Goal: Task Accomplishment & Management: Complete application form

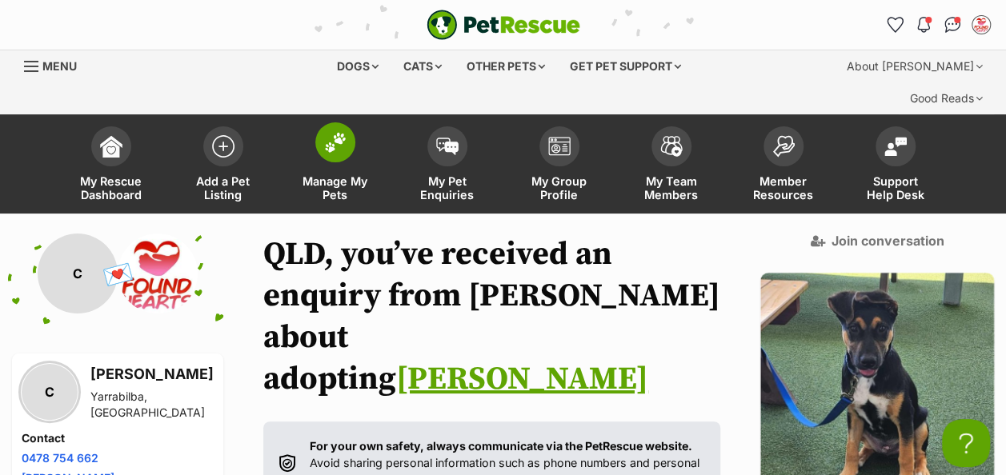
click at [319, 122] on span at bounding box center [335, 142] width 40 height 40
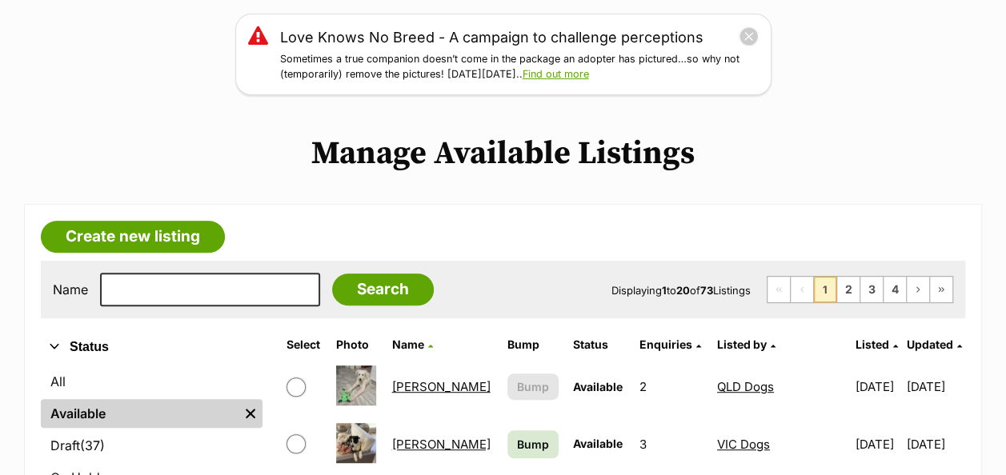
scroll to position [400, 0]
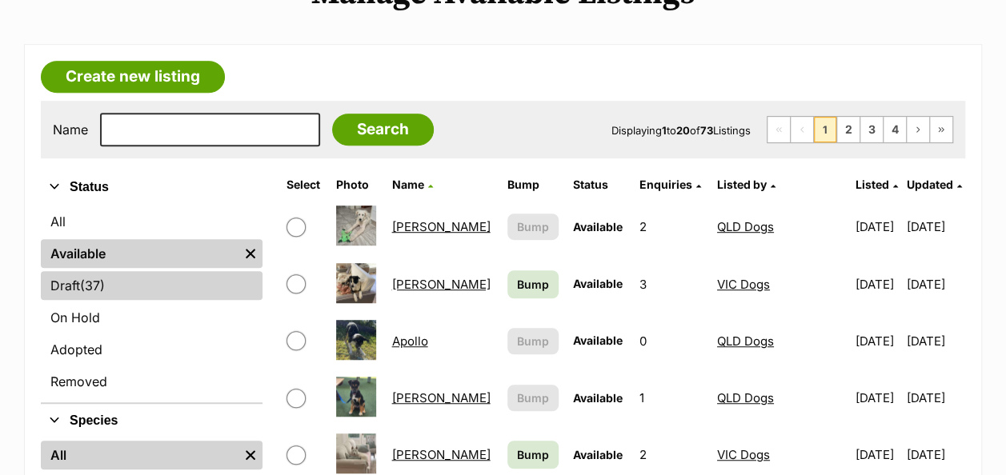
click at [80, 271] on link "Draft (37) Items" at bounding box center [152, 285] width 222 height 29
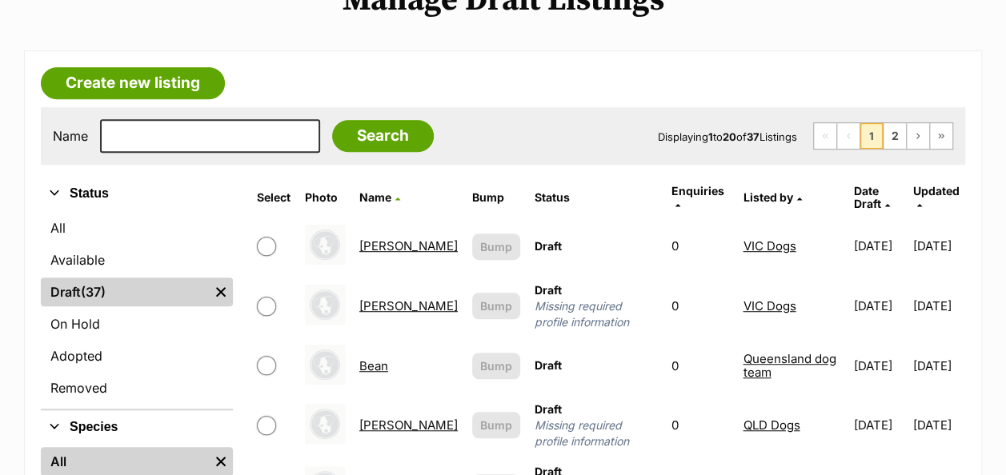
scroll to position [400, 0]
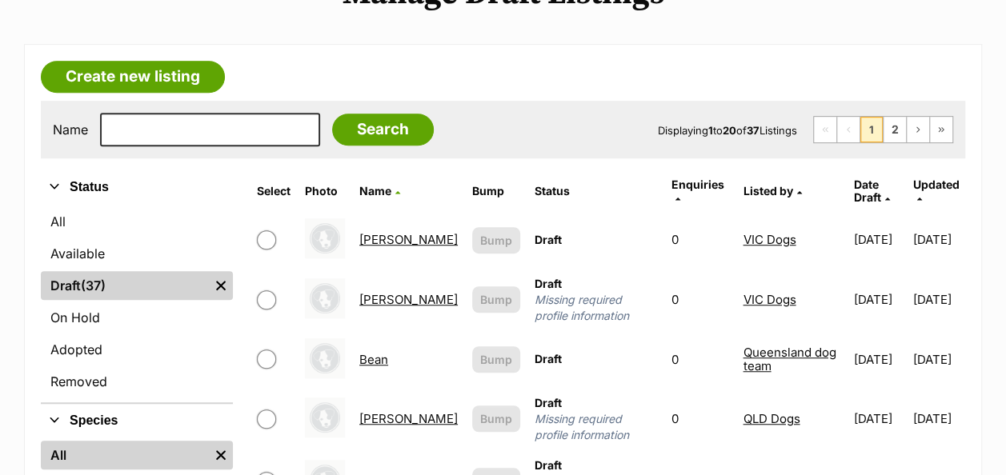
click at [375, 411] on link "[PERSON_NAME]" at bounding box center [408, 418] width 98 height 15
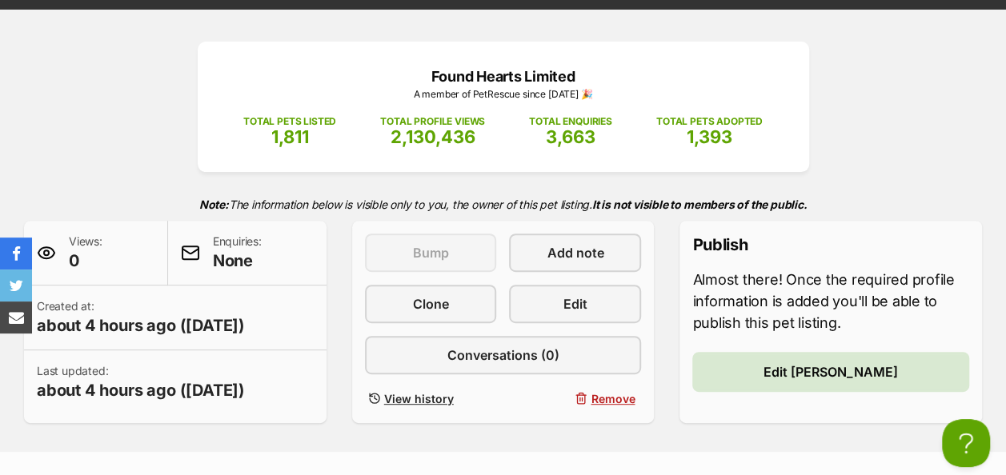
scroll to position [320, 0]
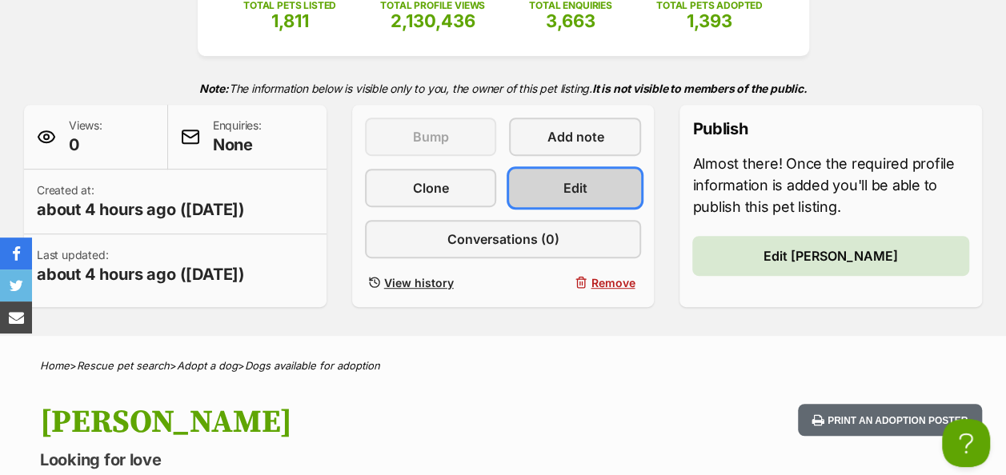
click at [557, 169] on link "Edit" at bounding box center [575, 188] width 132 height 38
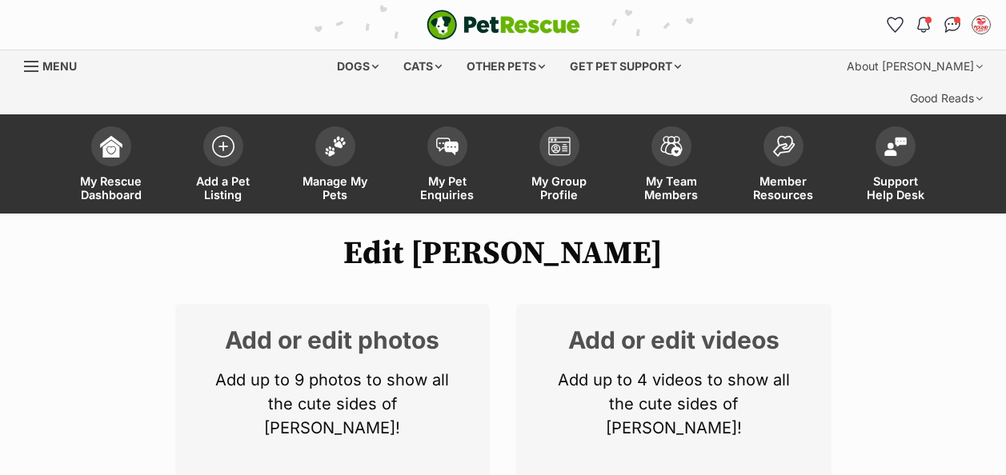
select select
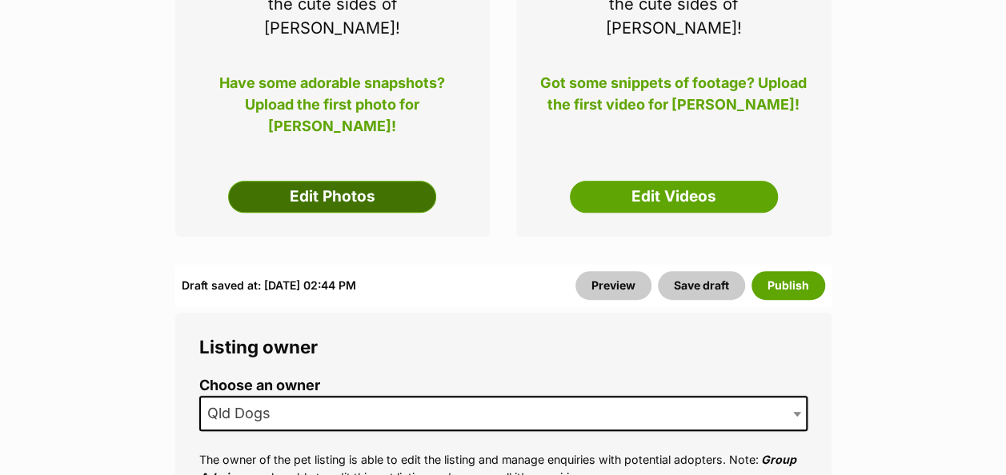
click at [381, 181] on link "Edit Photos" at bounding box center [332, 197] width 208 height 32
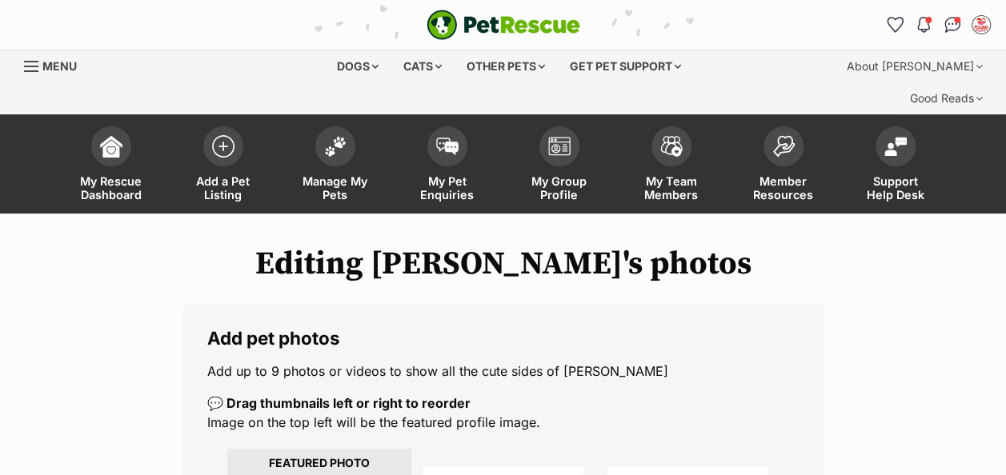
scroll to position [240, 0]
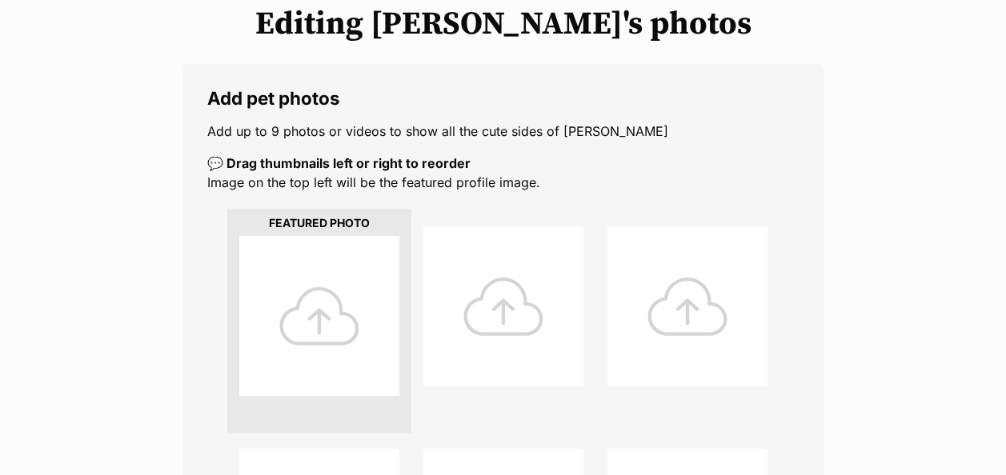
click at [367, 251] on div at bounding box center [319, 316] width 160 height 160
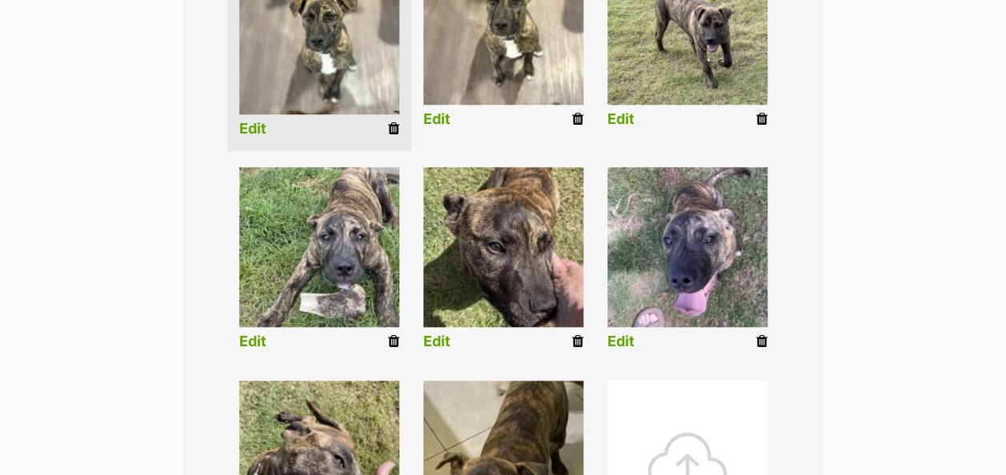
scroll to position [720, 0]
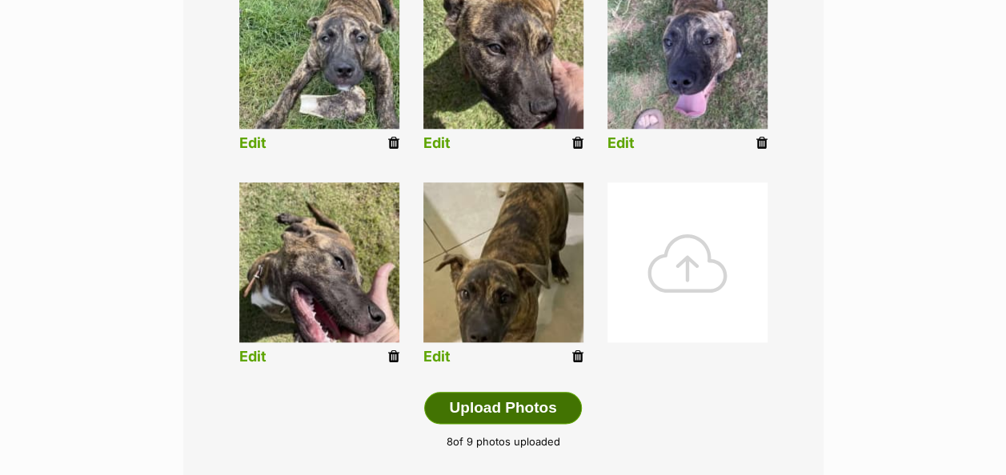
click at [519, 392] on button "Upload Photos" at bounding box center [502, 408] width 157 height 32
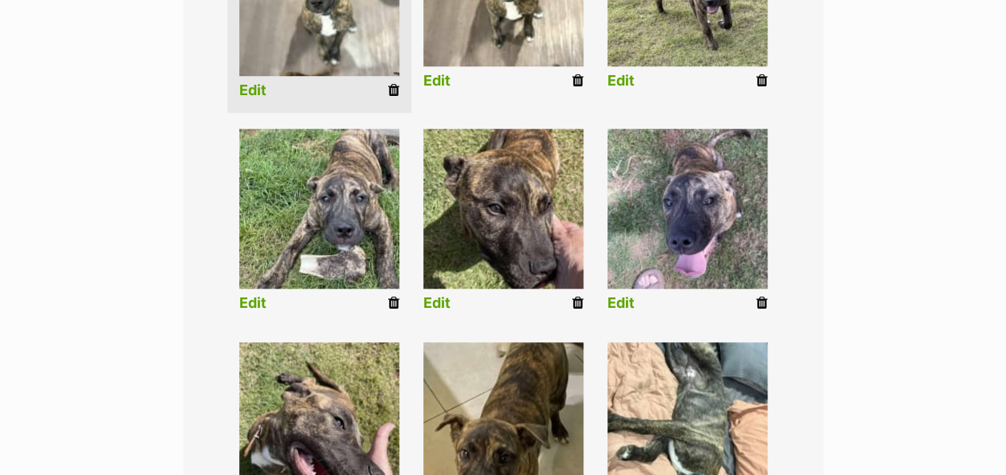
scroll to position [320, 0]
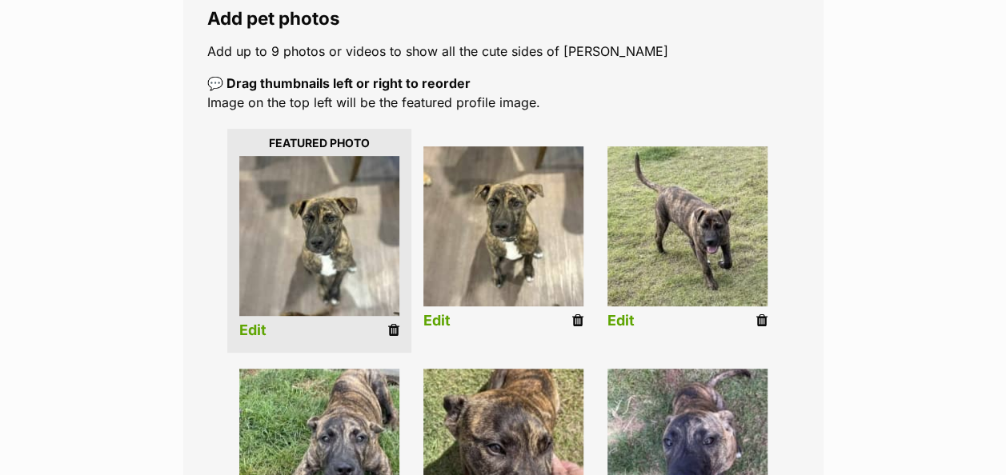
click at [255, 323] on link "Edit" at bounding box center [252, 331] width 27 height 17
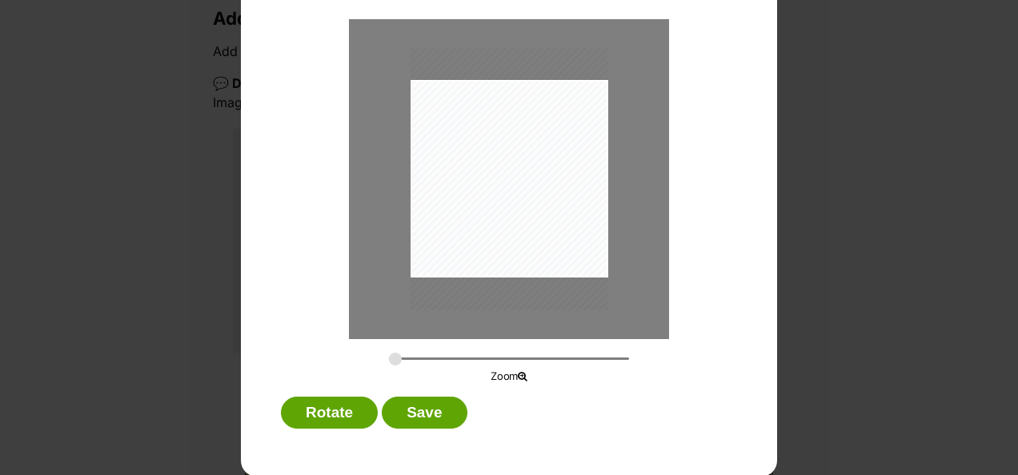
scroll to position [121, 0]
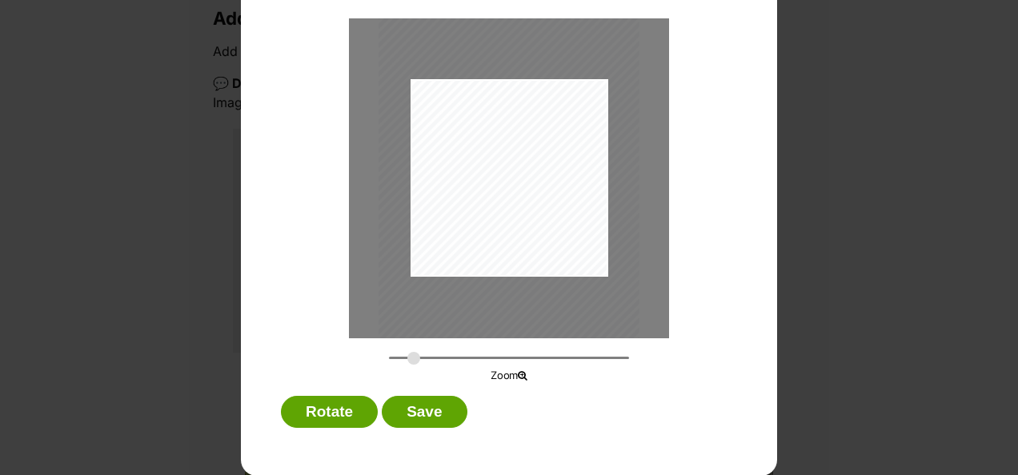
drag, startPoint x: 386, startPoint y: 354, endPoint x: 407, endPoint y: 354, distance: 21.6
type input "0.3737"
click at [407, 354] on input "Dialog Window - Close (Press escape to close)" at bounding box center [509, 358] width 240 height 15
drag, startPoint x: 485, startPoint y: 223, endPoint x: 485, endPoint y: 213, distance: 10.4
click at [485, 213] on div "Dialog Window - Close (Press escape to close)" at bounding box center [512, 167] width 269 height 359
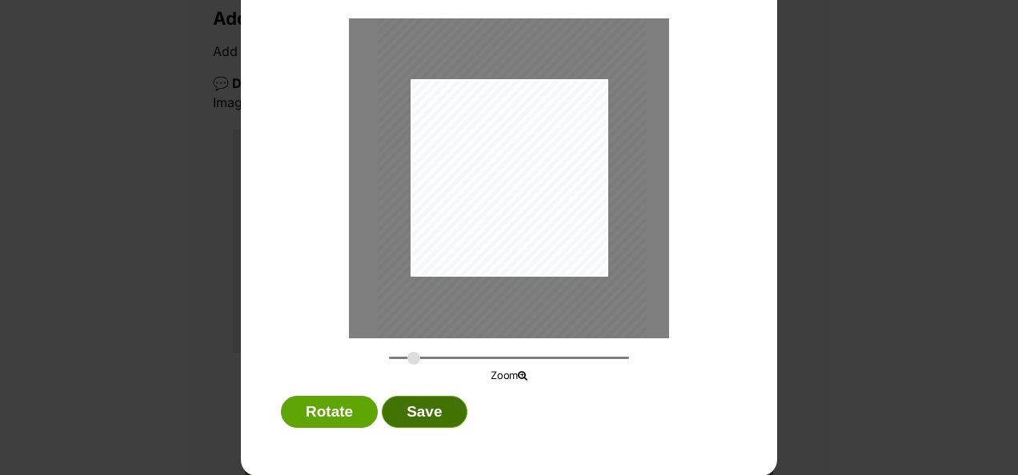
click at [443, 415] on button "Save" at bounding box center [424, 412] width 85 height 32
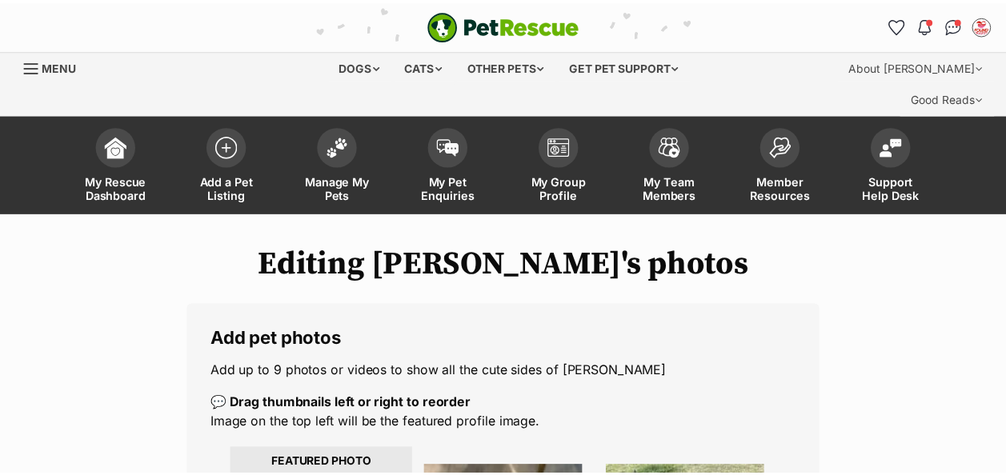
scroll to position [320, 0]
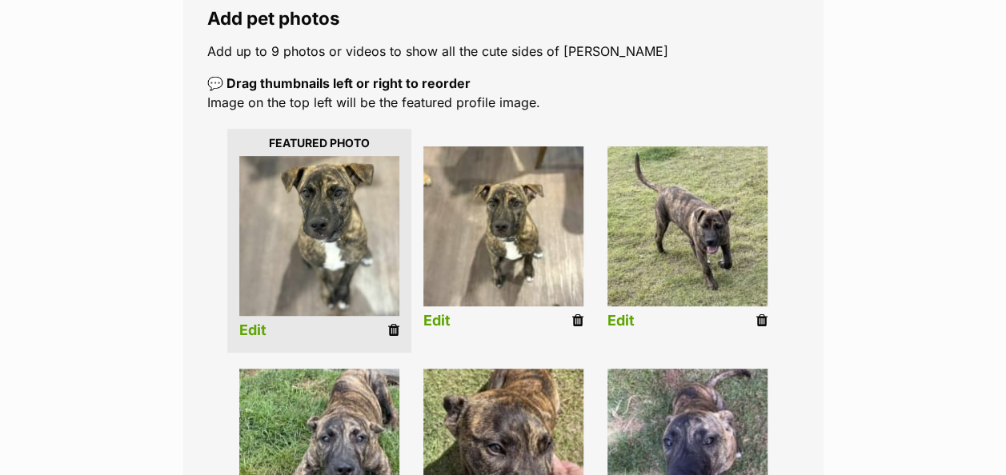
click at [441, 313] on link "Edit" at bounding box center [436, 321] width 27 height 17
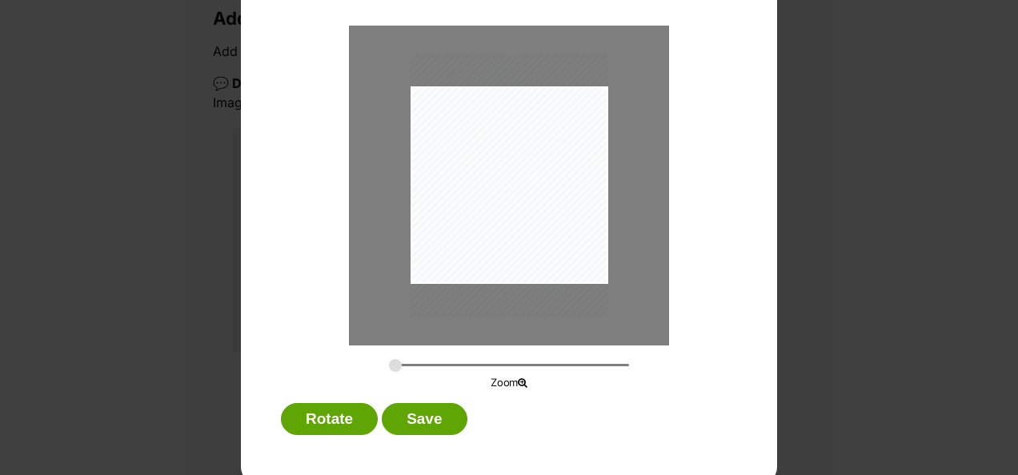
scroll to position [121, 0]
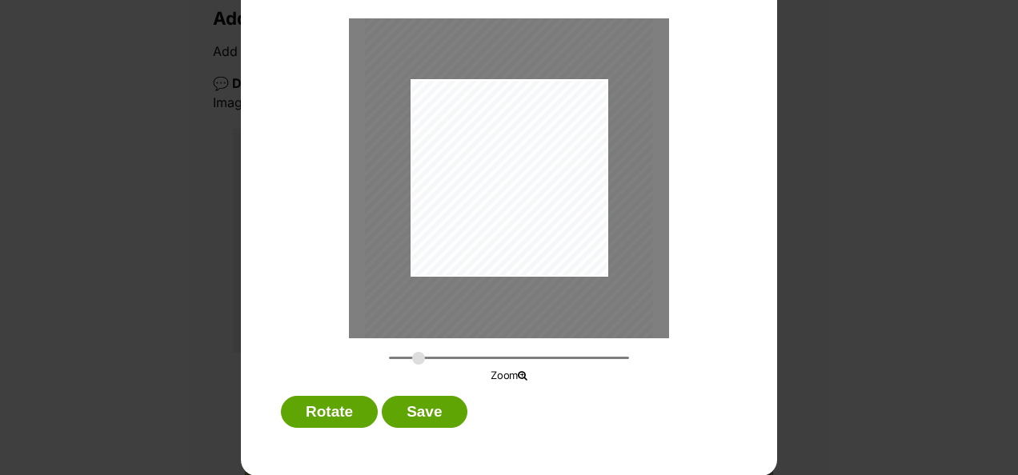
drag, startPoint x: 387, startPoint y: 355, endPoint x: 412, endPoint y: 354, distance: 24.9
type input "0.3995"
click at [412, 354] on input "Dialog Window - Close (Press escape to close)" at bounding box center [509, 358] width 240 height 15
click at [469, 256] on div "Dialog Window - Close (Press escape to close)" at bounding box center [509, 175] width 288 height 383
click at [450, 415] on button "Save" at bounding box center [424, 412] width 85 height 32
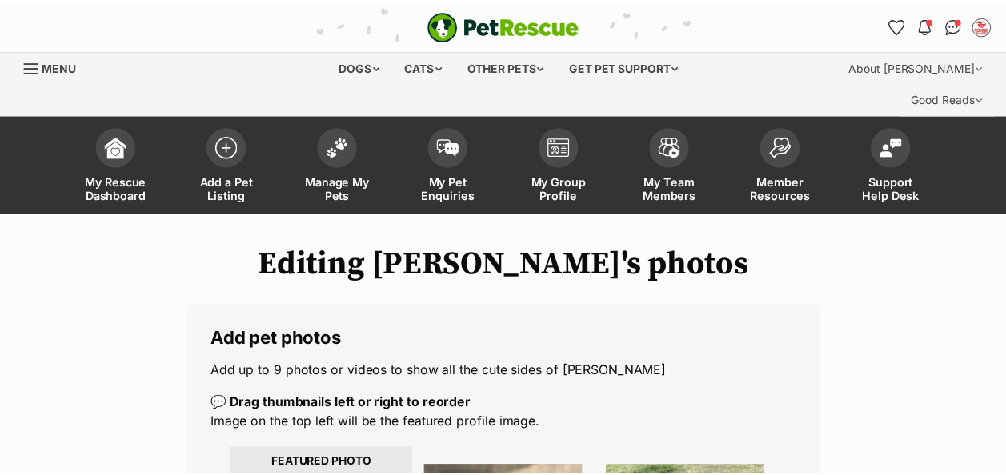
scroll to position [320, 0]
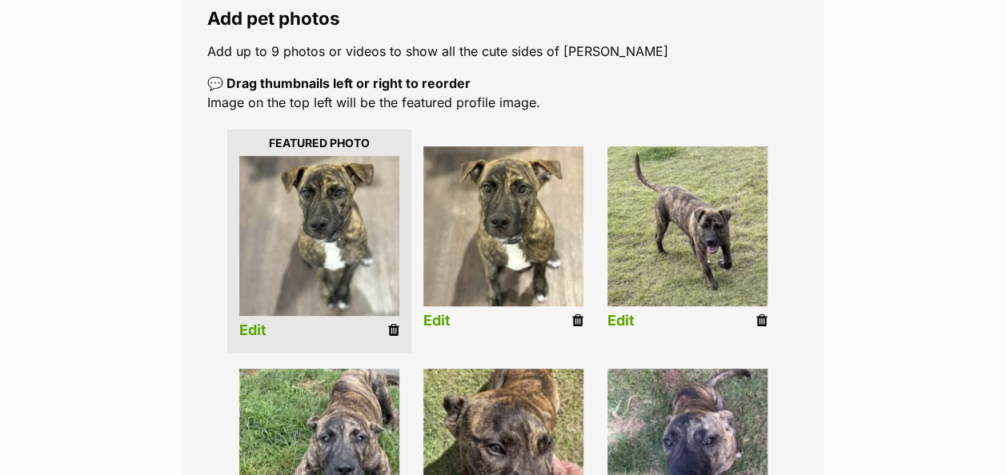
click at [615, 313] on link "Edit" at bounding box center [620, 321] width 27 height 17
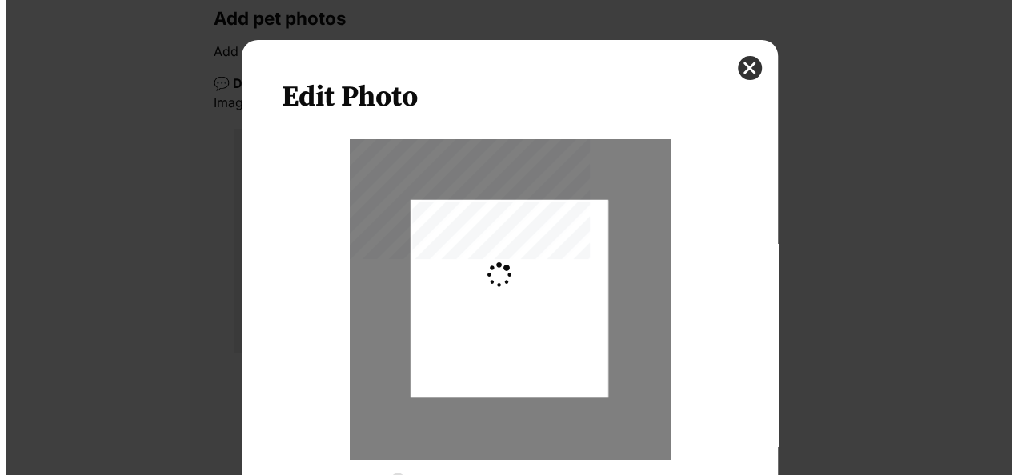
scroll to position [0, 0]
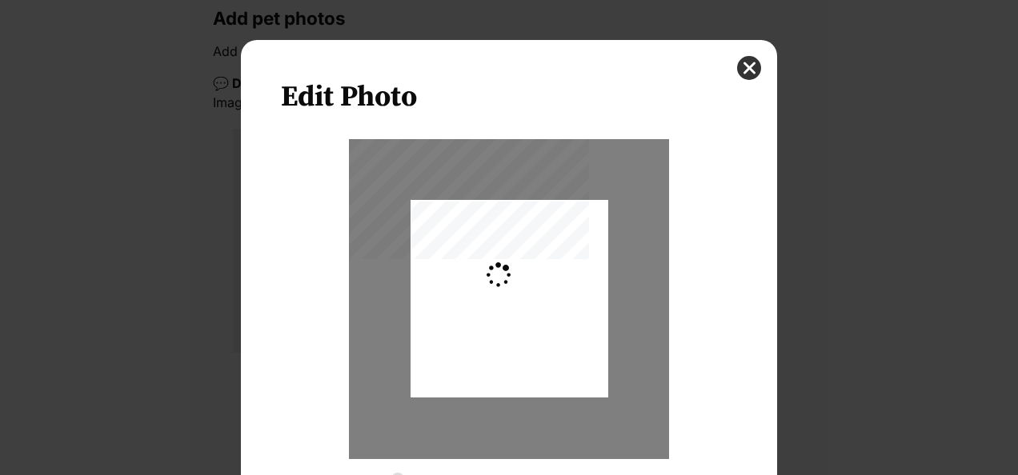
type input "0.294"
click at [572, 343] on div "Dialog Window - Close (Press escape to close)" at bounding box center [515, 299] width 212 height 198
drag, startPoint x: 572, startPoint y: 343, endPoint x: 543, endPoint y: 343, distance: 29.6
click at [543, 343] on div "Dialog Window - Close (Press escape to close)" at bounding box center [503, 299] width 212 height 198
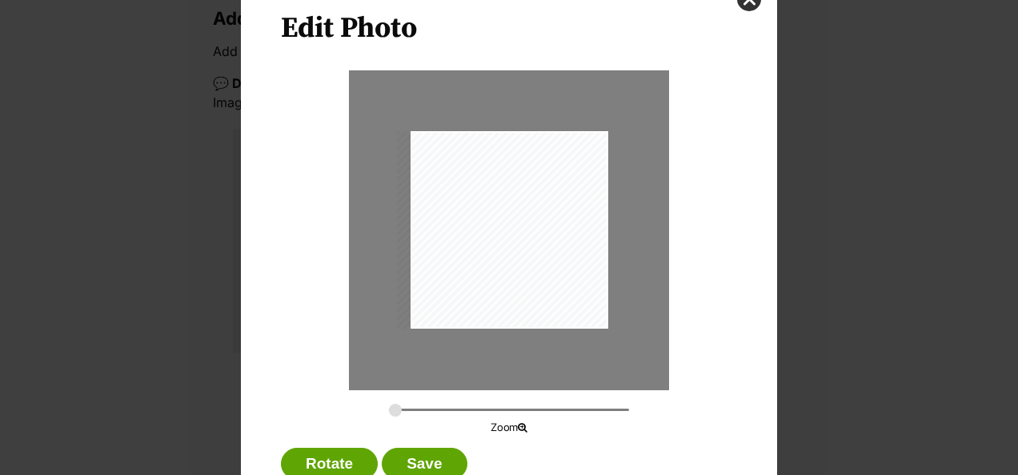
scroll to position [121, 0]
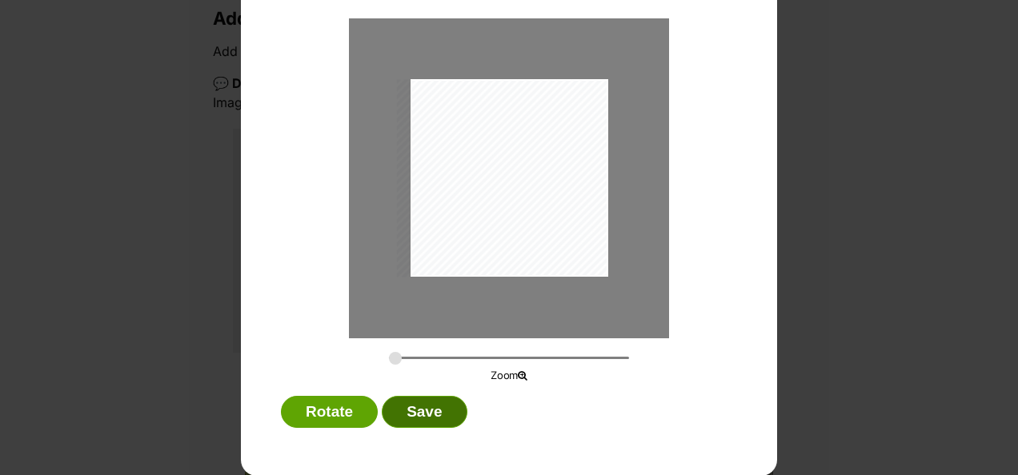
click at [456, 407] on button "Save" at bounding box center [424, 412] width 85 height 32
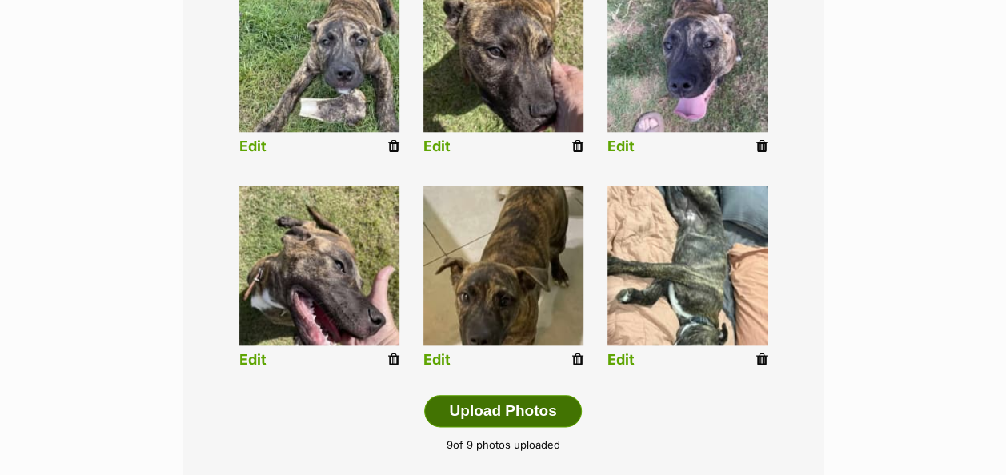
scroll to position [720, 0]
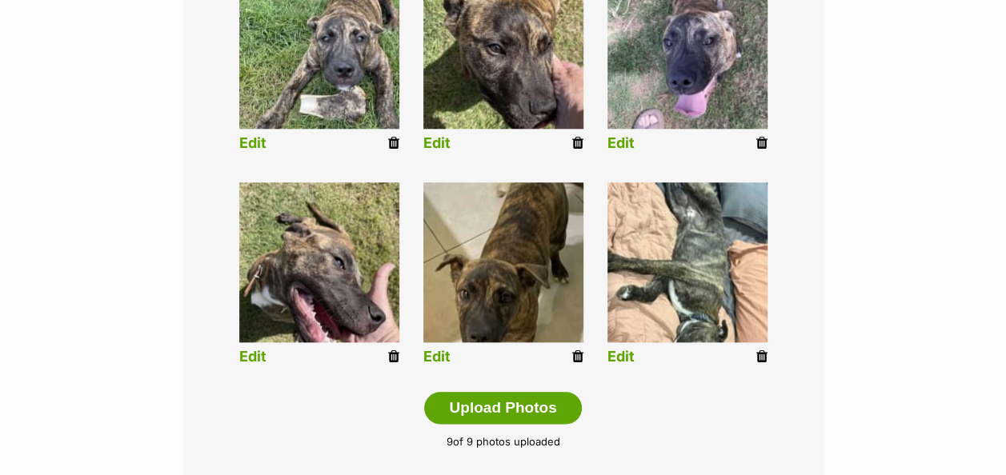
click at [253, 349] on link "Edit" at bounding box center [252, 357] width 27 height 17
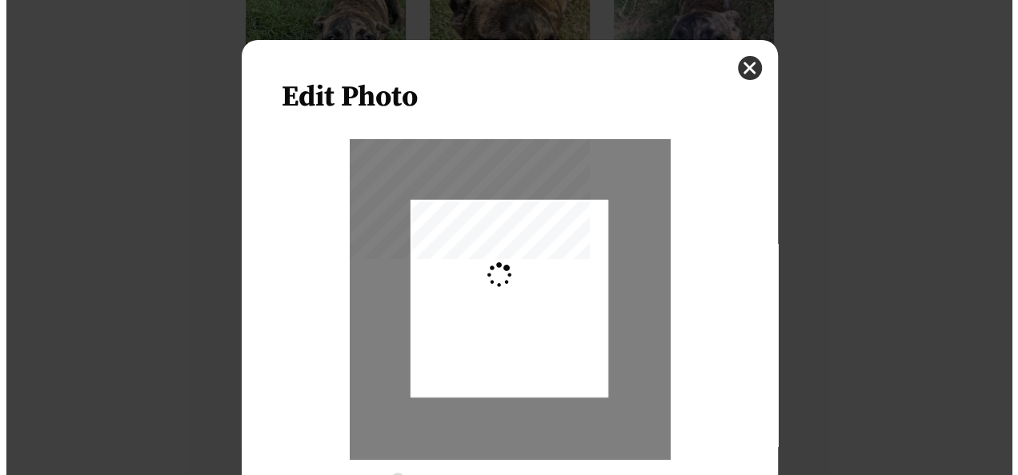
scroll to position [0, 0]
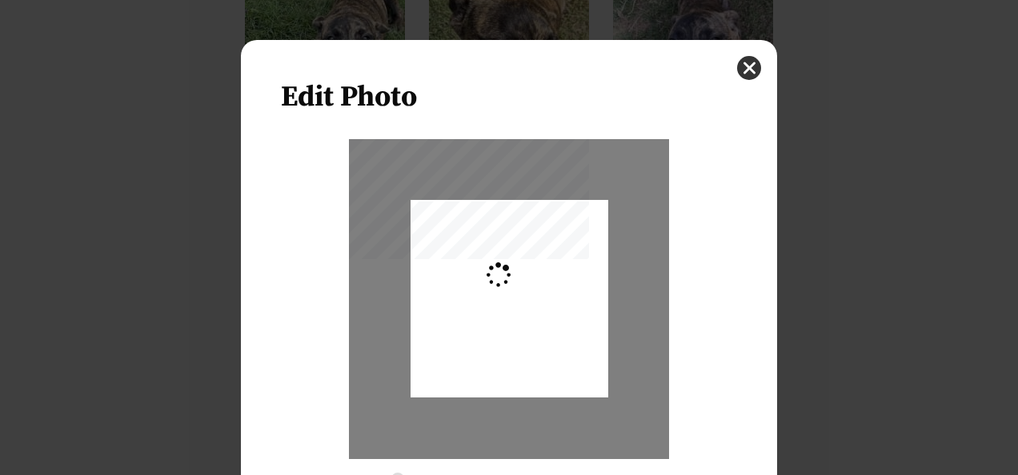
type input "0.2744"
click at [507, 345] on div "Dialog Window - Close (Press escape to close)" at bounding box center [510, 303] width 198 height 263
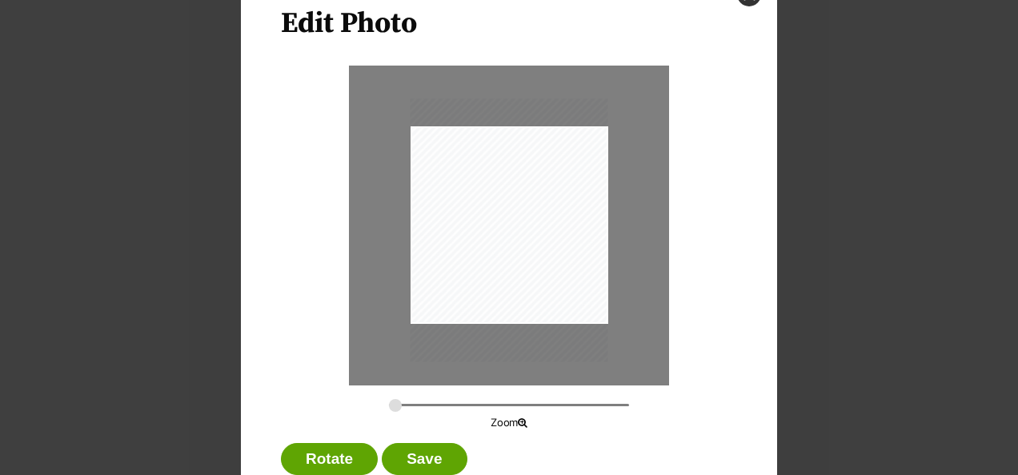
scroll to position [121, 0]
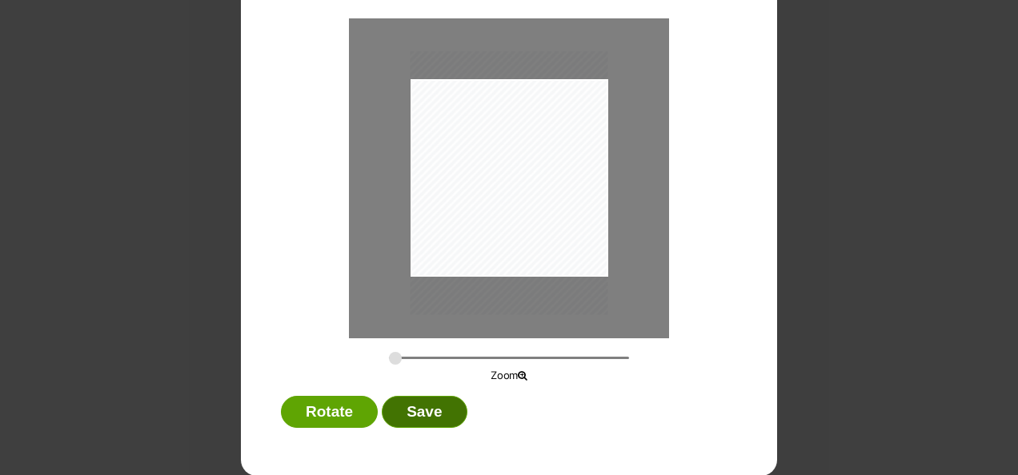
click at [442, 413] on button "Save" at bounding box center [424, 412] width 85 height 32
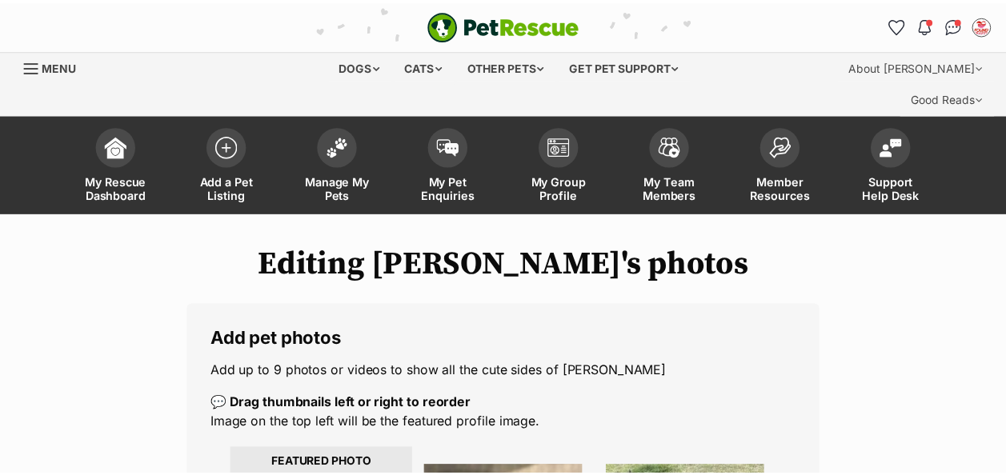
scroll to position [720, 0]
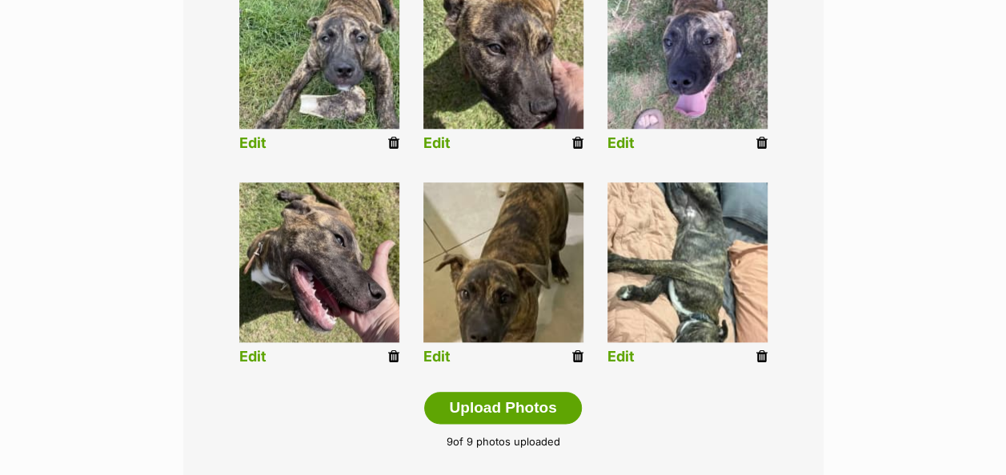
click at [435, 349] on link "Edit" at bounding box center [436, 357] width 27 height 17
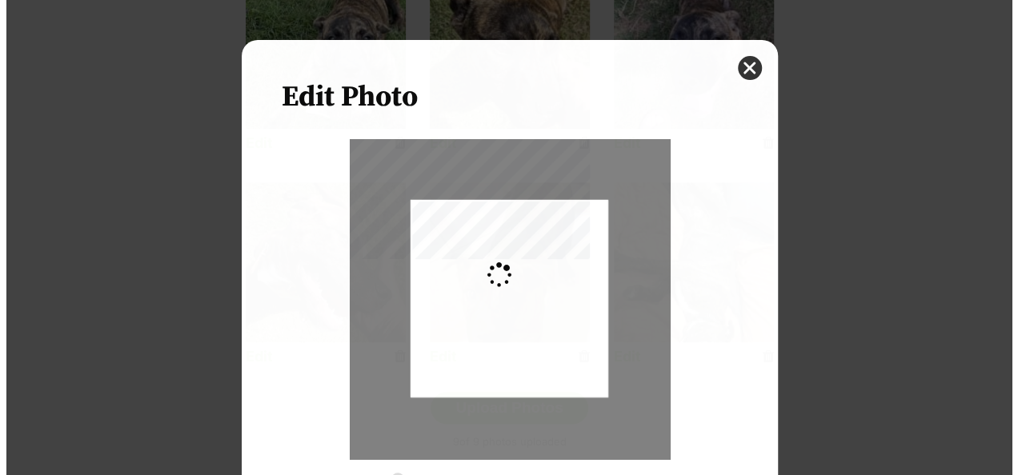
scroll to position [0, 0]
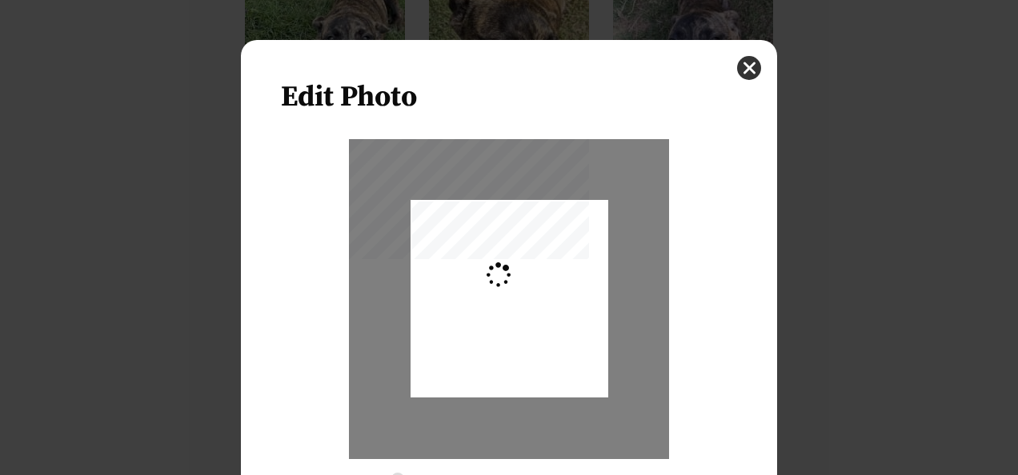
type input "0.2744"
drag, startPoint x: 435, startPoint y: 319, endPoint x: 439, endPoint y: 303, distance: 16.3
click at [439, 303] on div "Dialog Window - Close (Press escape to close)" at bounding box center [510, 282] width 198 height 263
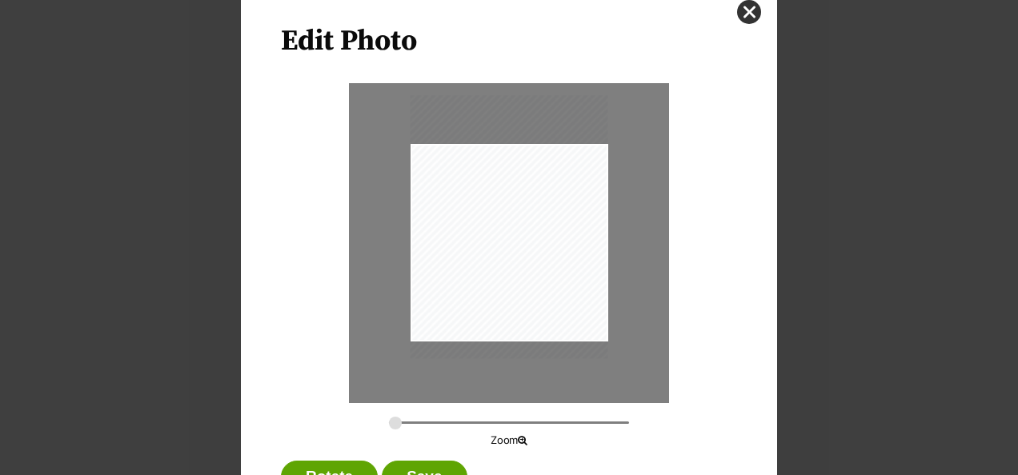
scroll to position [121, 0]
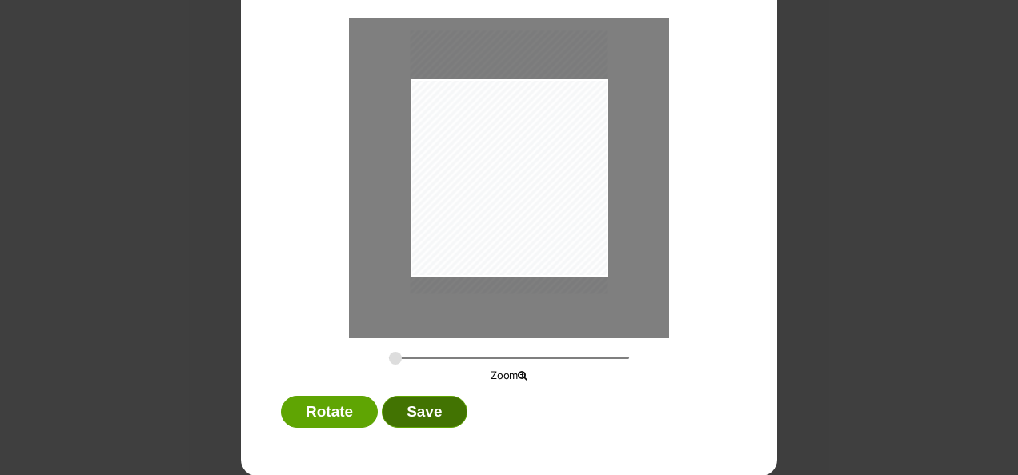
click at [419, 404] on button "Save" at bounding box center [424, 412] width 85 height 32
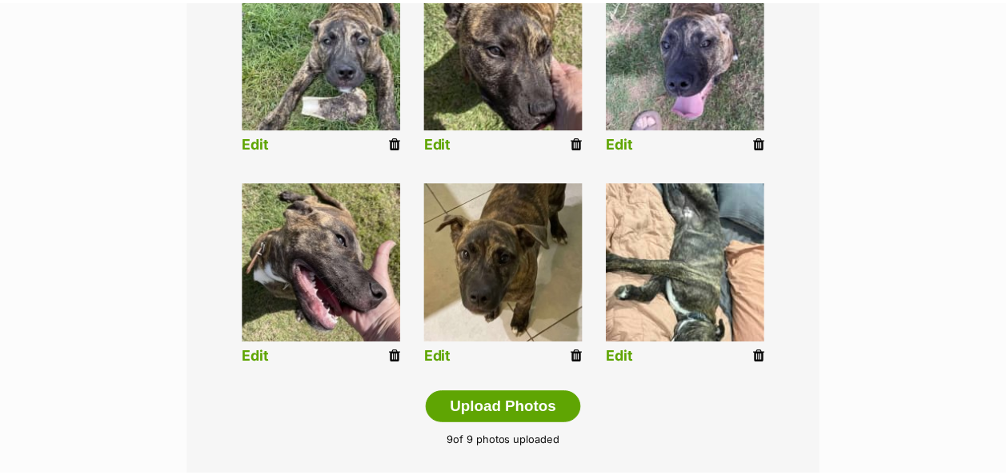
scroll to position [720, 0]
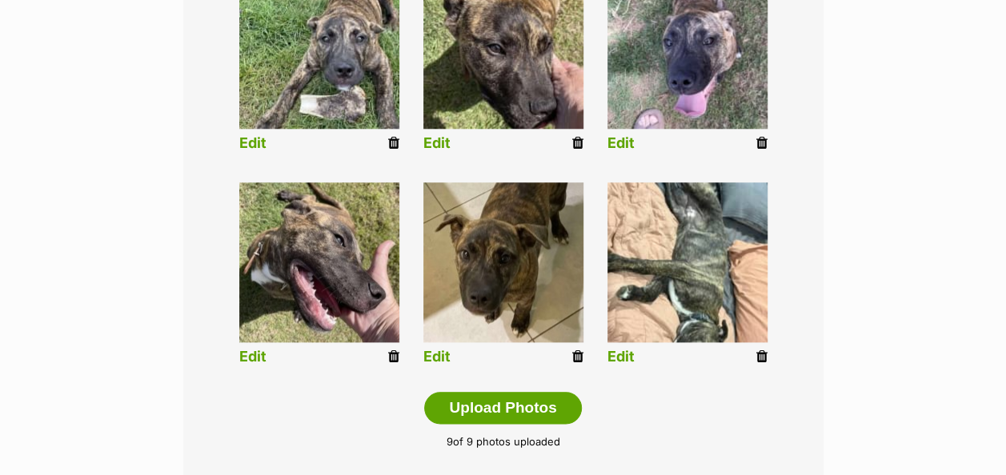
click at [616, 349] on link "Edit" at bounding box center [620, 357] width 27 height 17
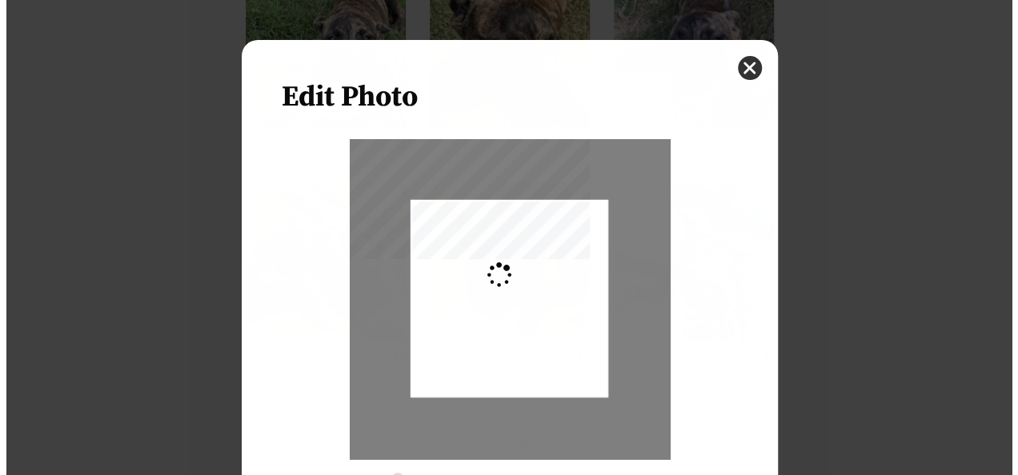
scroll to position [0, 0]
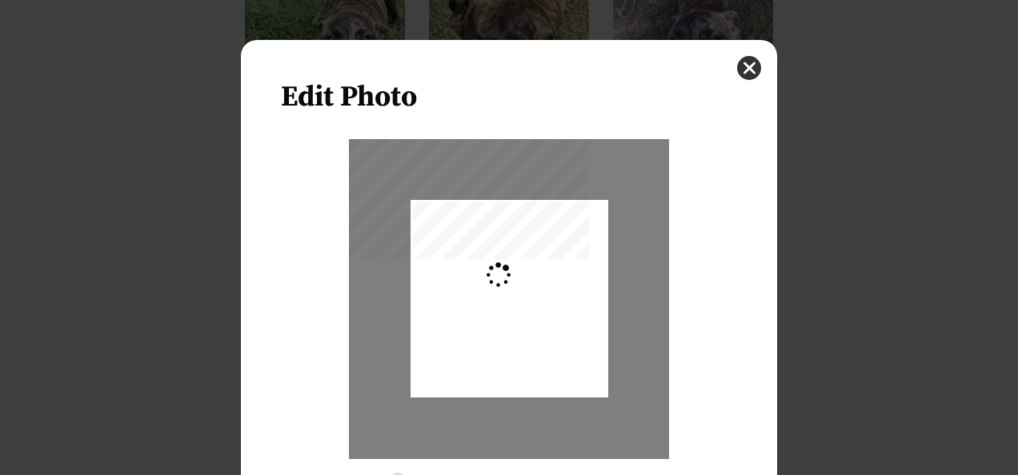
type input "0.2744"
drag, startPoint x: 578, startPoint y: 312, endPoint x: 575, endPoint y: 288, distance: 24.1
click at [575, 288] on div "Dialog Window - Close (Press escape to close)" at bounding box center [510, 267] width 198 height 263
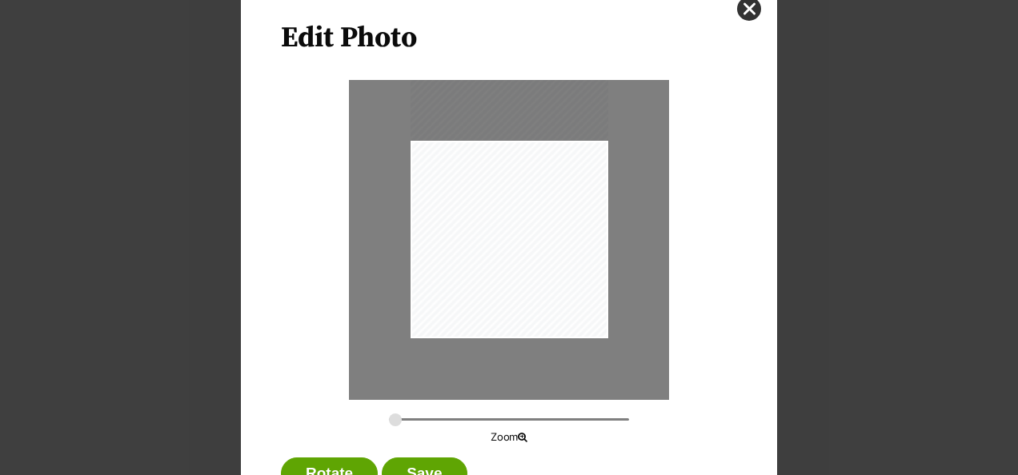
scroll to position [121, 0]
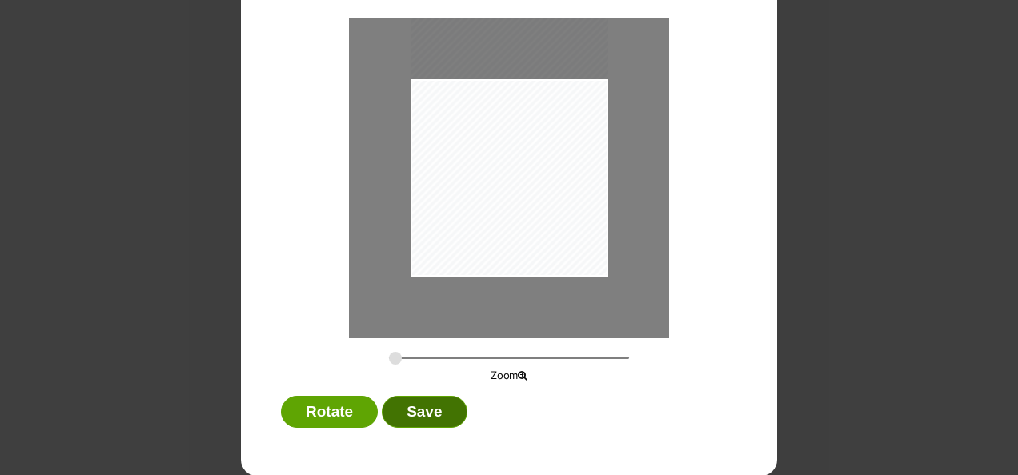
click at [448, 411] on button "Save" at bounding box center [424, 412] width 85 height 32
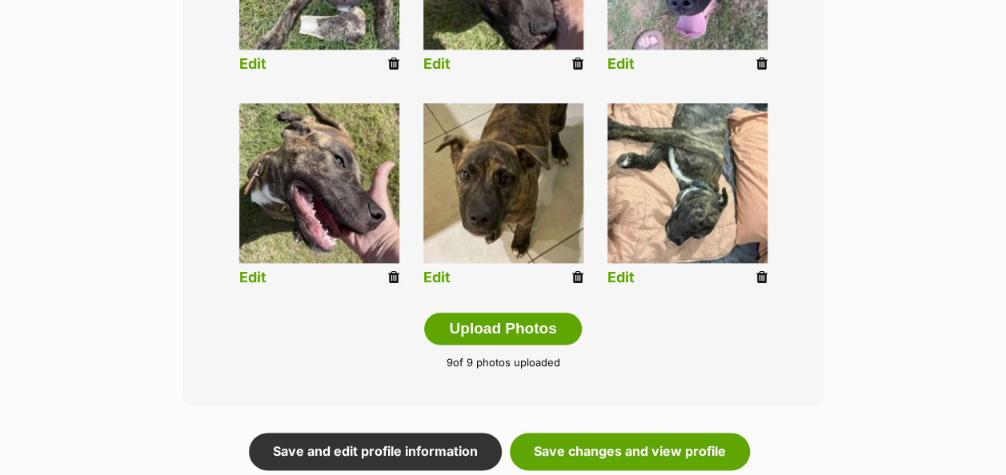
scroll to position [970, 0]
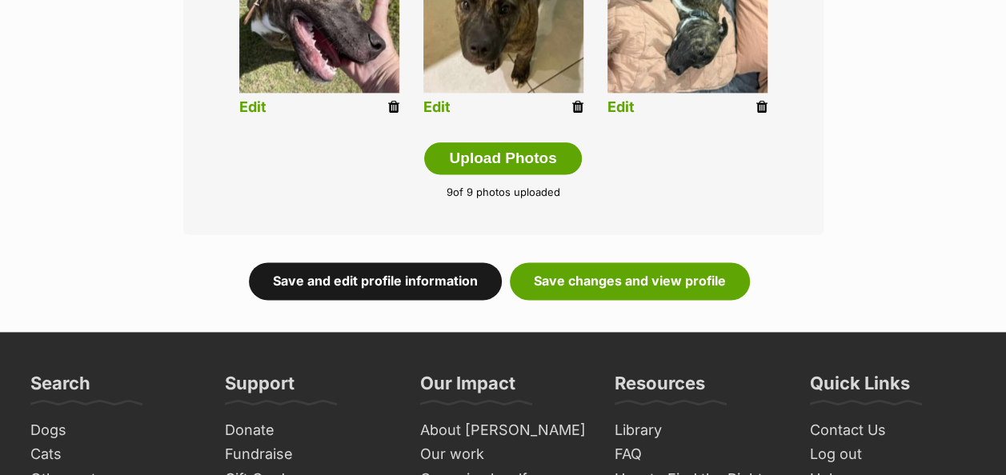
click at [380, 263] on link "Save and edit profile information" at bounding box center [375, 281] width 253 height 37
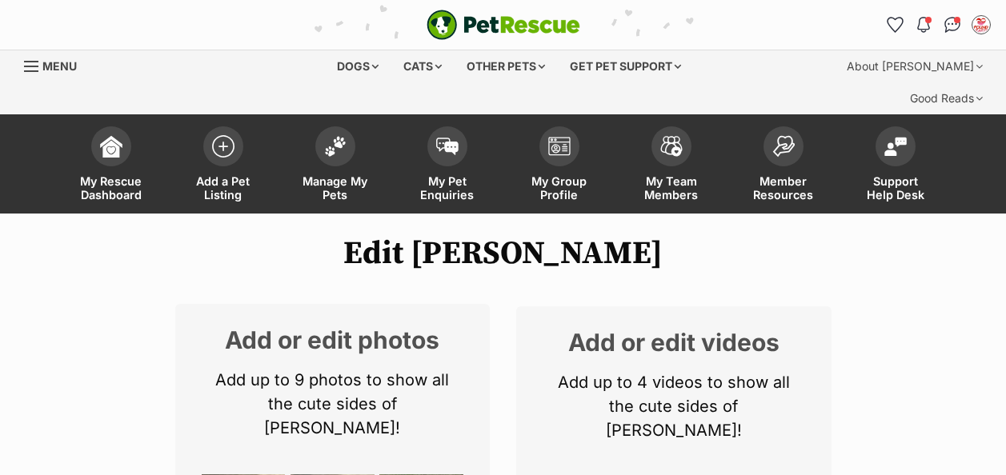
select select
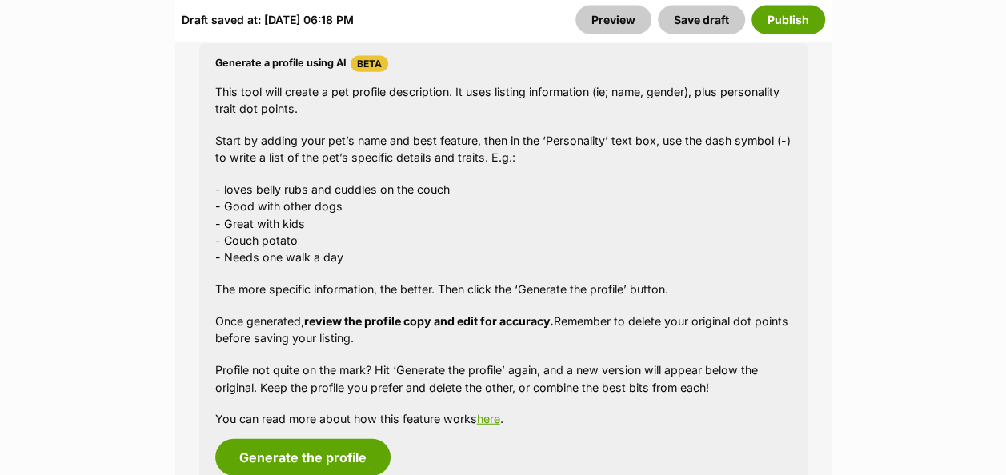
scroll to position [1841, 0]
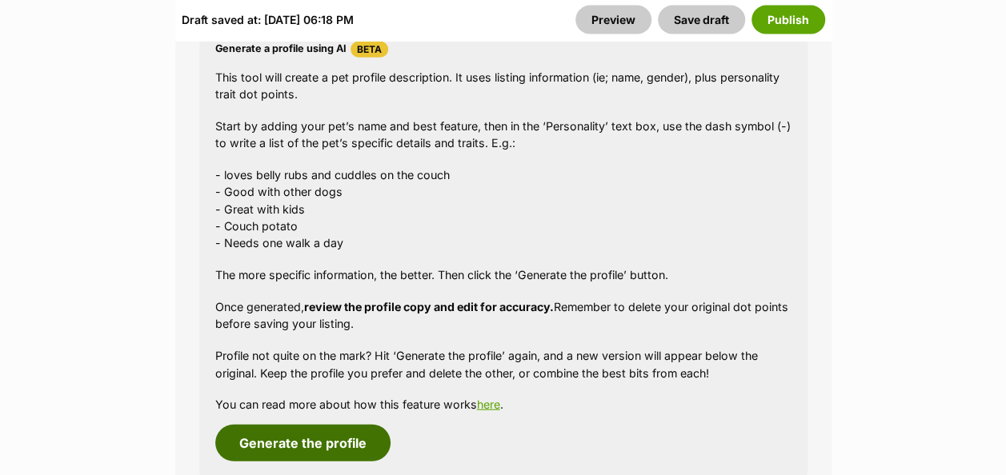
click at [323, 425] on button "Generate the profile" at bounding box center [302, 443] width 175 height 37
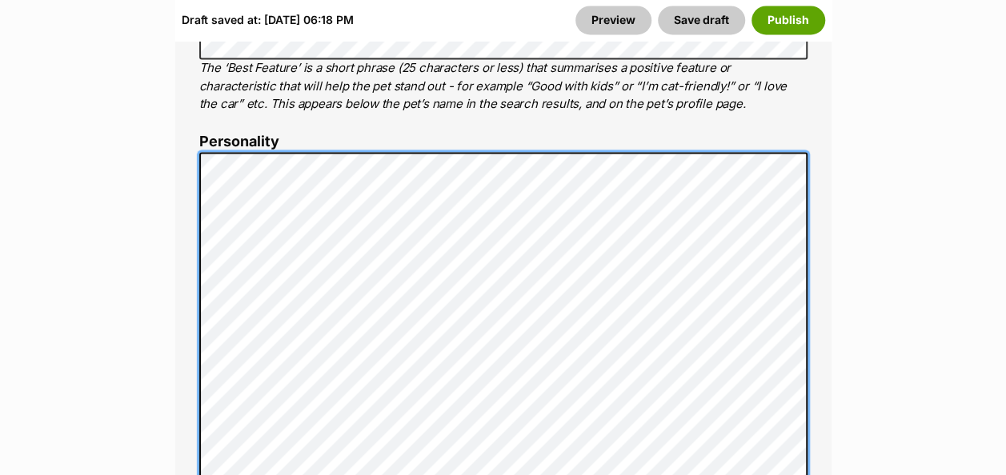
scroll to position [1074, 0]
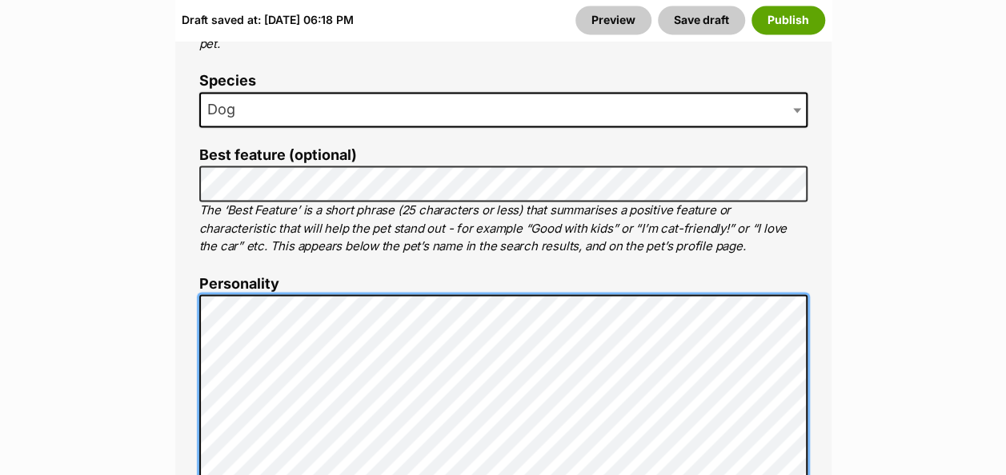
scroll to position [1154, 0]
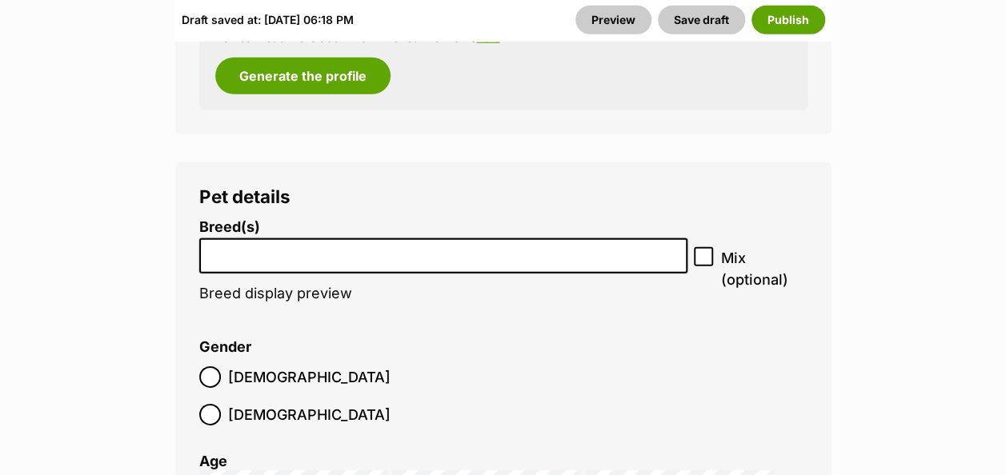
scroll to position [0, 0]
click at [295, 244] on input "search" at bounding box center [444, 252] width 478 height 17
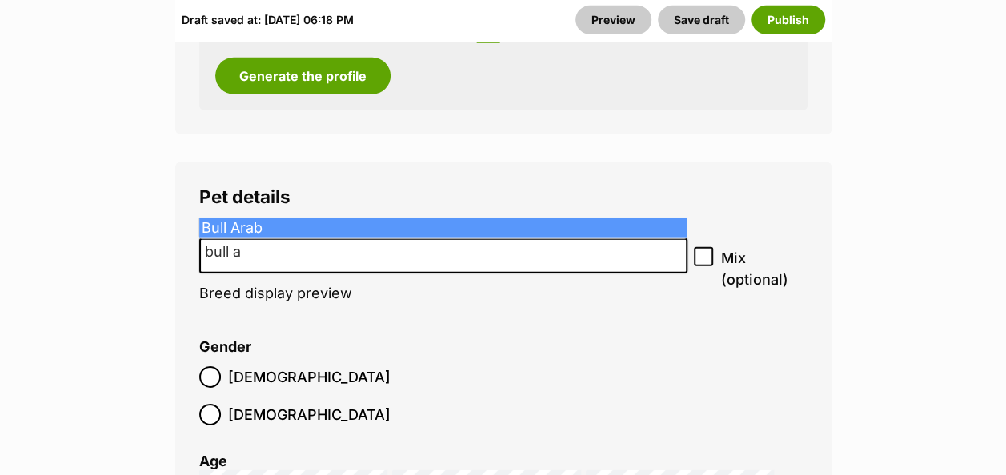
type input "bull a"
select select "48"
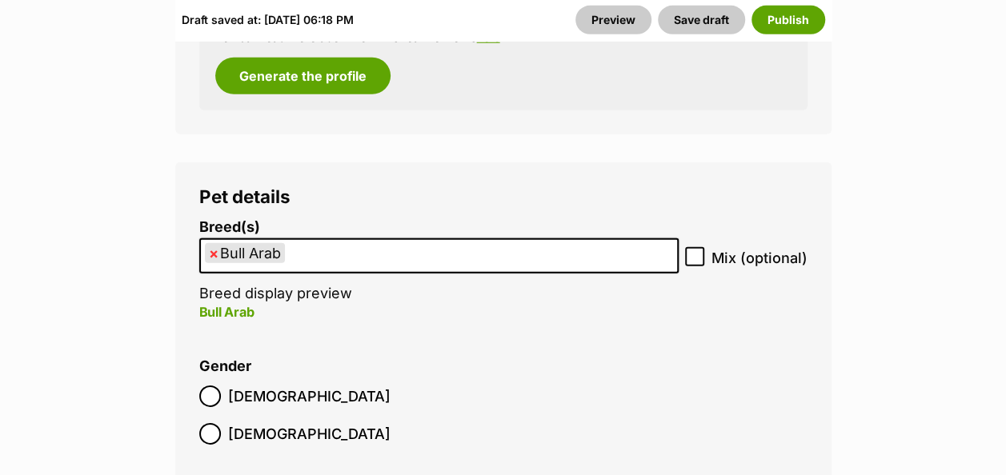
click at [684, 219] on div "Breed(s) Bull Arab Affenpinscher Afghan Hound Airedale Terrier Akita Akita (Jap…" at bounding box center [503, 278] width 608 height 119
click at [688, 247] on input "Mix (optional)" at bounding box center [694, 256] width 19 height 19
checkbox input "true"
click at [224, 386] on label "Male" at bounding box center [294, 397] width 191 height 22
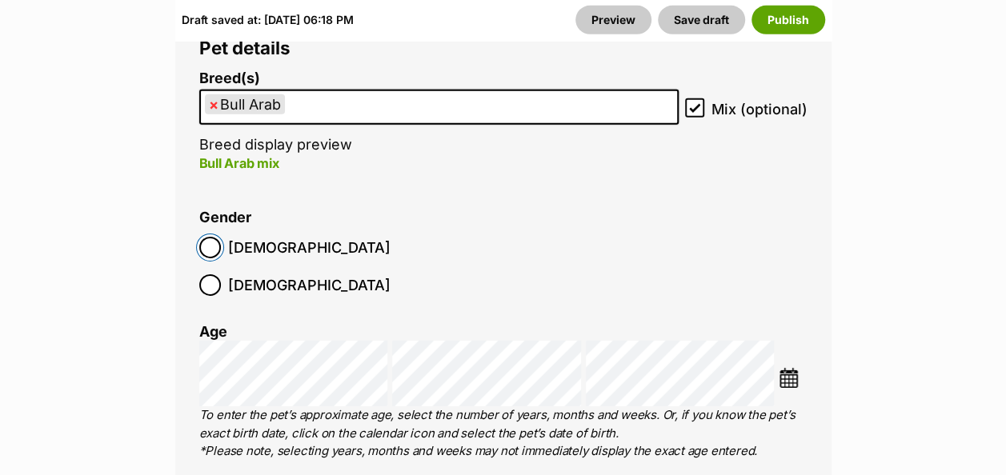
scroll to position [2435, 0]
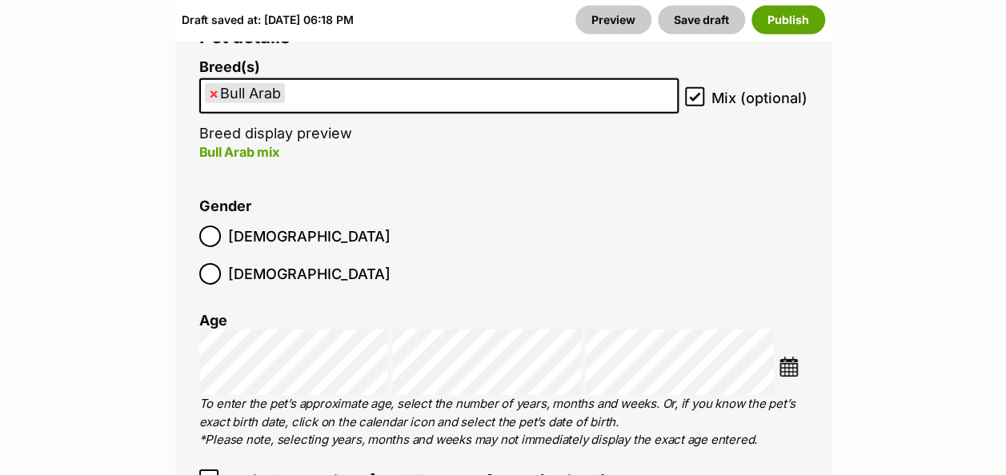
click at [791, 357] on img at bounding box center [789, 367] width 20 height 20
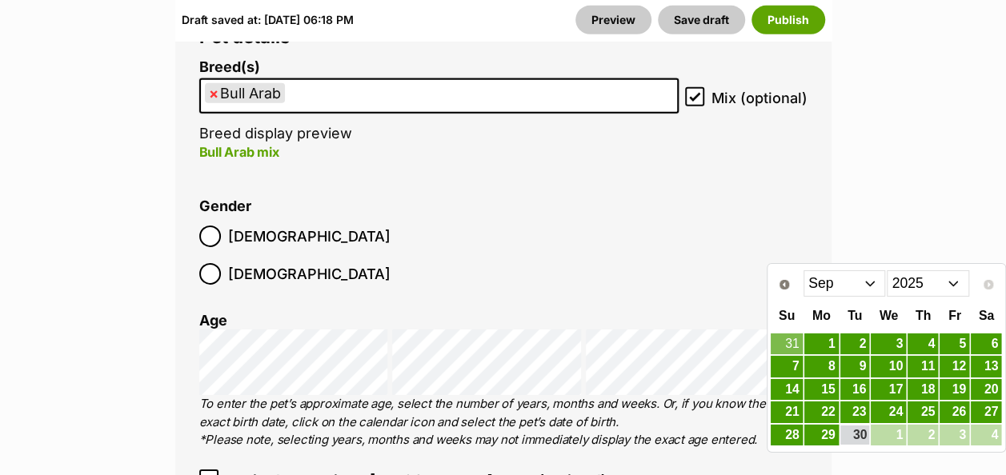
click at [848, 290] on select "Jan Feb Mar Apr May Jun Jul Aug Sep" at bounding box center [845, 284] width 82 height 26
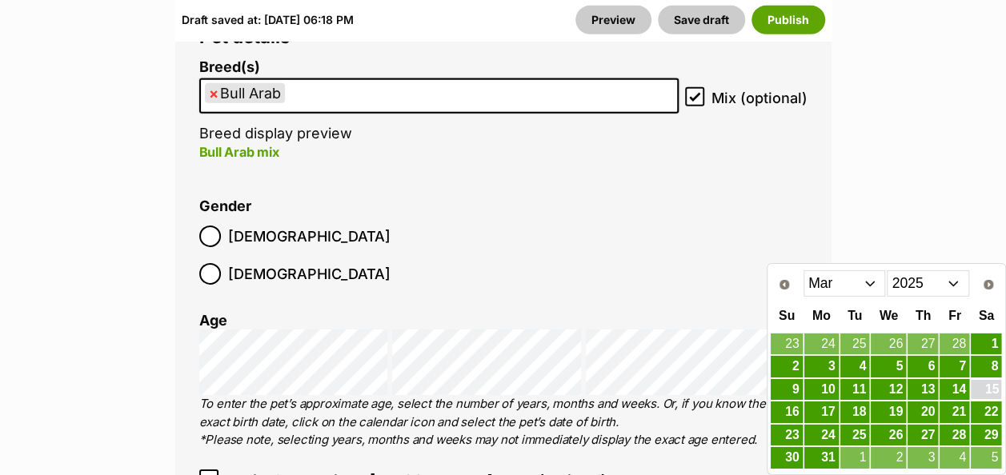
click at [980, 391] on link "15" at bounding box center [986, 390] width 30 height 20
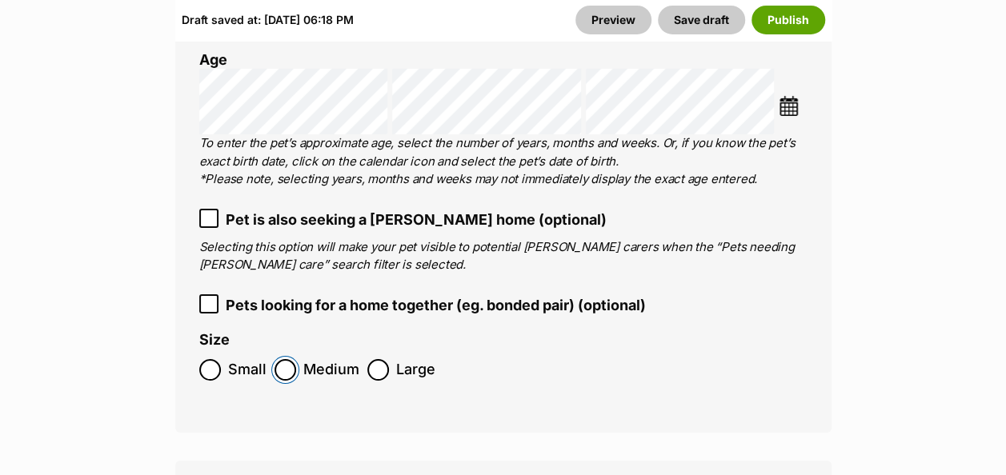
scroll to position [2995, 0]
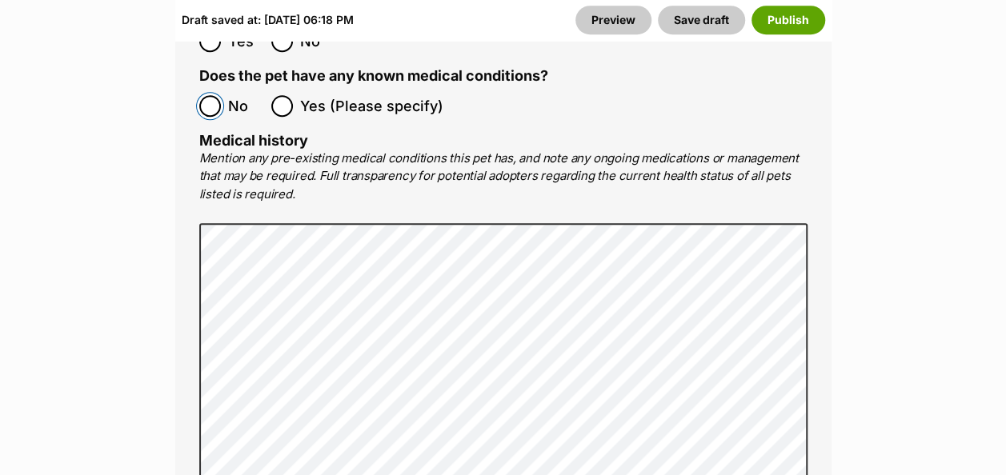
scroll to position [3875, 0]
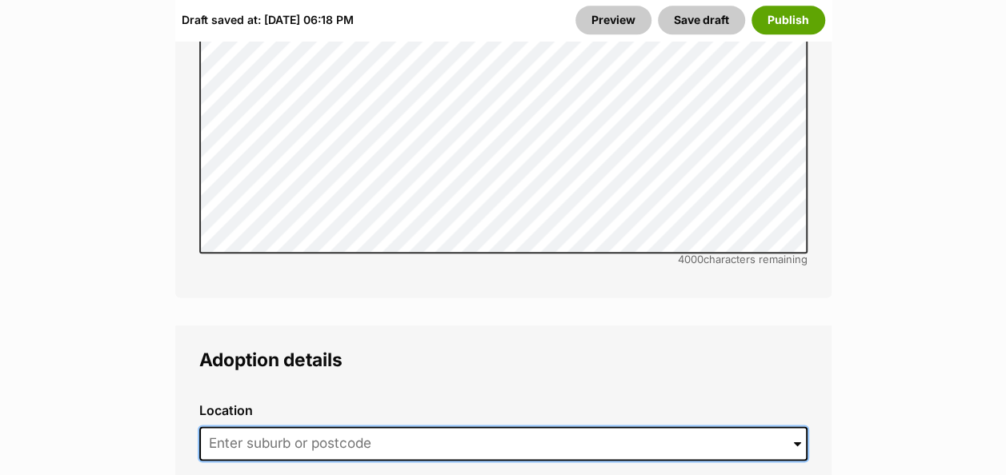
click at [214, 427] on input at bounding box center [503, 444] width 608 height 35
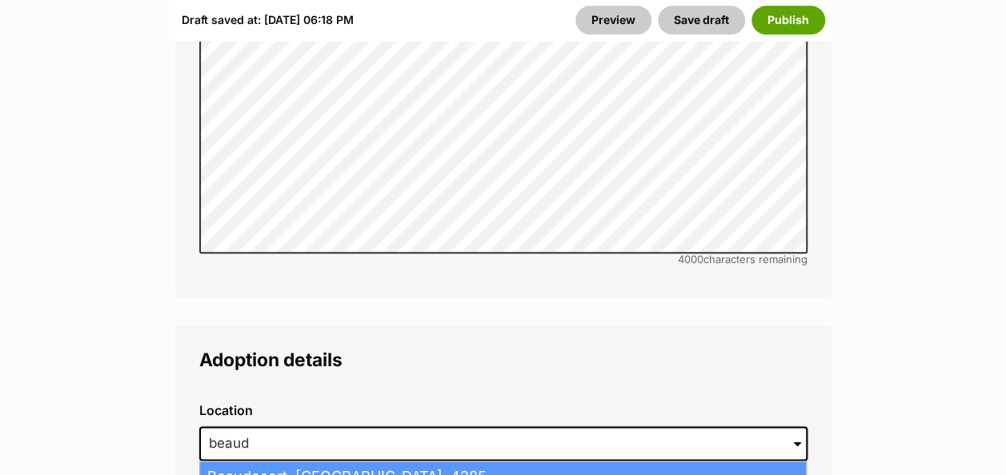
click at [317, 462] on li "Beaudesert, Queensland, 4285" at bounding box center [503, 477] width 606 height 31
type input "Beaudesert, Queensland, 4285"
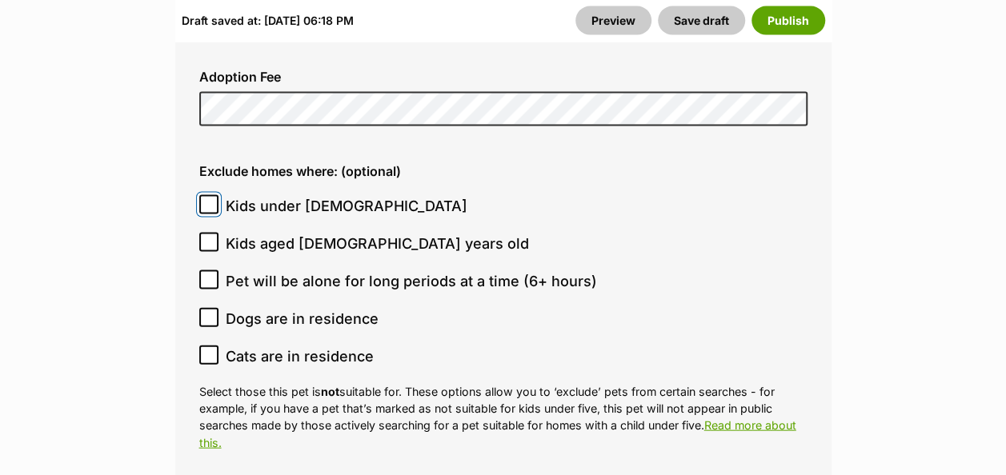
scroll to position [4596, 0]
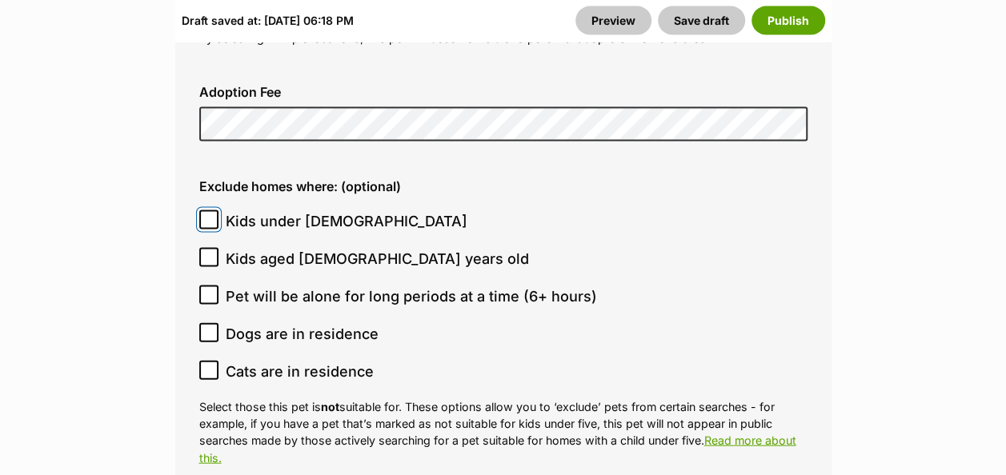
click at [210, 210] on input "Kids under 5 years old" at bounding box center [208, 219] width 19 height 19
checkbox input "true"
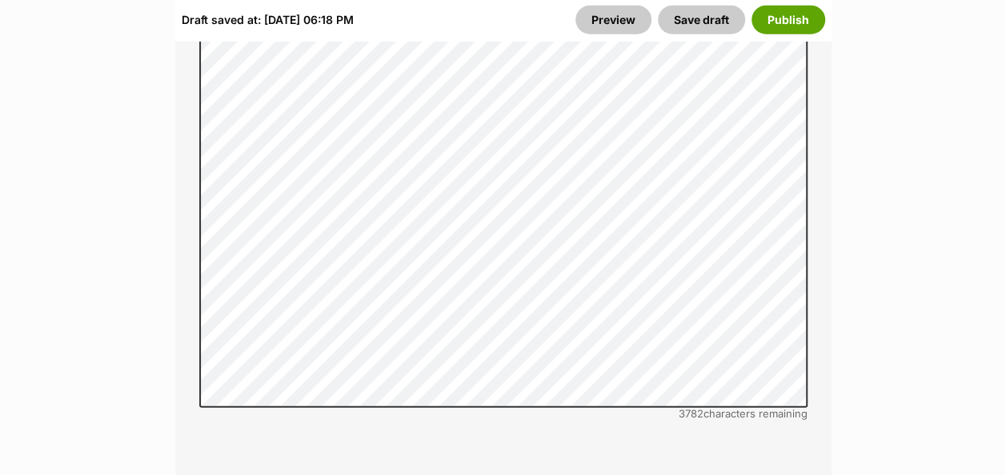
scroll to position [5556, 0]
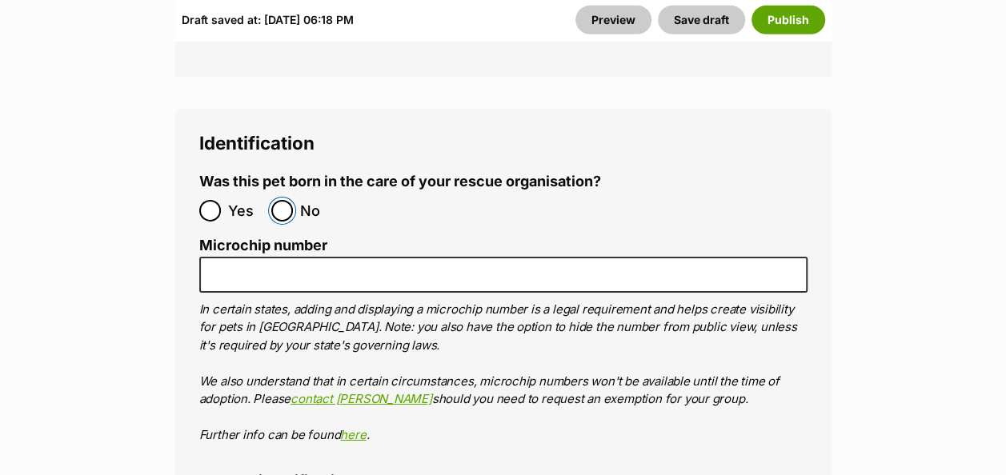
click at [277, 200] on input "No" at bounding box center [282, 211] width 22 height 22
radio input "true"
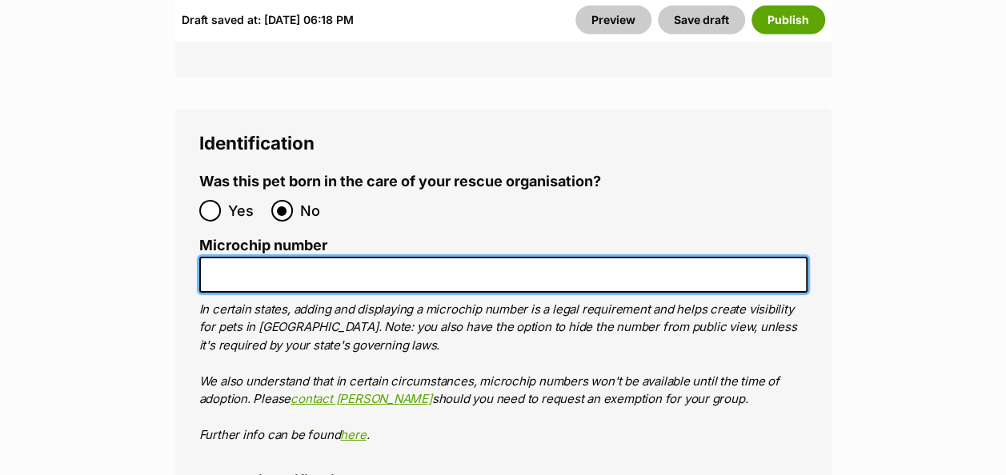
click at [276, 257] on input "Microchip number" at bounding box center [503, 275] width 608 height 36
paste input "900141000819006"
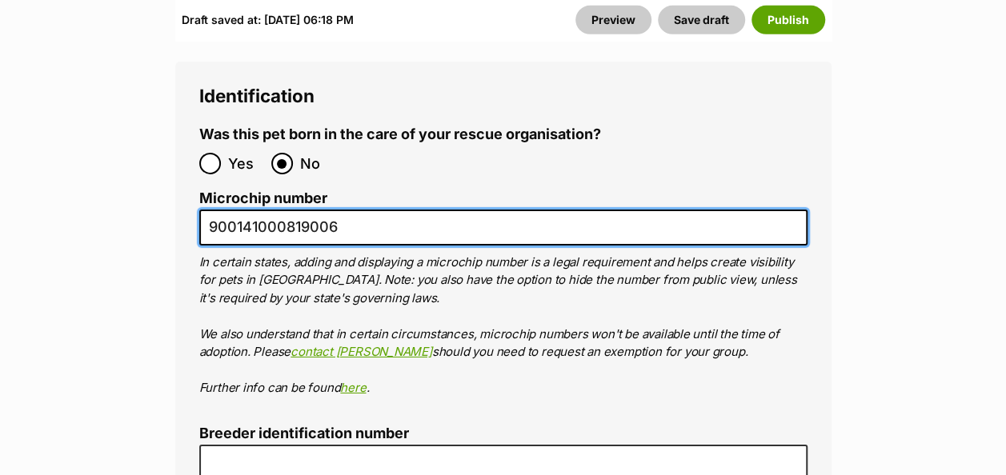
scroll to position [5636, 0]
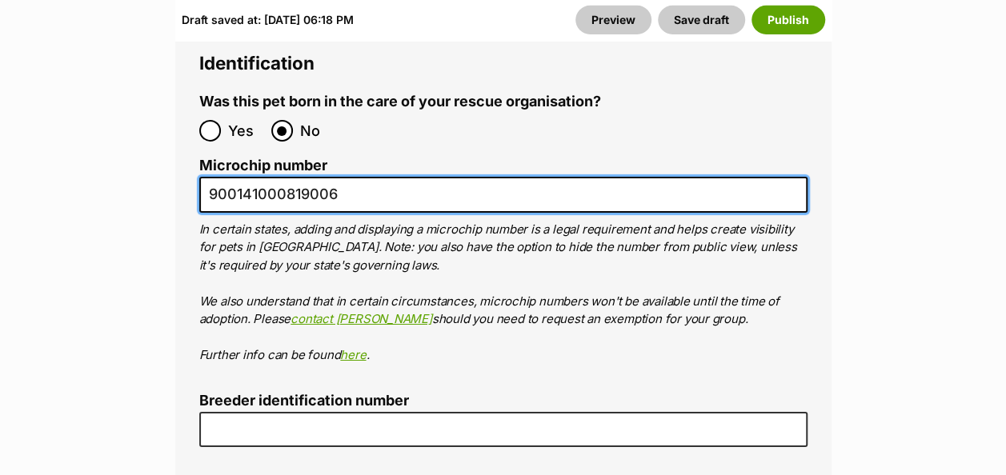
type input "900141000819006"
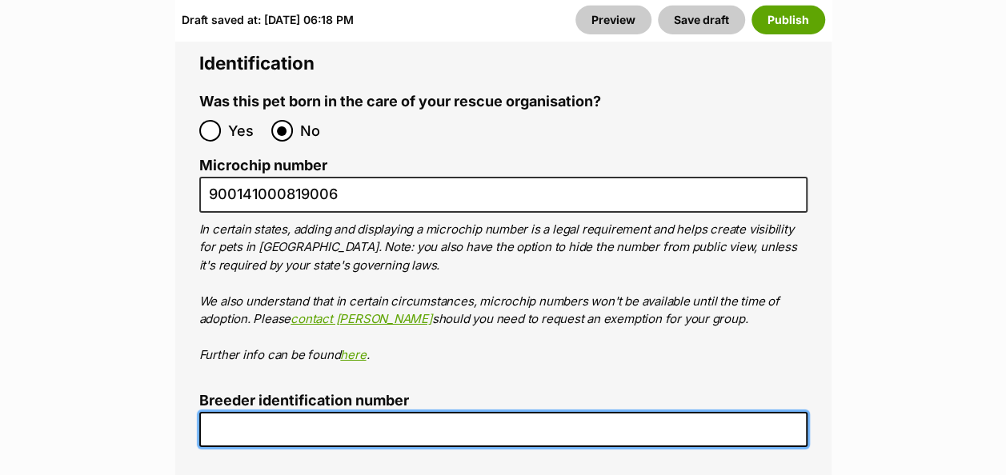
click at [279, 412] on input "Breeder identification number" at bounding box center [503, 430] width 608 height 36
type input "BIN0000907934713"
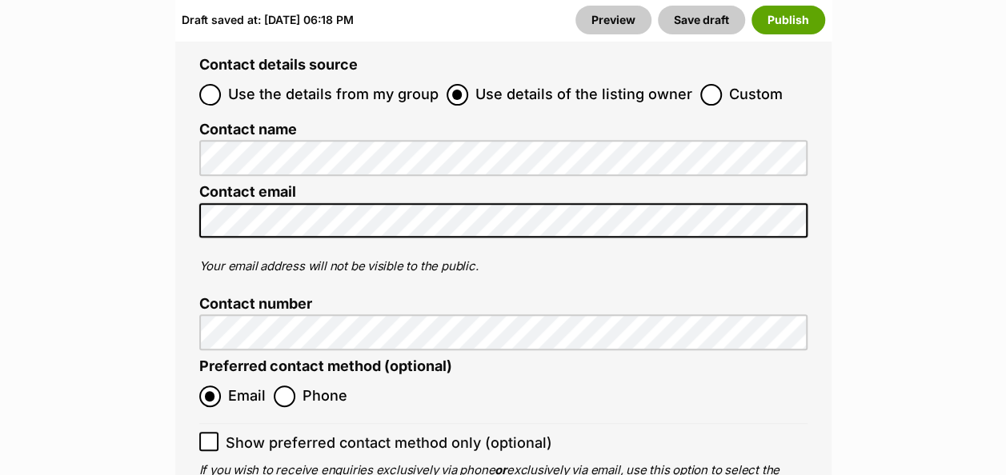
scroll to position [6472, 0]
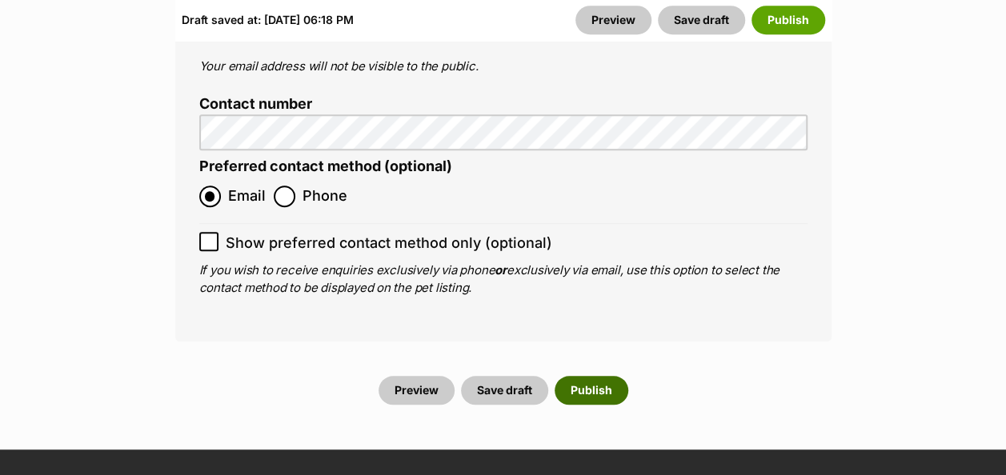
click at [603, 376] on button "Publish" at bounding box center [592, 390] width 74 height 29
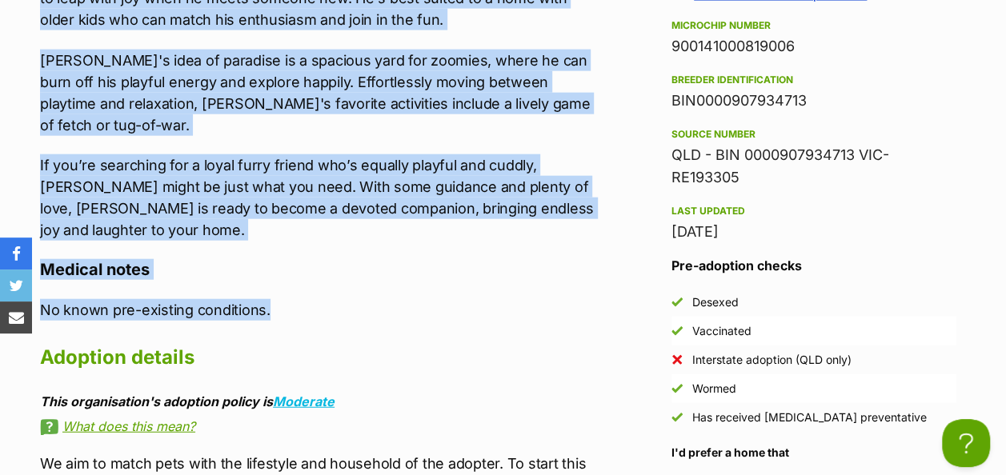
scroll to position [1841, 0]
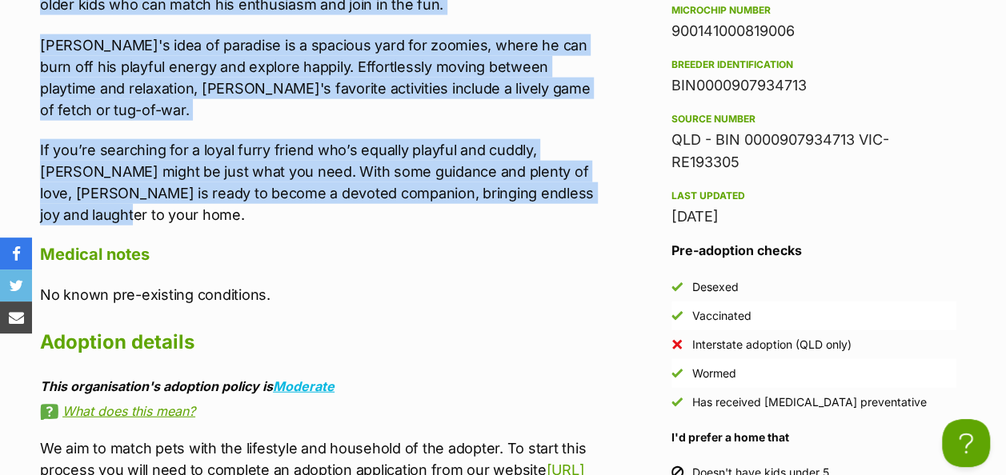
drag, startPoint x: 40, startPoint y: 86, endPoint x: 605, endPoint y: 144, distance: 568.0
click at [605, 144] on div "Advertisement Adoption information I've been adopted! This pet is no longer ava…" at bounding box center [503, 432] width 958 height 1692
copy div "Meet Benny, a happy young pup brimming with affection and personality. His goof…"
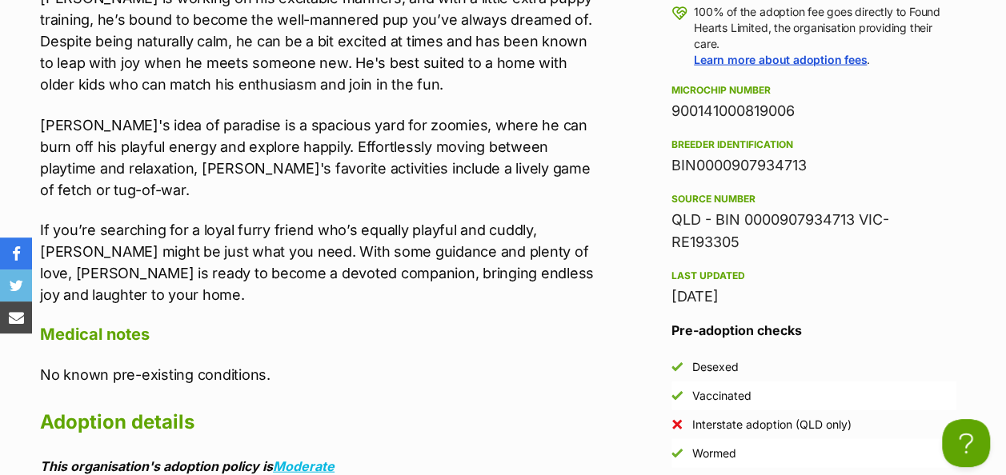
click at [728, 100] on div "900141000819006" at bounding box center [814, 111] width 285 height 22
copy div "900141000819006"
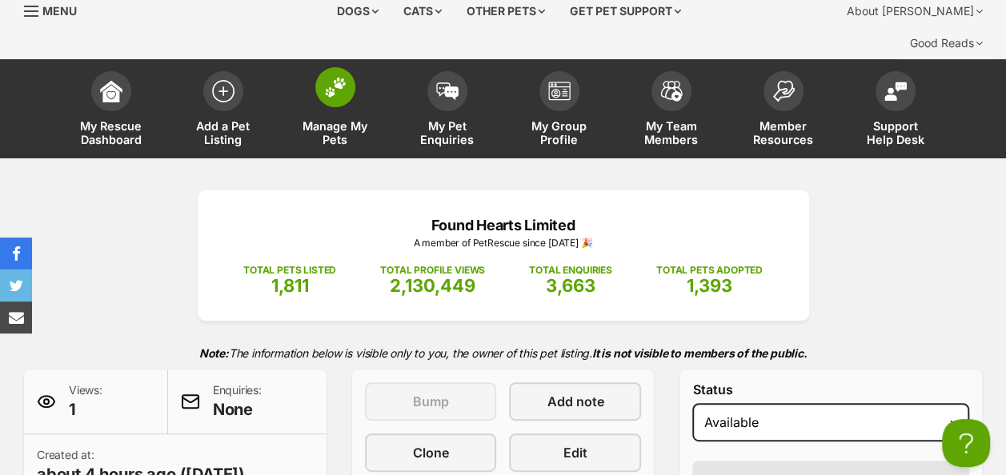
scroll to position [0, 0]
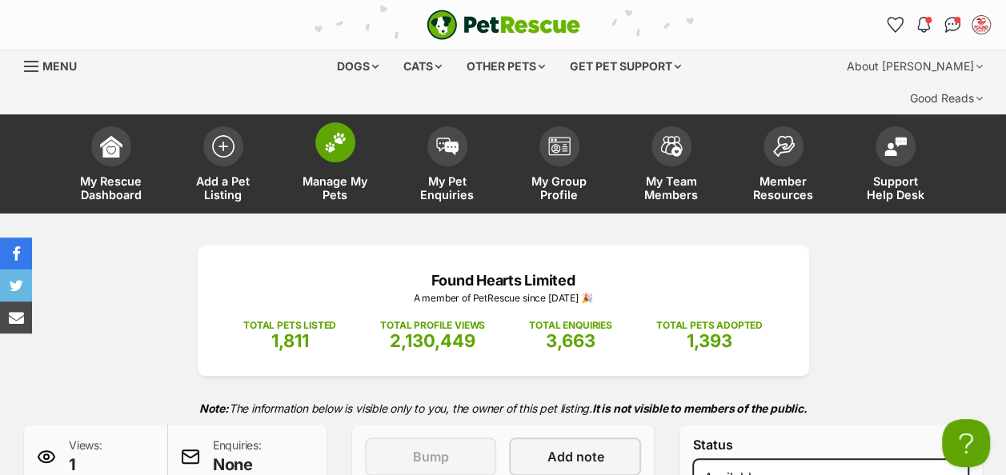
click at [334, 122] on span at bounding box center [335, 142] width 40 height 40
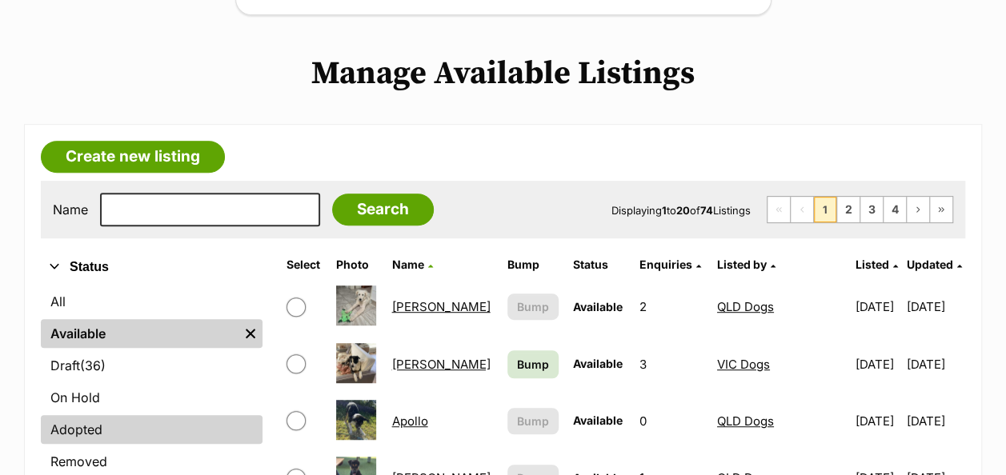
click at [85, 415] on link "Adopted" at bounding box center [152, 429] width 222 height 29
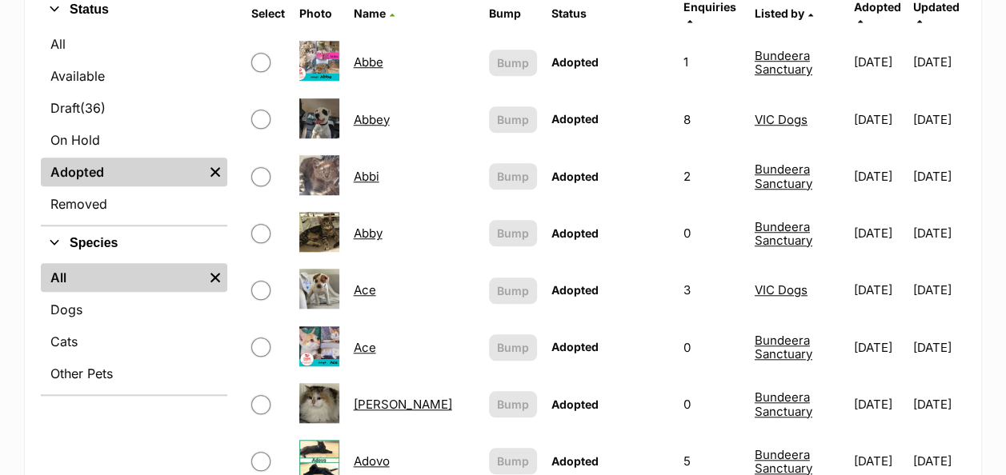
scroll to position [400, 0]
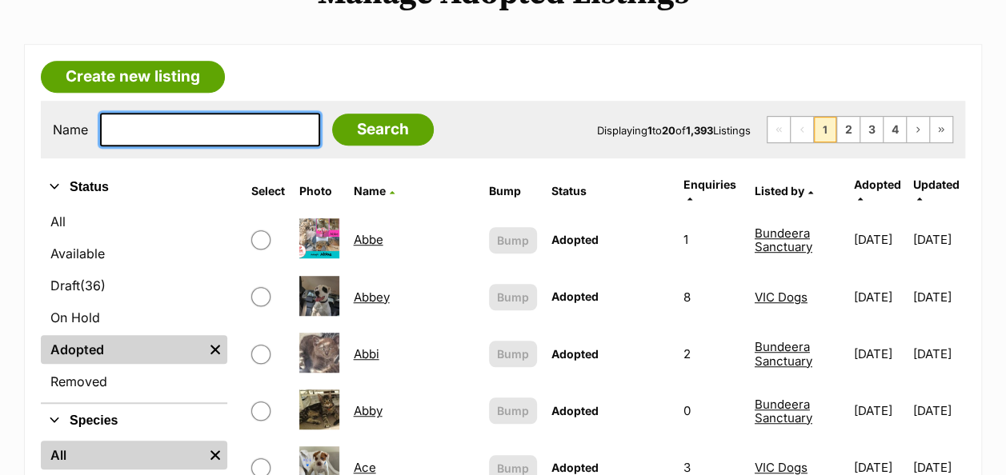
click at [138, 113] on input "text" at bounding box center [210, 130] width 220 height 34
type input "echo"
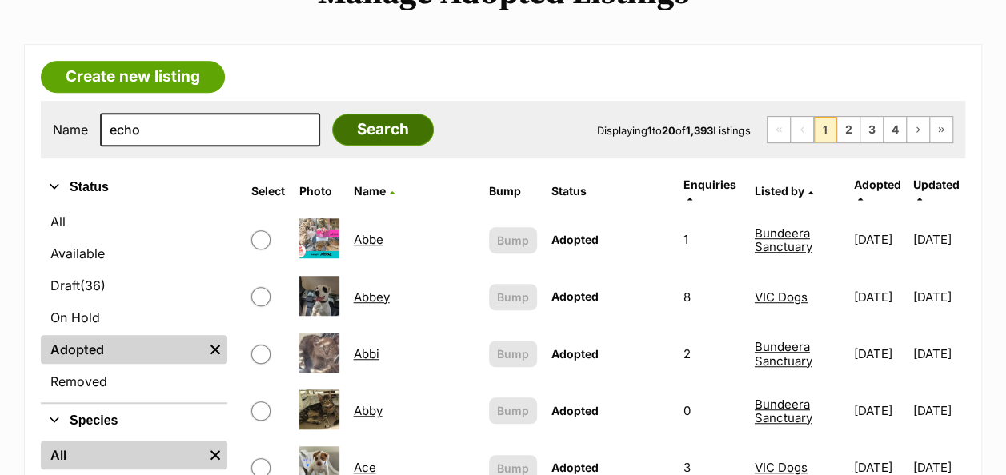
click at [332, 114] on input "Search" at bounding box center [383, 130] width 102 height 32
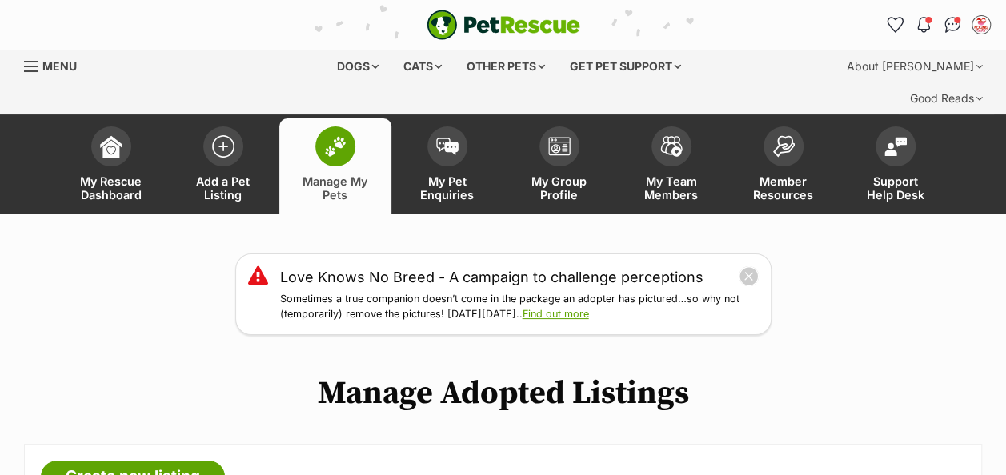
scroll to position [240, 0]
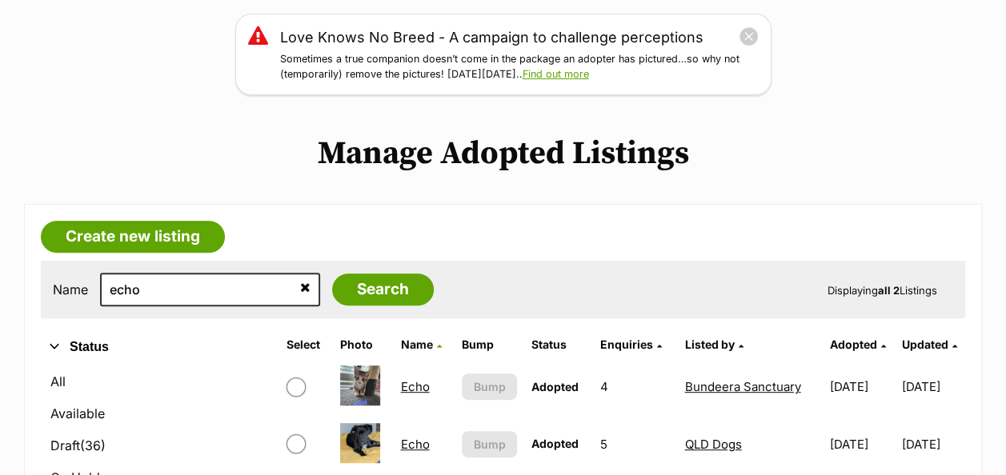
click at [409, 437] on link "Echo" at bounding box center [415, 444] width 29 height 15
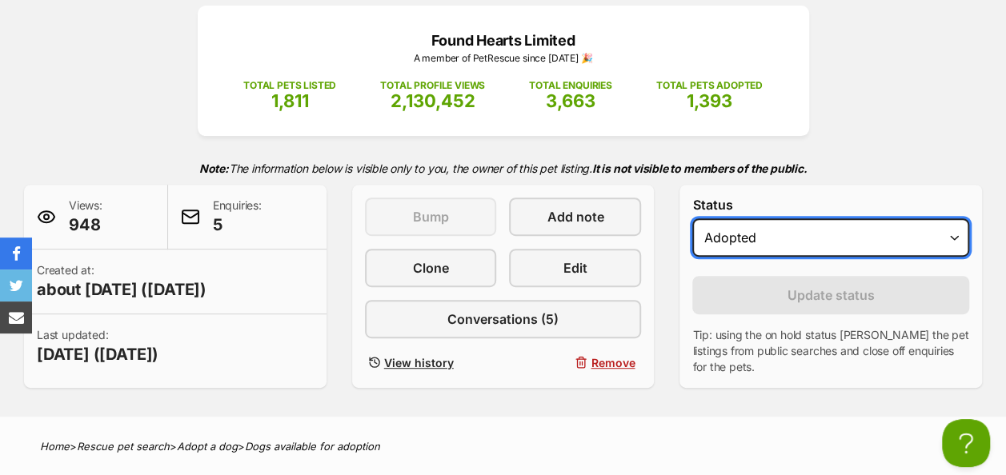
click at [816, 219] on select "Draft - not available as listing has enquires Available On hold Adopted" at bounding box center [830, 238] width 277 height 38
select select "active"
click at [692, 219] on select "Draft - not available as listing has enquires Available On hold Adopted" at bounding box center [830, 238] width 277 height 38
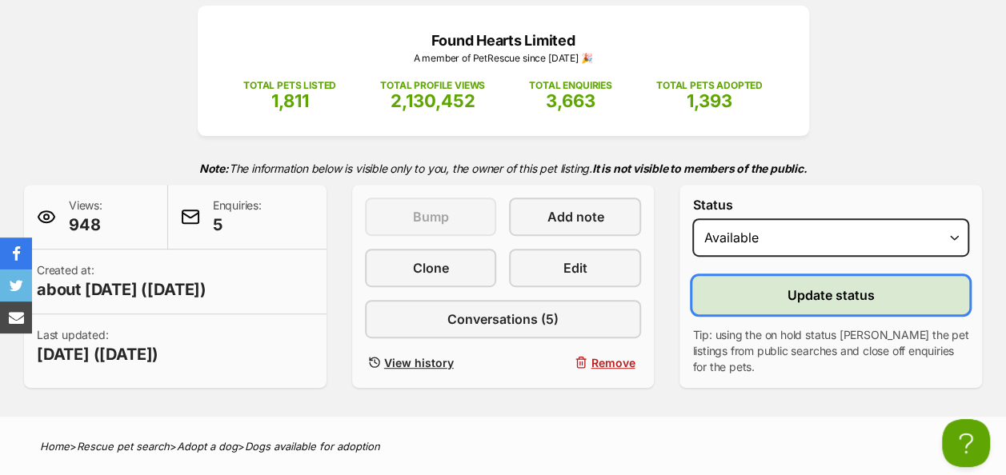
click at [823, 286] on span "Update status" at bounding box center [831, 295] width 87 height 19
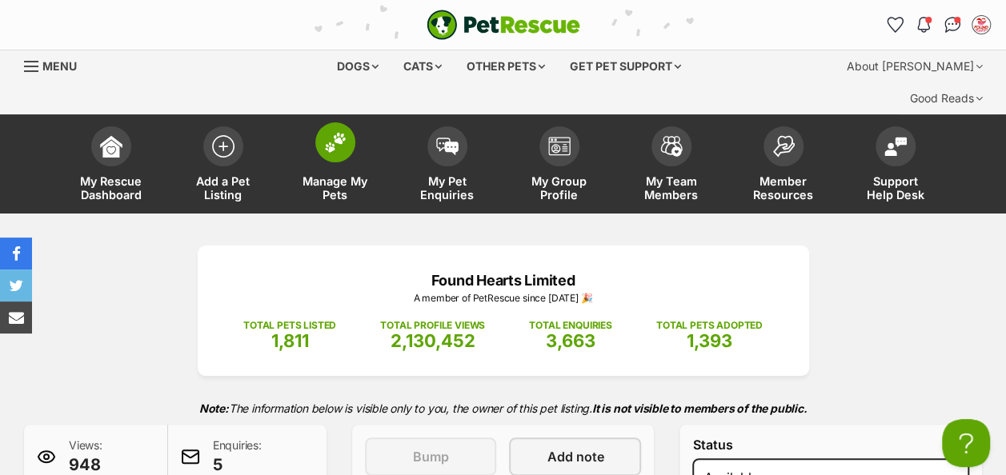
click at [327, 132] on img at bounding box center [335, 142] width 22 height 21
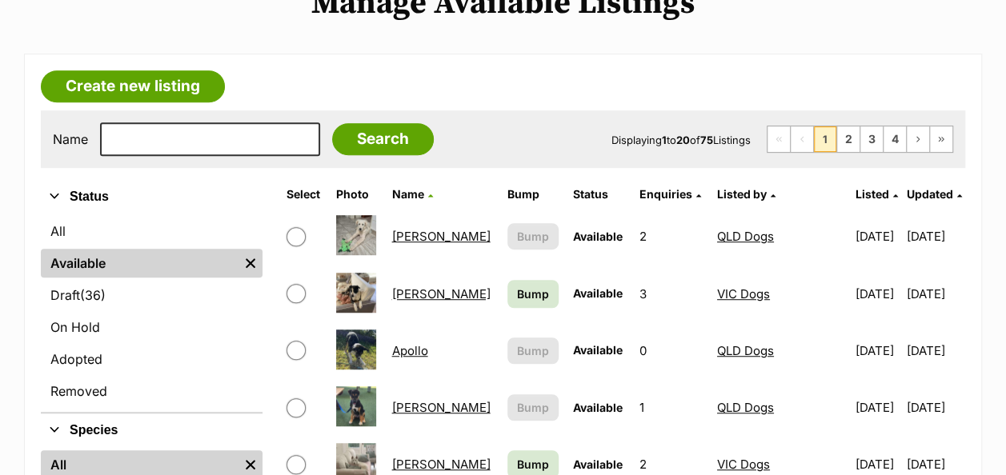
scroll to position [480, 0]
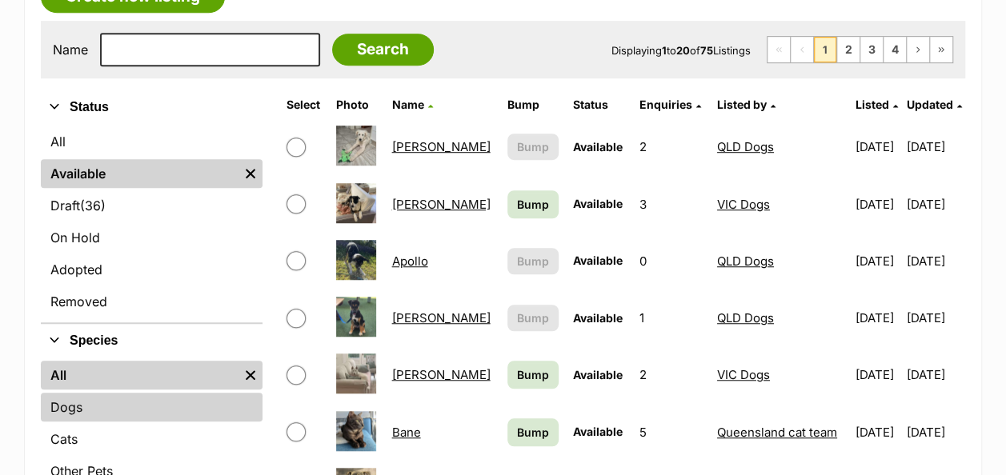
click at [72, 393] on link "Dogs" at bounding box center [152, 407] width 222 height 29
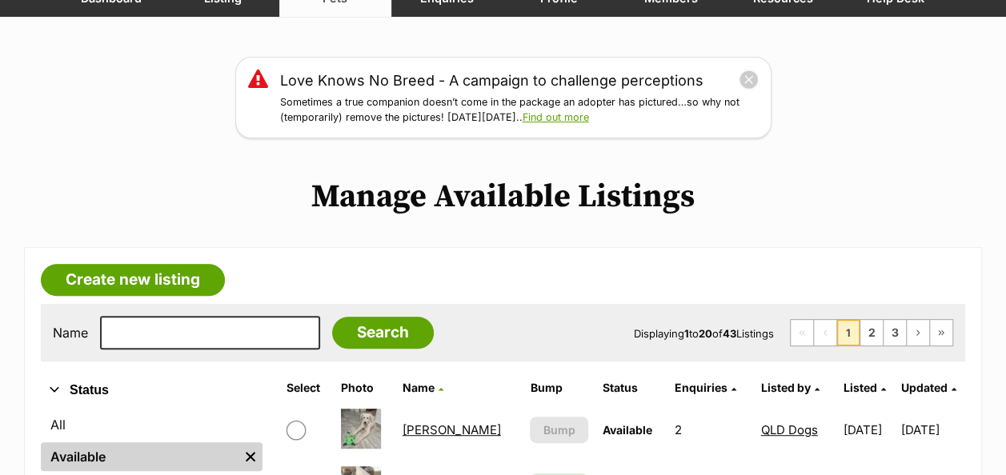
scroll to position [320, 0]
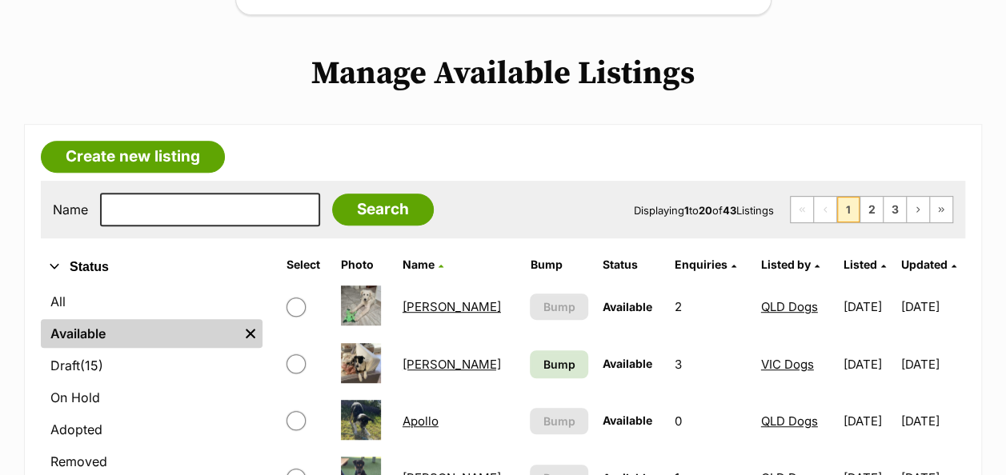
click at [431, 299] on link "[PERSON_NAME]" at bounding box center [452, 306] width 98 height 15
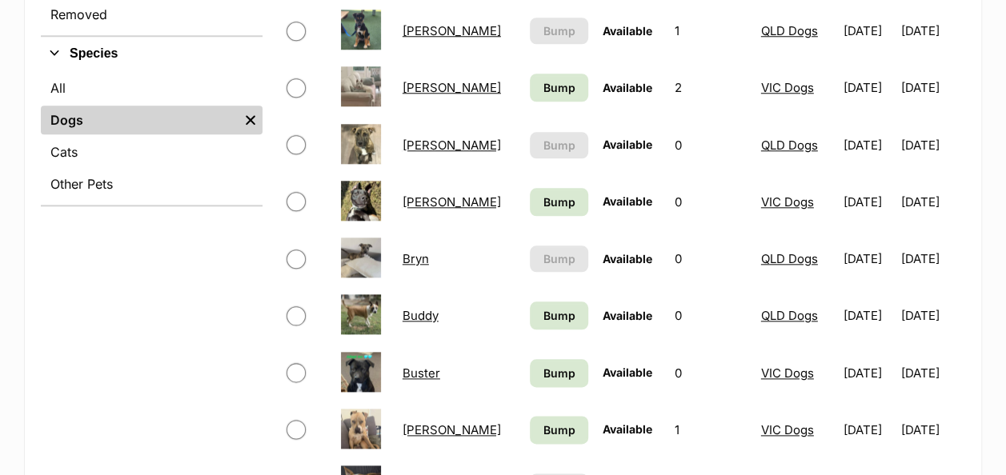
scroll to position [800, 0]
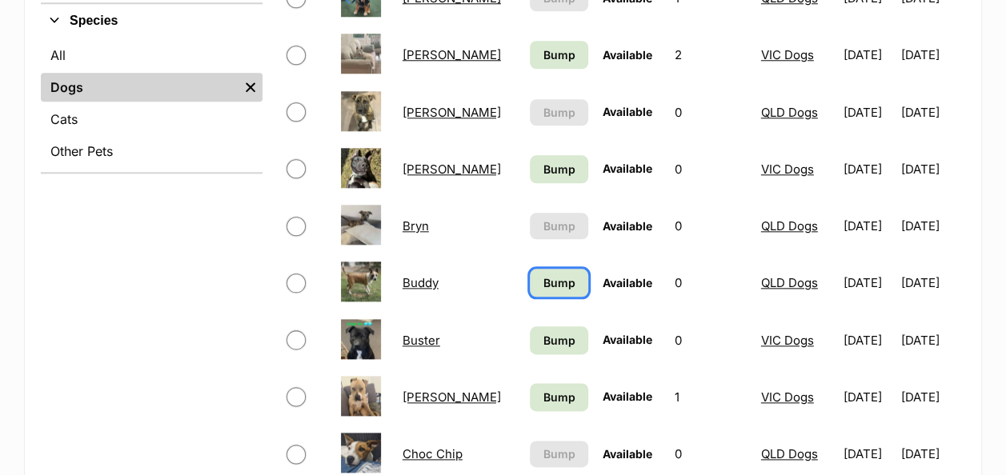
click at [543, 275] on span "Bump" at bounding box center [559, 283] width 32 height 17
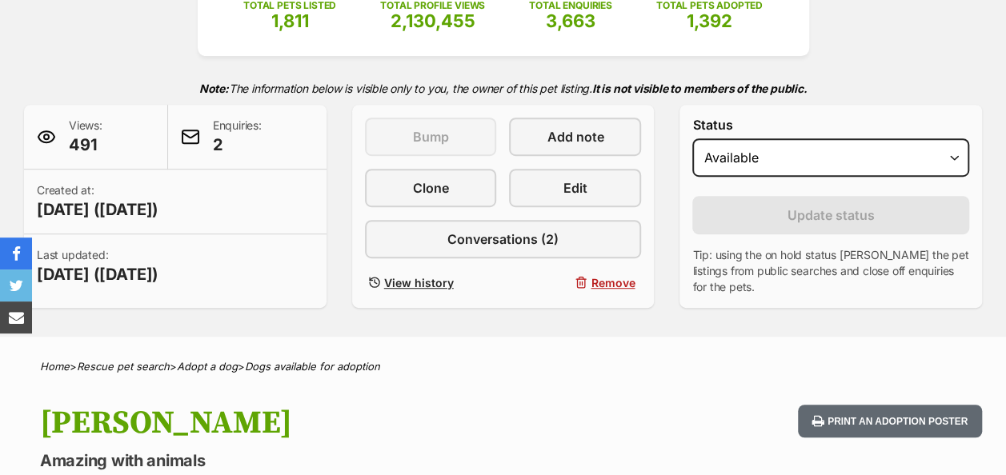
scroll to position [320, 0]
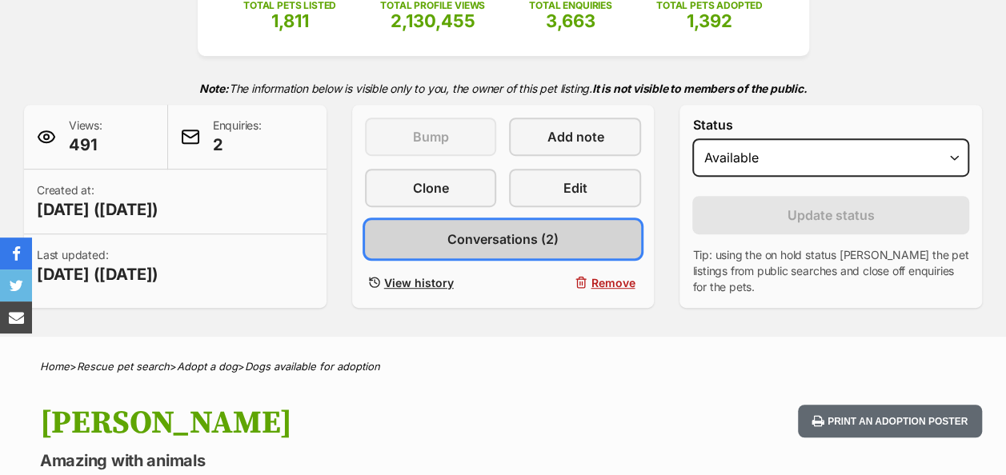
click at [519, 230] on span "Conversations (2)" at bounding box center [502, 239] width 111 height 19
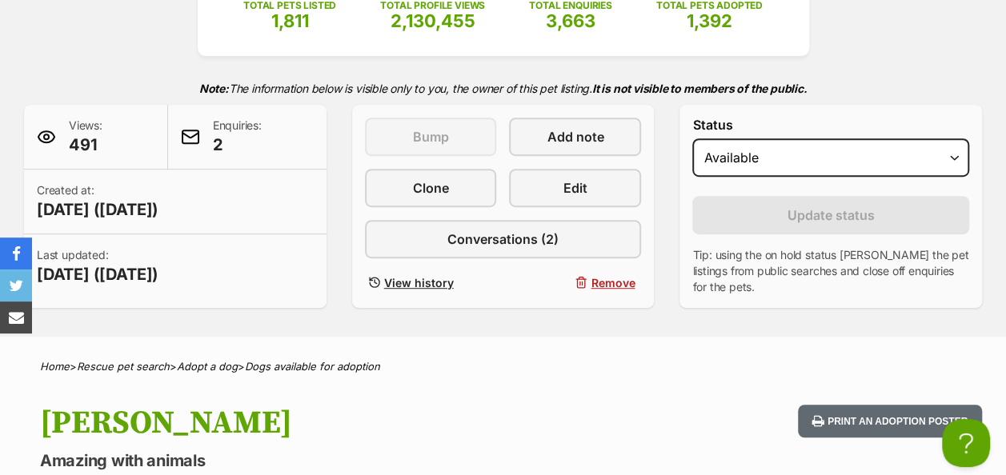
scroll to position [0, 0]
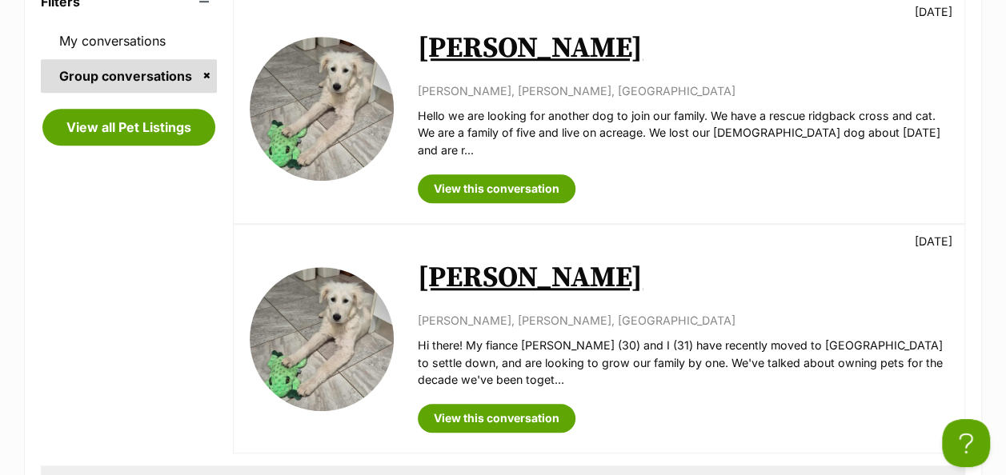
scroll to position [560, 0]
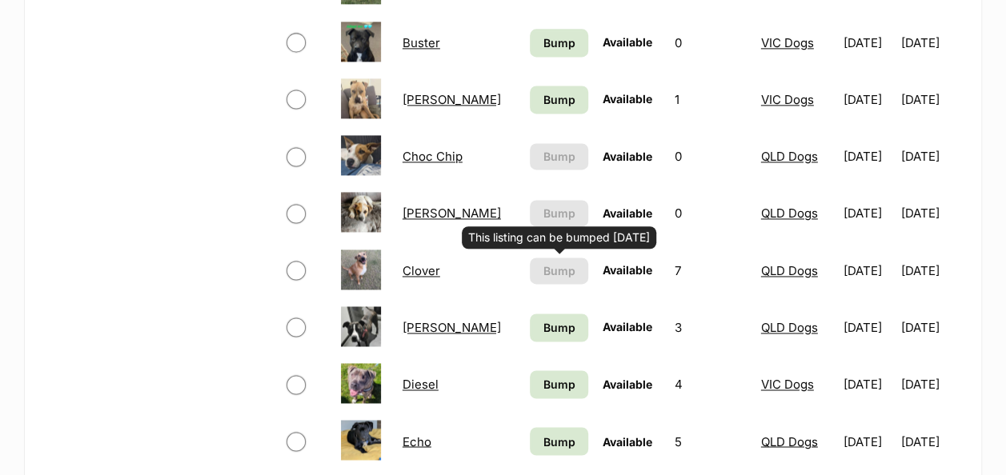
scroll to position [1121, 0]
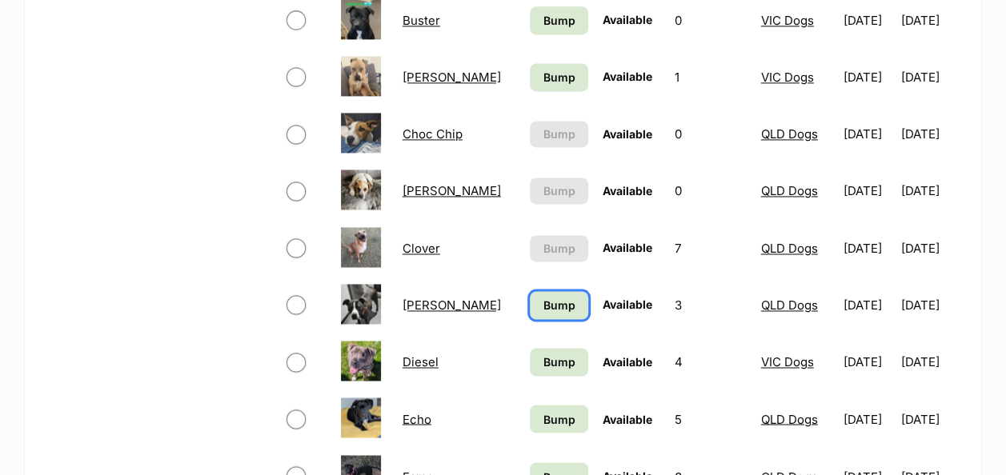
click at [543, 297] on span "Bump" at bounding box center [559, 305] width 32 height 17
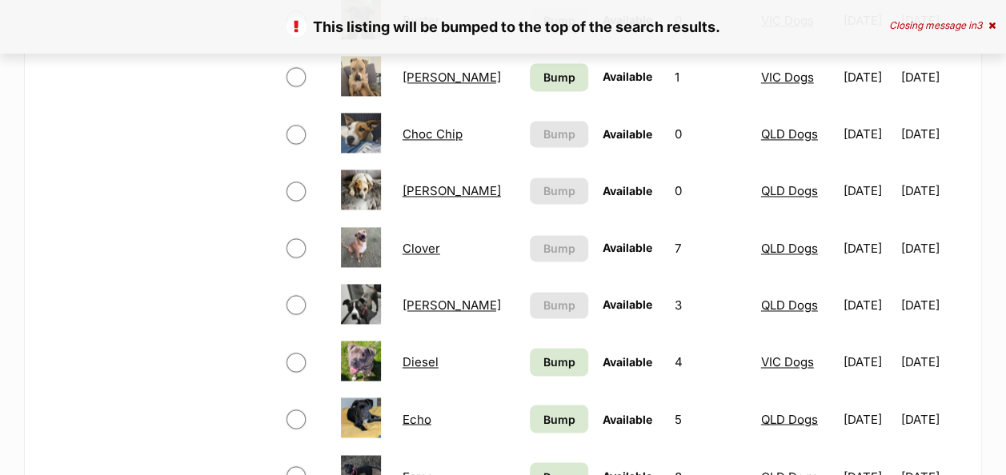
scroll to position [1201, 0]
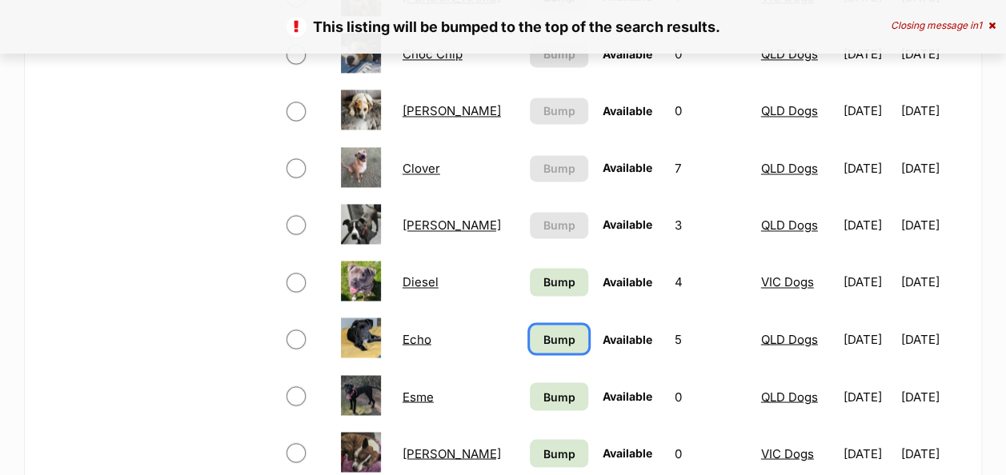
click at [543, 331] on span "Bump" at bounding box center [559, 339] width 32 height 17
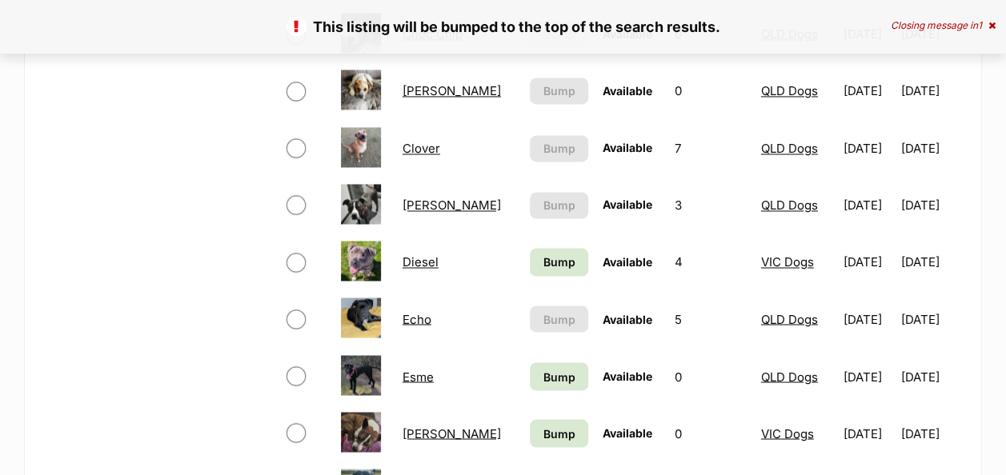
scroll to position [1281, 0]
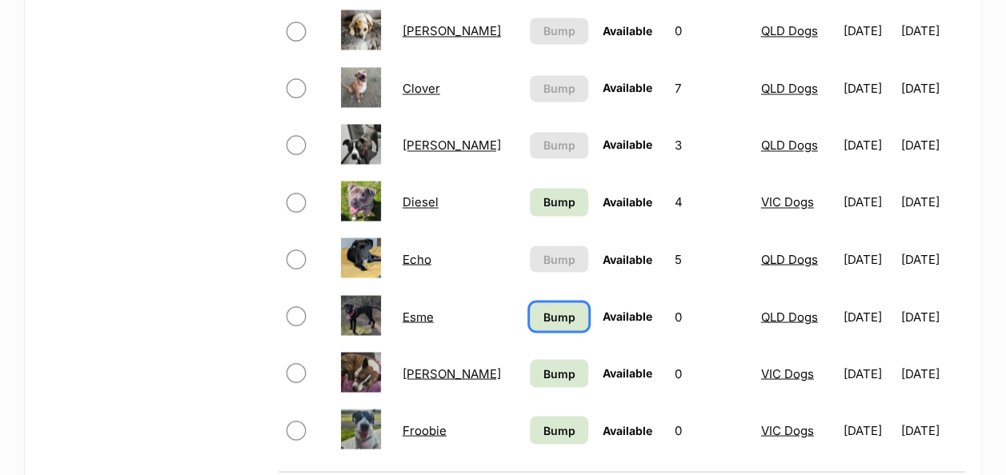
click at [543, 308] on span "Bump" at bounding box center [559, 316] width 32 height 17
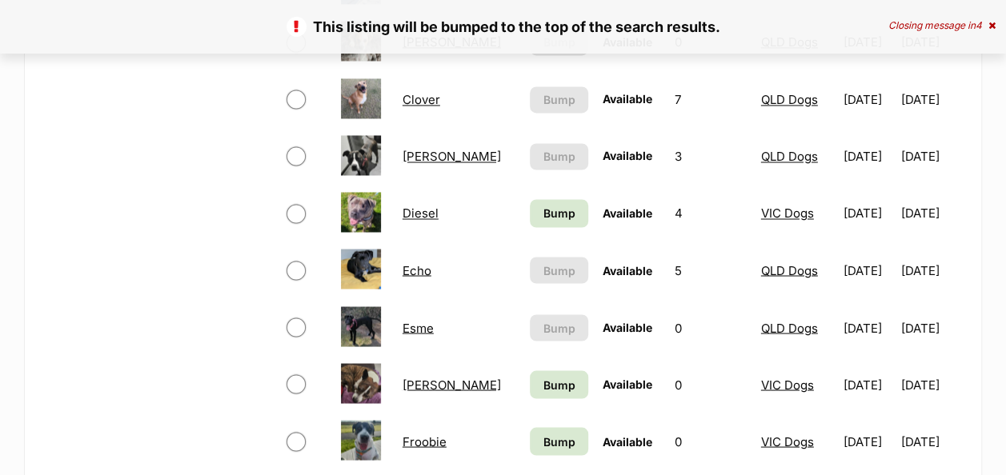
scroll to position [1521, 0]
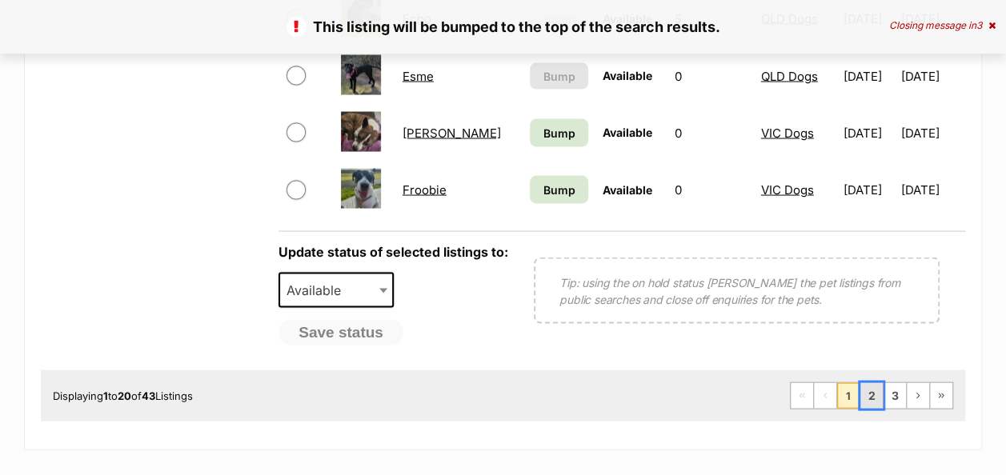
click at [876, 383] on link "2" at bounding box center [871, 396] width 22 height 26
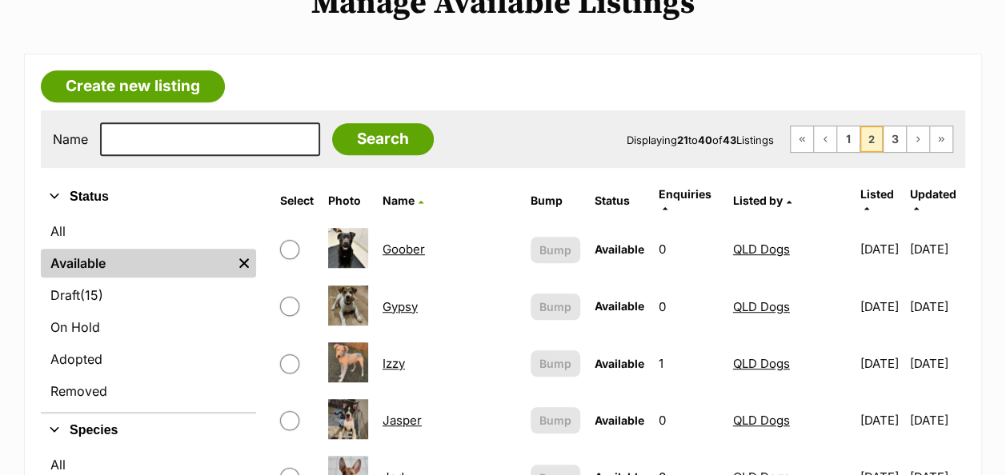
scroll to position [400, 0]
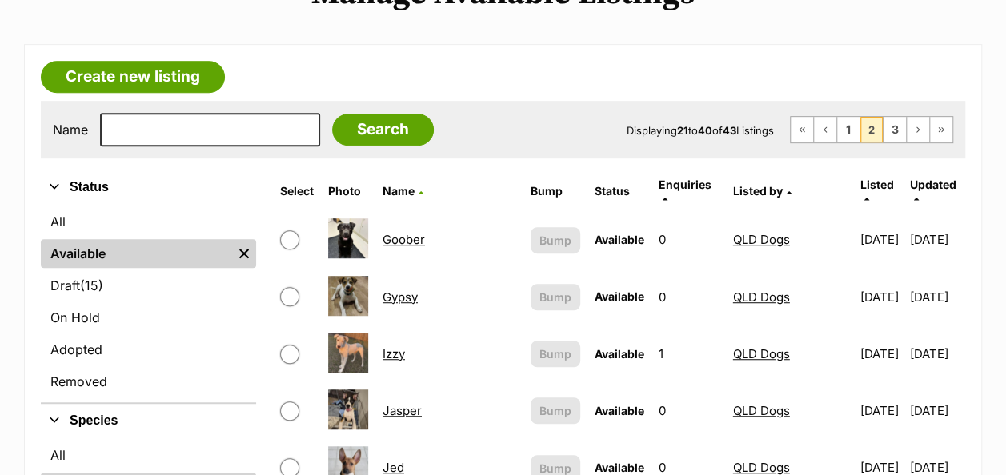
click at [405, 347] on link "Izzy" at bounding box center [394, 354] width 22 height 15
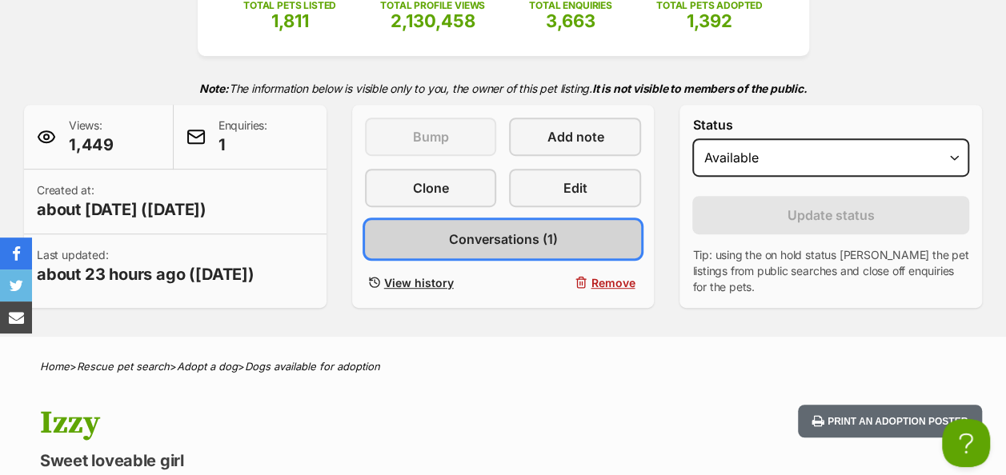
click at [515, 230] on span "Conversations (1)" at bounding box center [502, 239] width 109 height 19
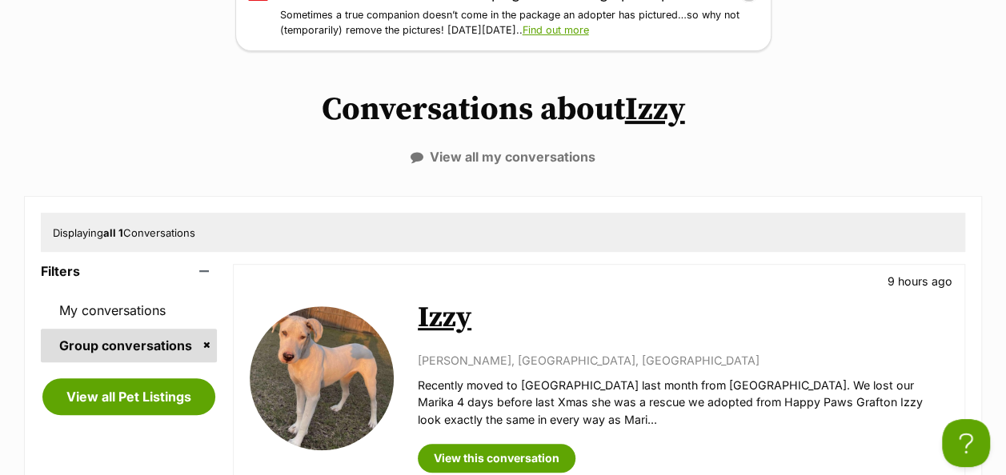
scroll to position [320, 0]
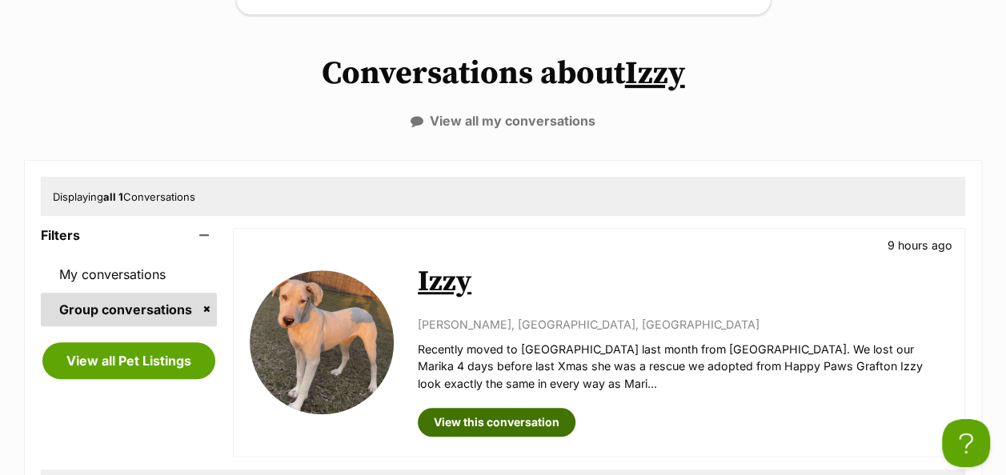
click at [510, 408] on link "View this conversation" at bounding box center [497, 422] width 158 height 29
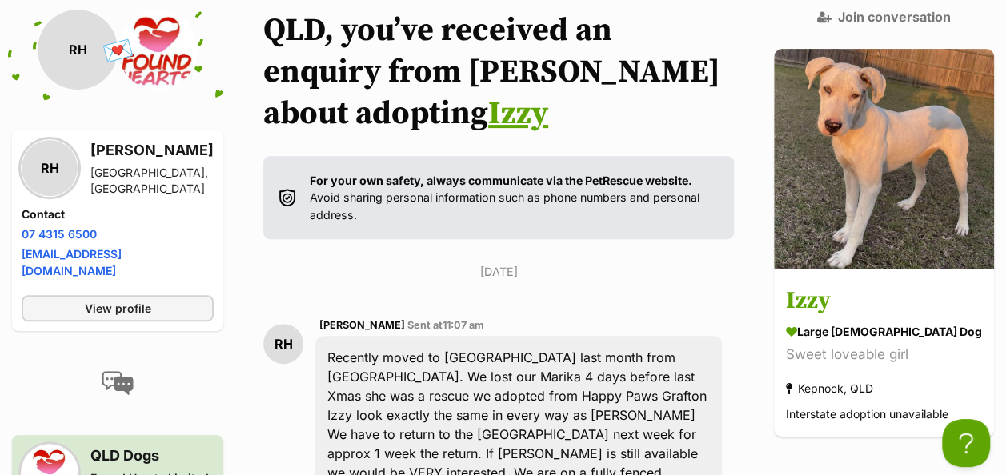
scroll to position [248, 0]
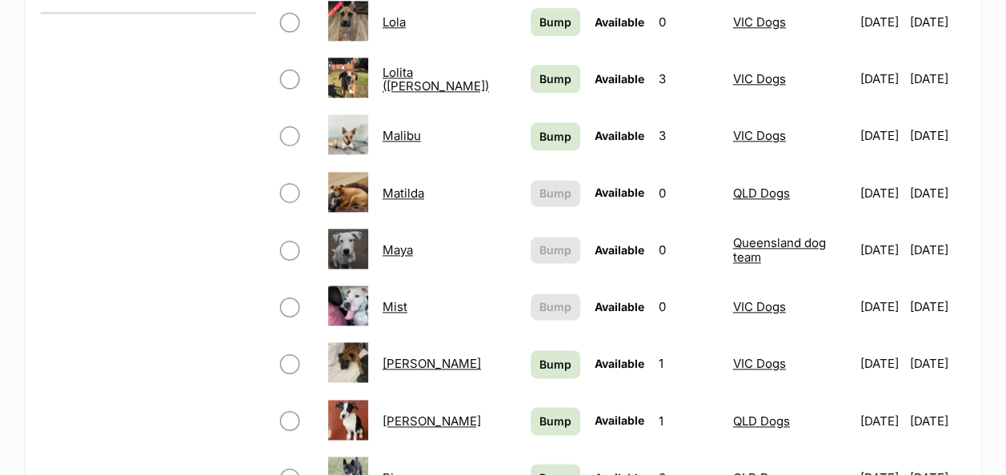
scroll to position [1040, 0]
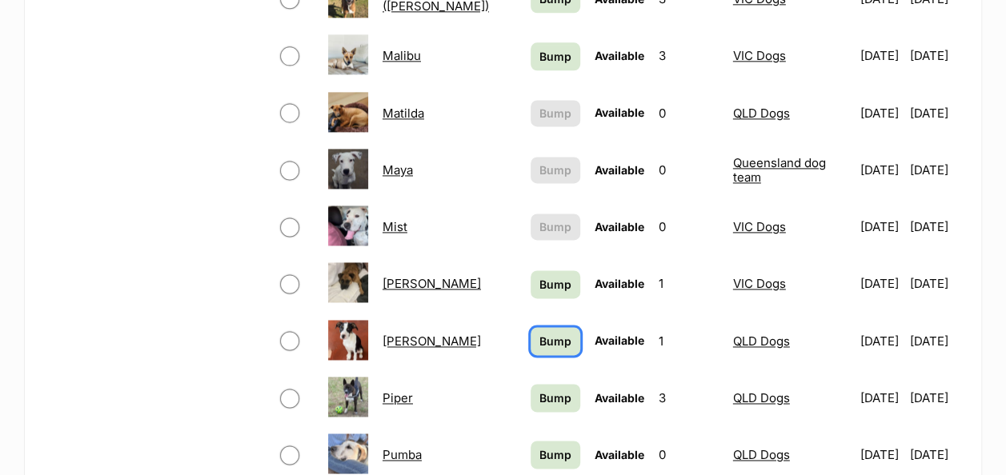
click at [539, 333] on span "Bump" at bounding box center [555, 341] width 32 height 17
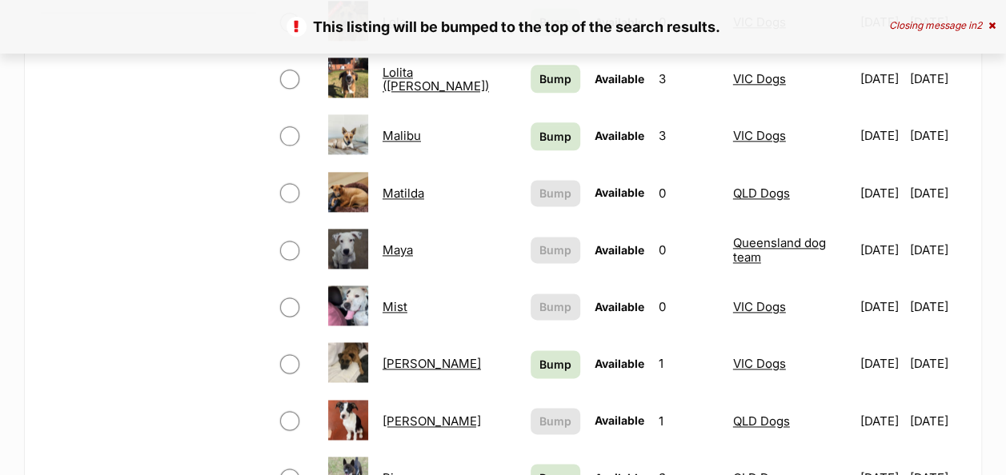
scroll to position [1121, 0]
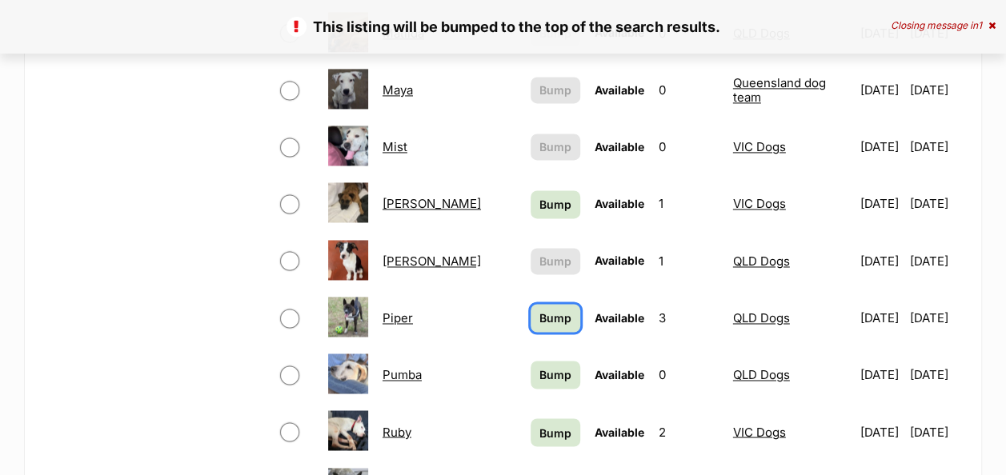
click at [539, 310] on span "Bump" at bounding box center [555, 318] width 32 height 17
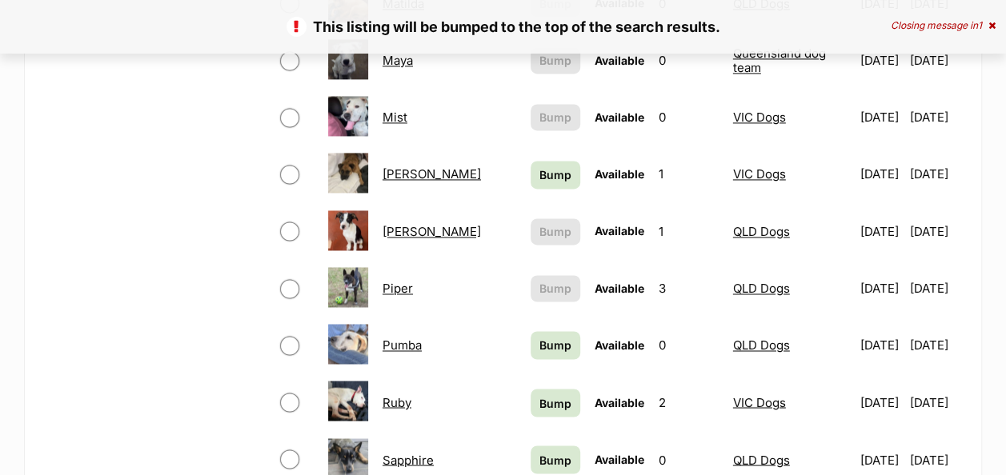
scroll to position [1201, 0]
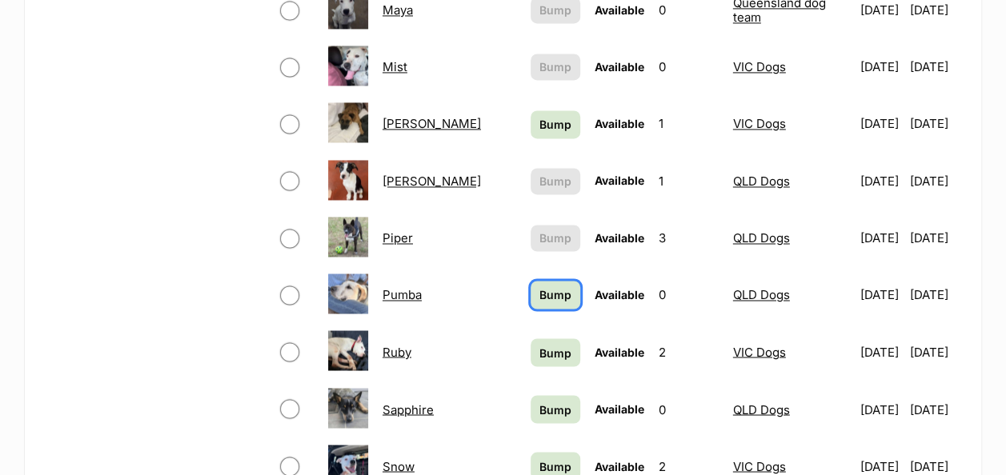
click at [539, 287] on span "Bump" at bounding box center [555, 295] width 32 height 17
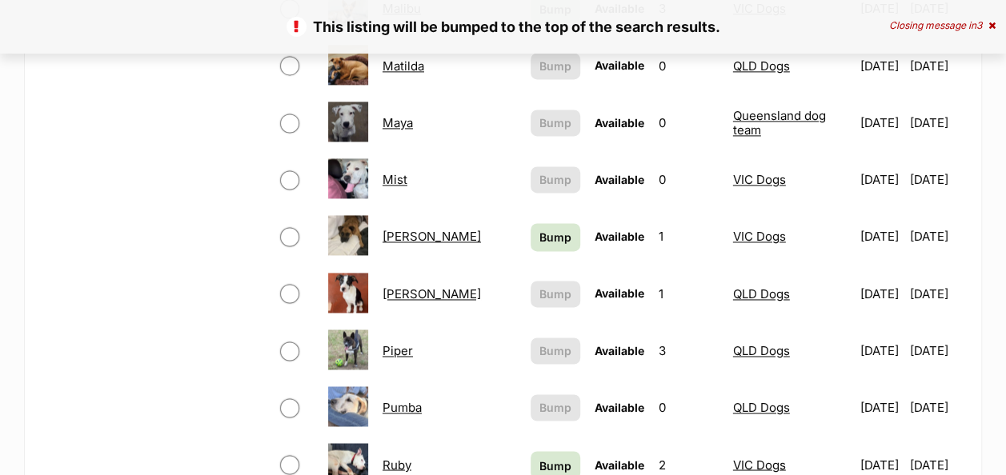
scroll to position [1201, 0]
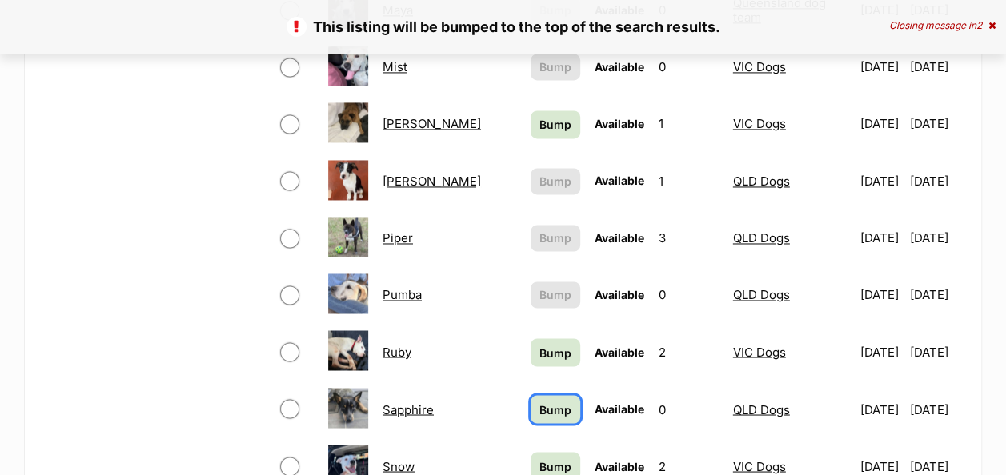
click at [539, 401] on span "Bump" at bounding box center [555, 409] width 32 height 17
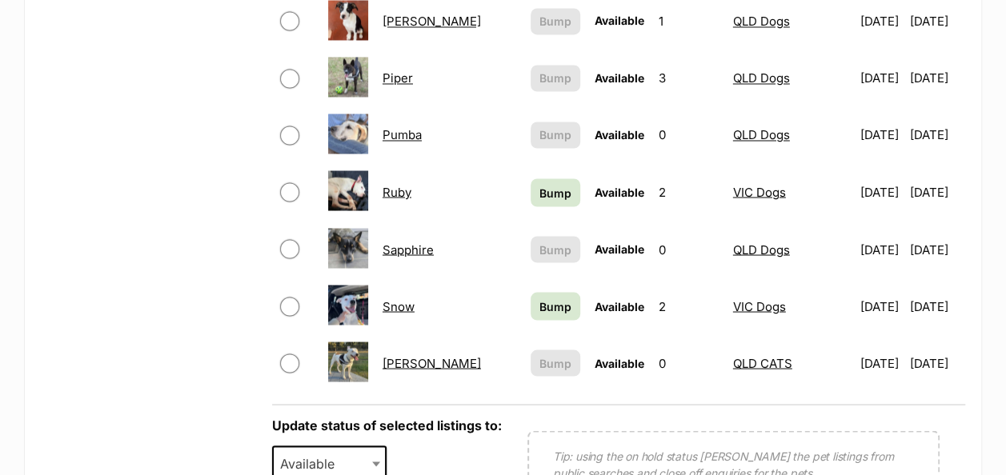
scroll to position [1441, 0]
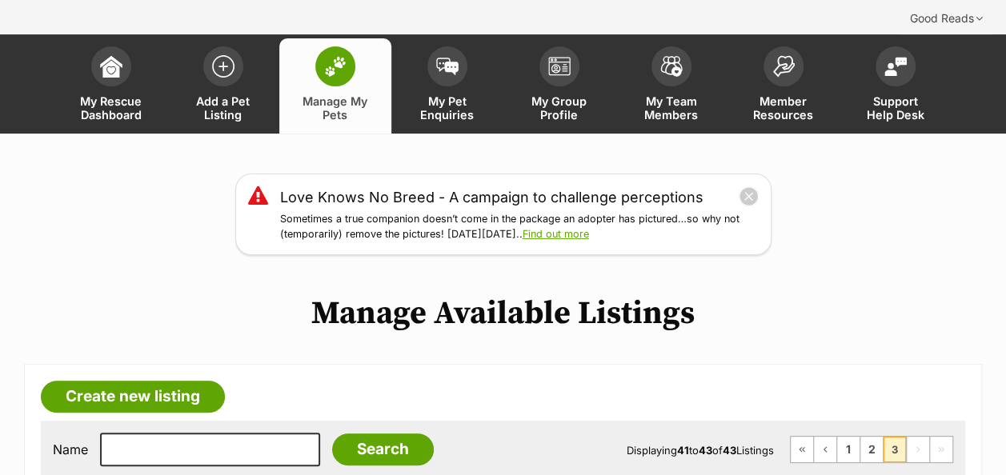
scroll to position [400, 0]
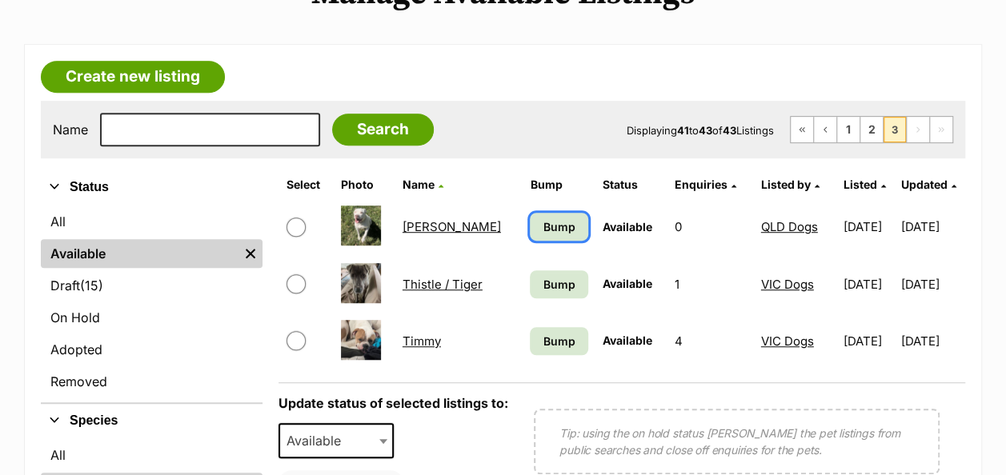
click at [530, 213] on link "Bump" at bounding box center [559, 227] width 58 height 28
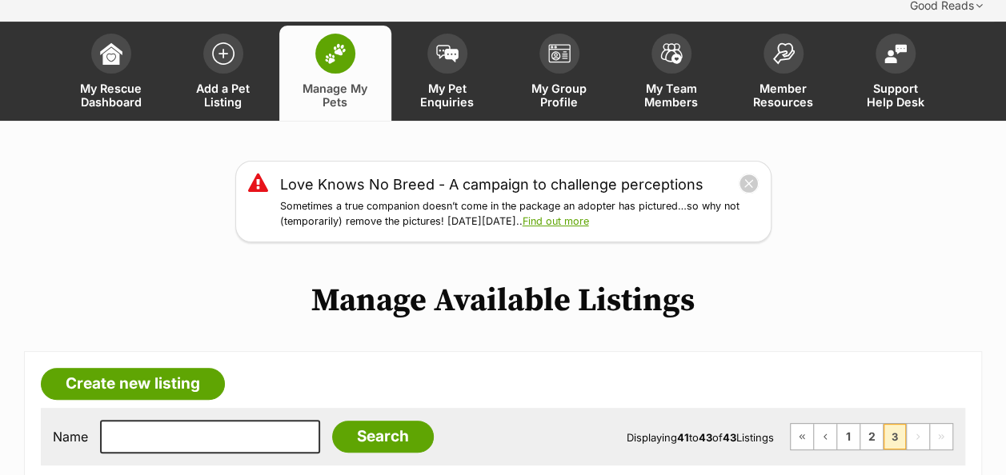
scroll to position [160, 0]
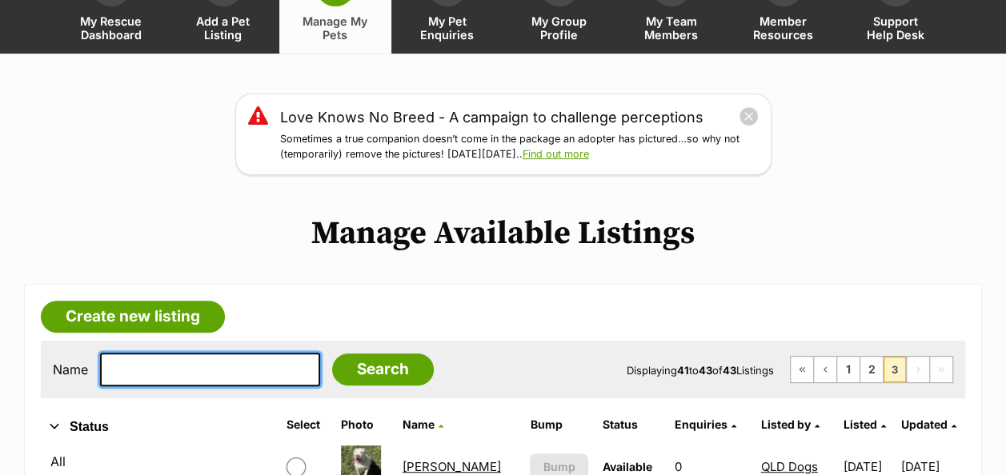
click at [195, 353] on input "text" at bounding box center [210, 370] width 220 height 34
type input "arlo"
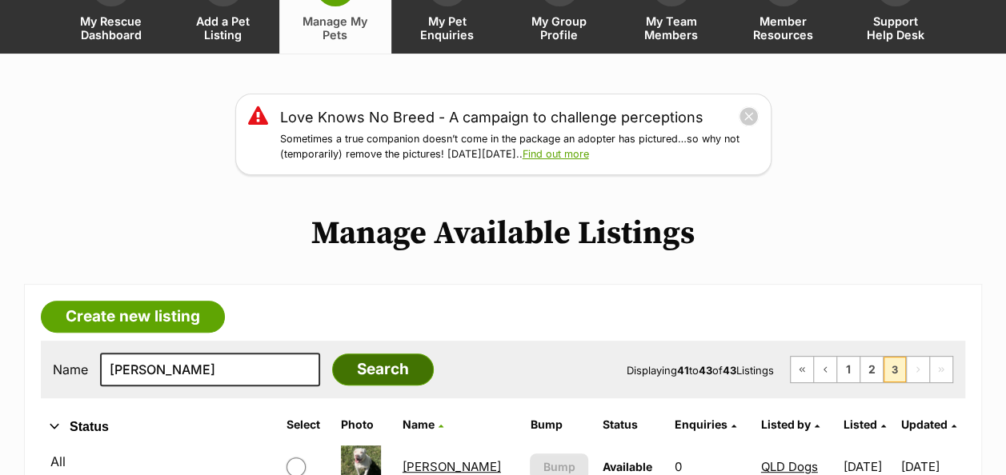
click at [337, 354] on input "Search" at bounding box center [383, 370] width 102 height 32
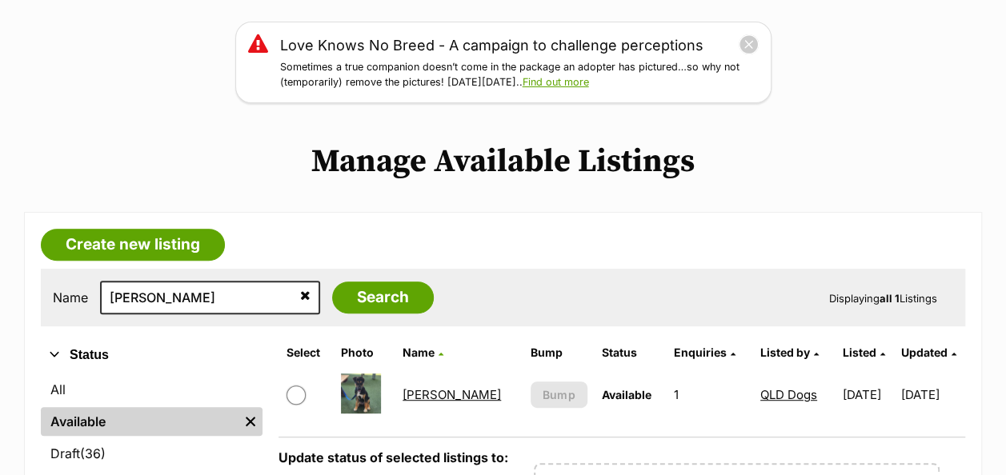
scroll to position [240, 0]
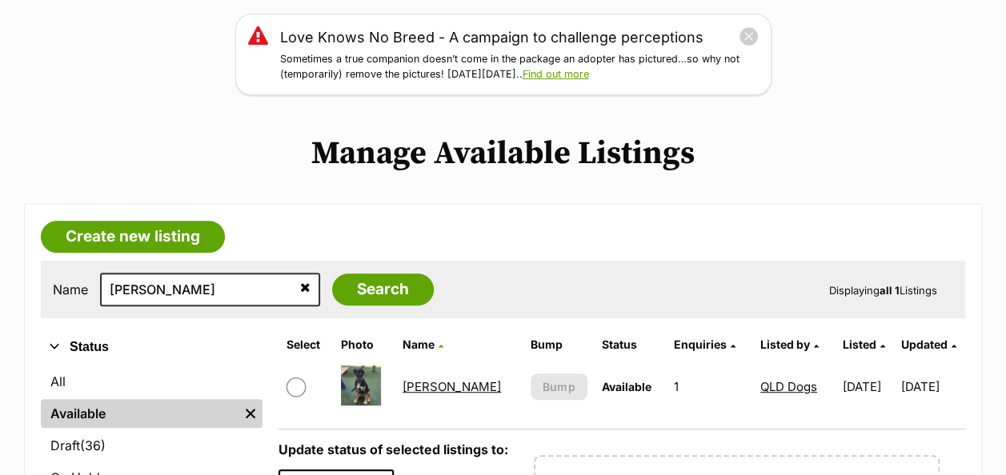
click at [414, 379] on link "Arlo" at bounding box center [452, 386] width 98 height 15
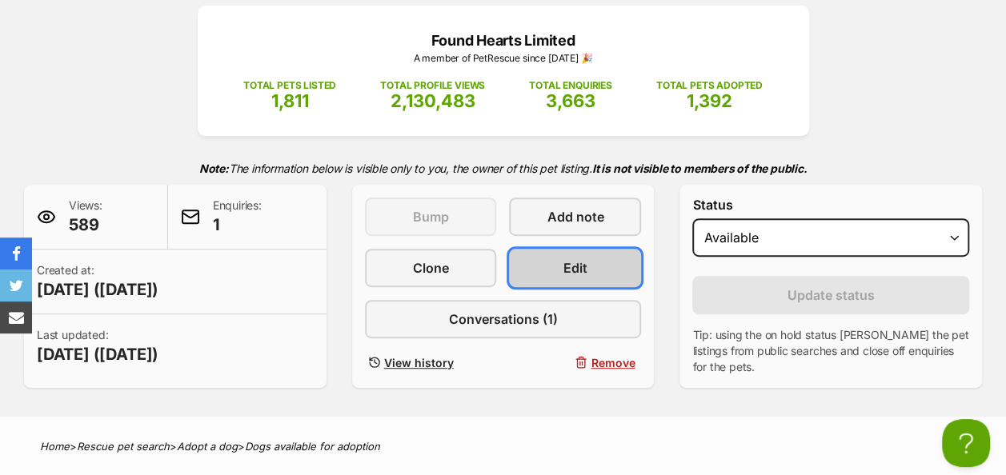
click at [541, 249] on link "Edit" at bounding box center [575, 268] width 132 height 38
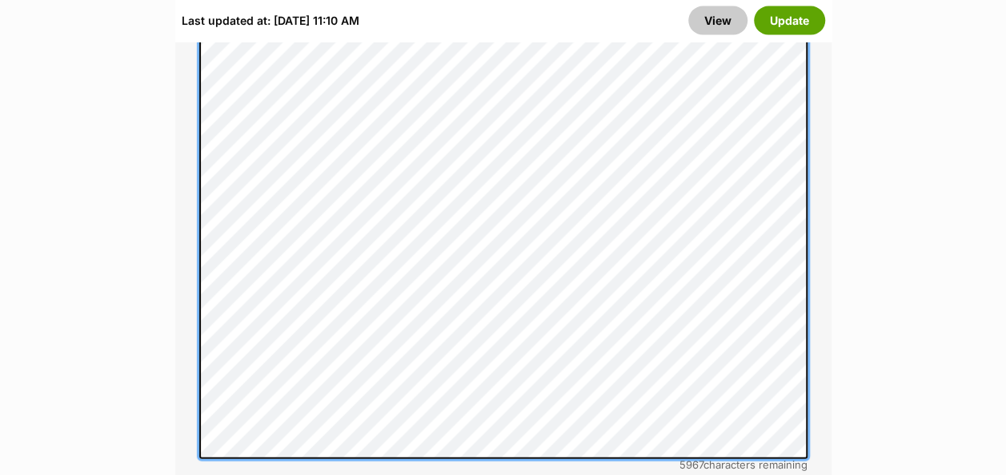
scroll to position [1601, 0]
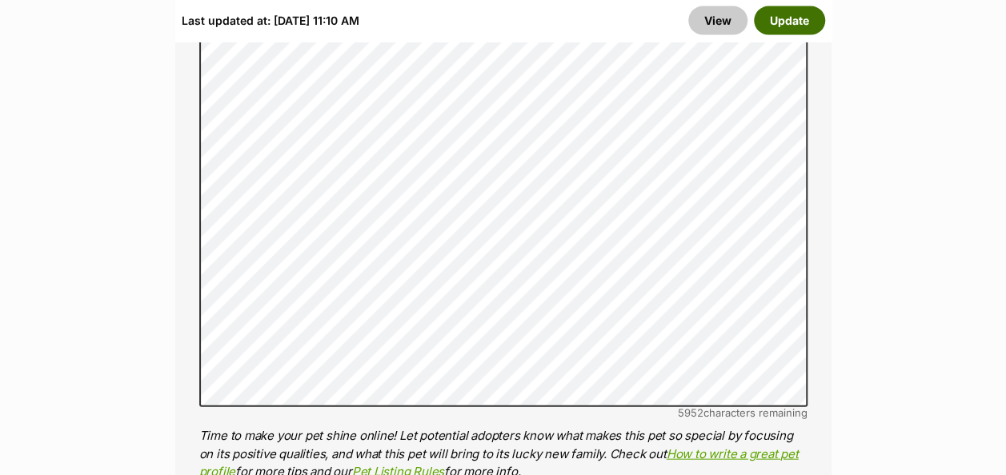
click at [796, 22] on button "Update" at bounding box center [789, 20] width 71 height 29
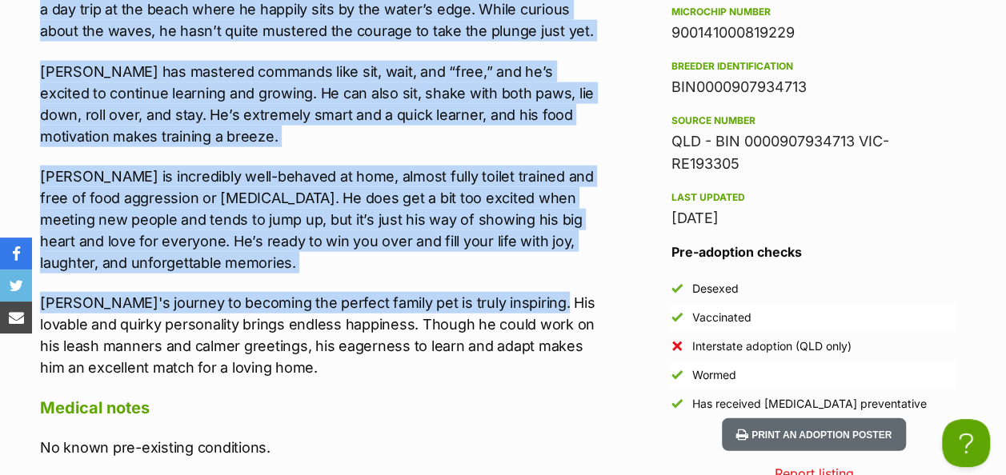
scroll to position [1841, 0]
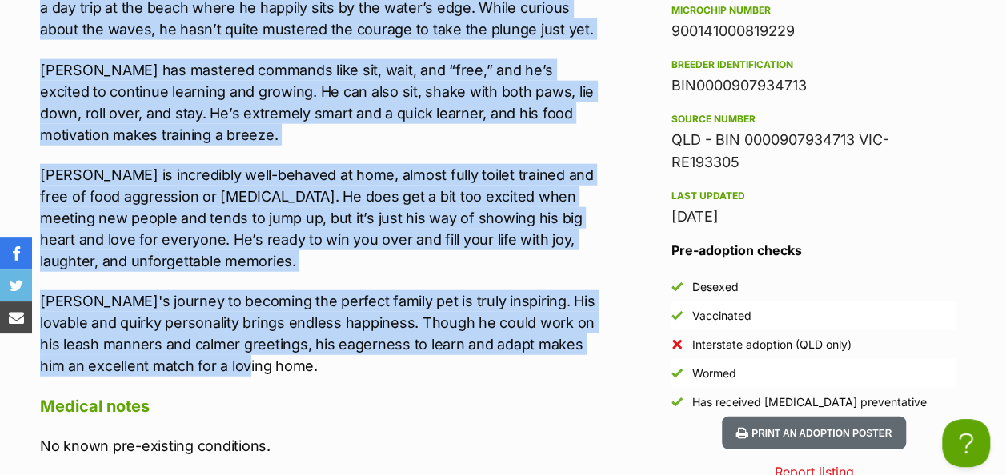
drag, startPoint x: 43, startPoint y: 46, endPoint x: 536, endPoint y: 340, distance: 573.9
click at [536, 340] on div "Meet Arlo, the most adorable pup around—just check out those cute ears! He’s re…" at bounding box center [319, 18] width 559 height 717
copy div "Meet Arlo, the most adorable pup around—just check out those cute ears! He’s re…"
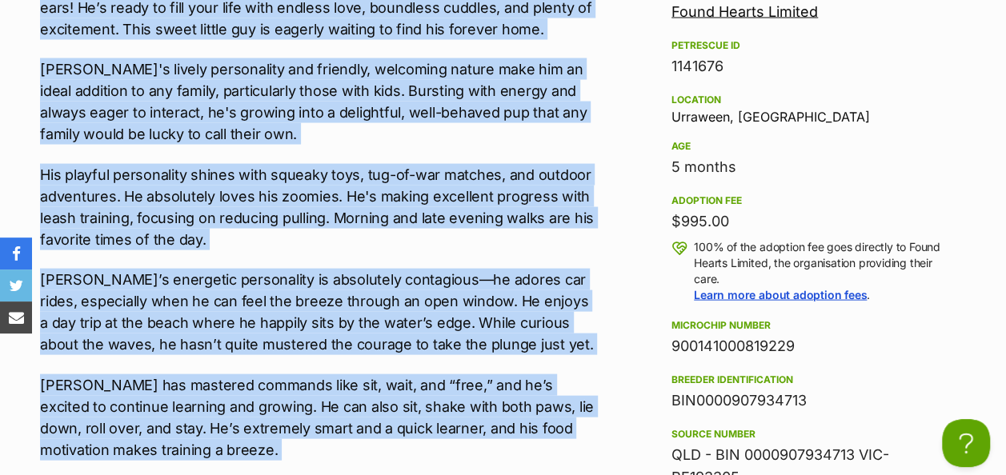
scroll to position [1521, 0]
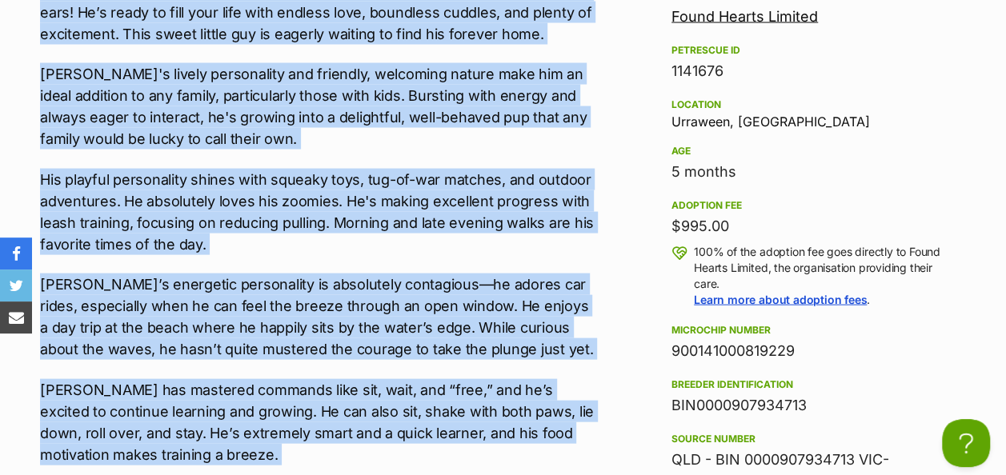
click at [596, 190] on p "His playful personality shines with squeaky toys, tug-of-war matches, and outdo…" at bounding box center [319, 212] width 559 height 86
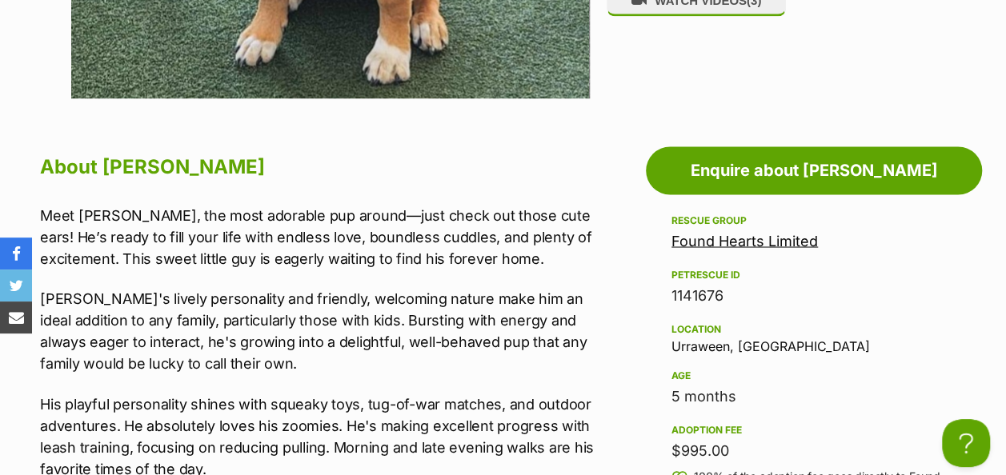
scroll to position [1040, 0]
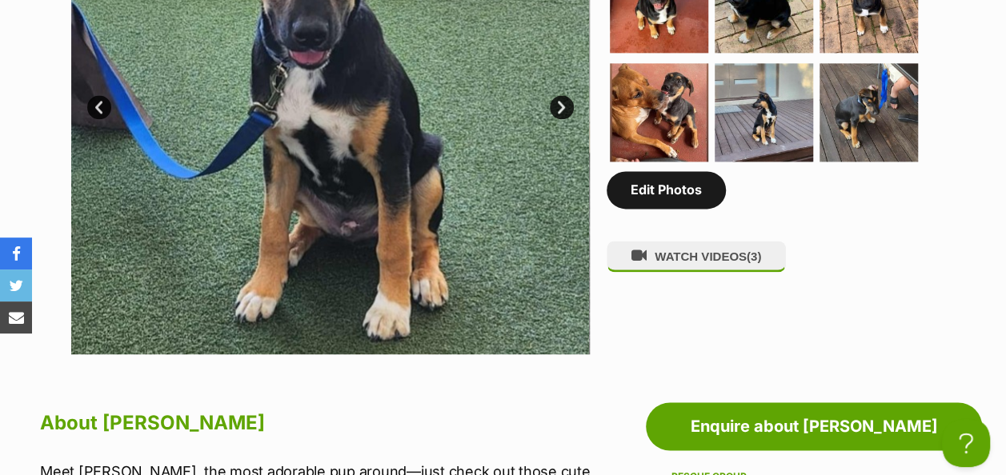
click at [693, 174] on link "Edit Photos" at bounding box center [666, 189] width 119 height 37
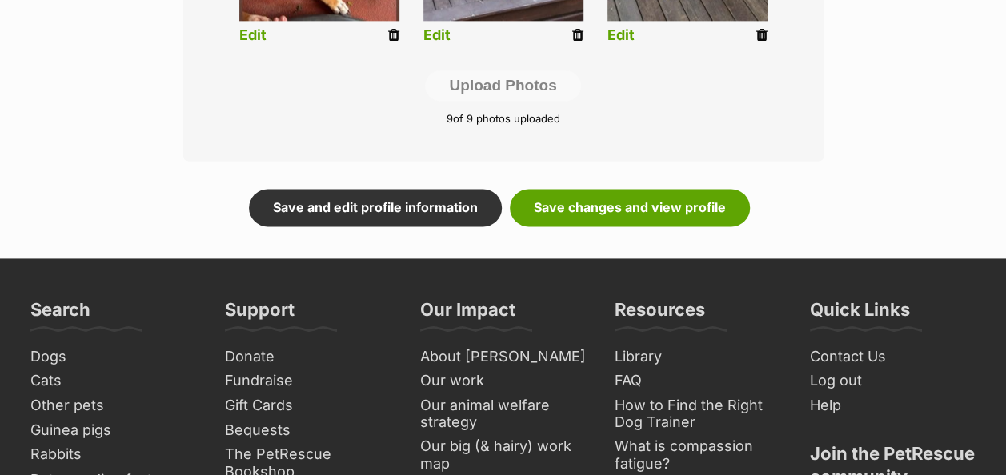
scroll to position [1040, 0]
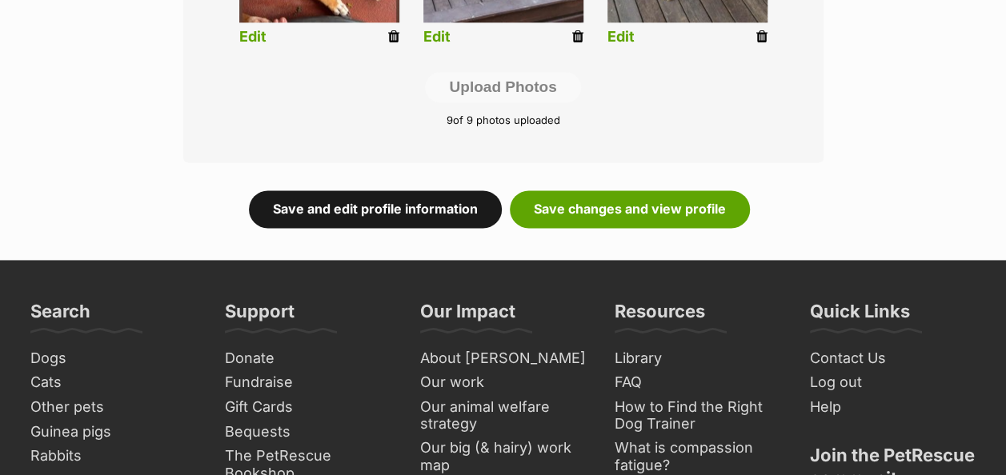
click at [443, 190] on link "Save and edit profile information" at bounding box center [375, 208] width 253 height 37
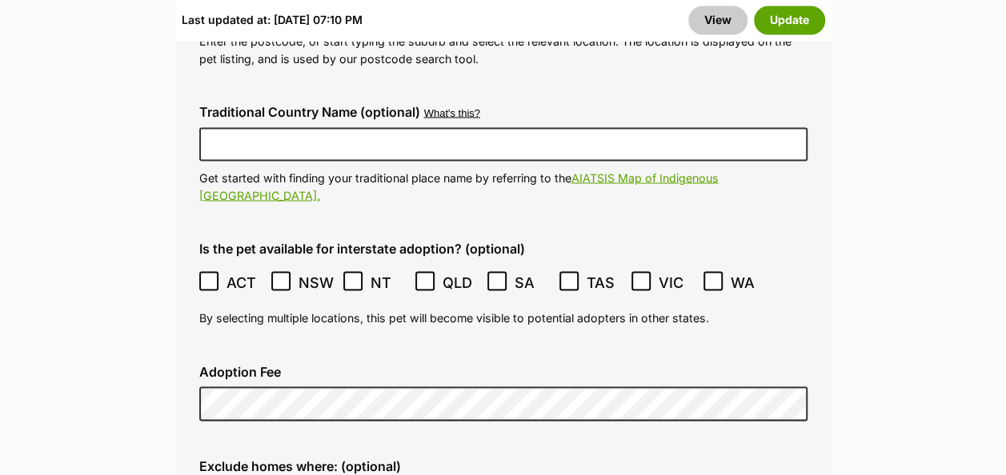
scroll to position [4722, 0]
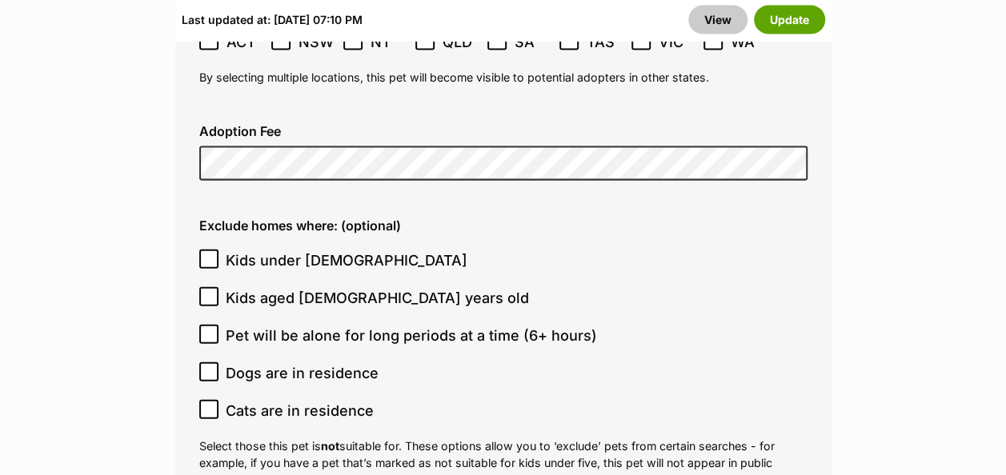
drag, startPoint x: 213, startPoint y: 144, endPoint x: 227, endPoint y: 153, distance: 16.9
click at [212, 254] on icon at bounding box center [208, 259] width 11 height 11
click at [212, 250] on input "Kids under [DEMOGRAPHIC_DATA]" at bounding box center [208, 259] width 19 height 19
checkbox input "true"
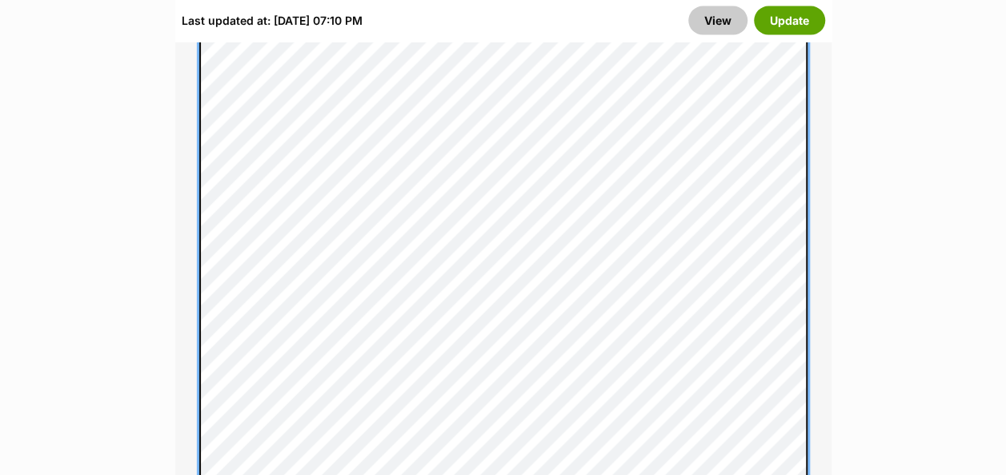
scroll to position [1521, 0]
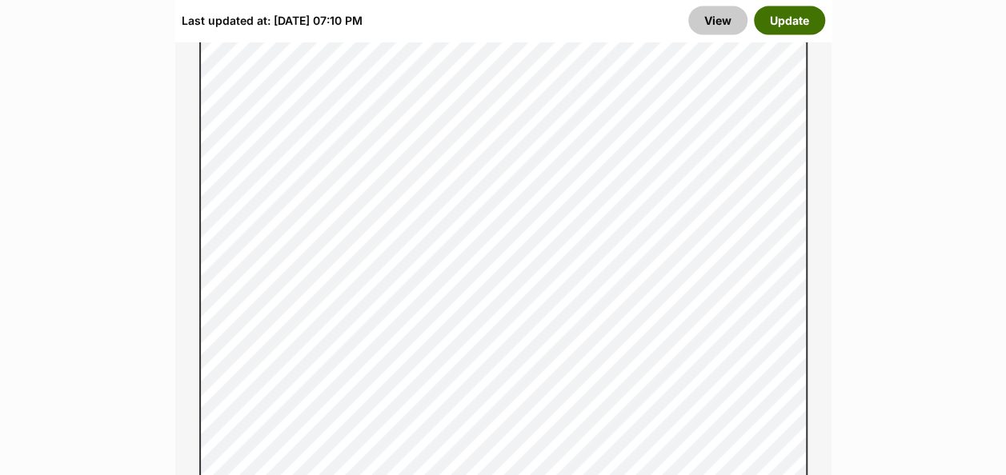
click at [766, 19] on button "Update" at bounding box center [789, 20] width 71 height 29
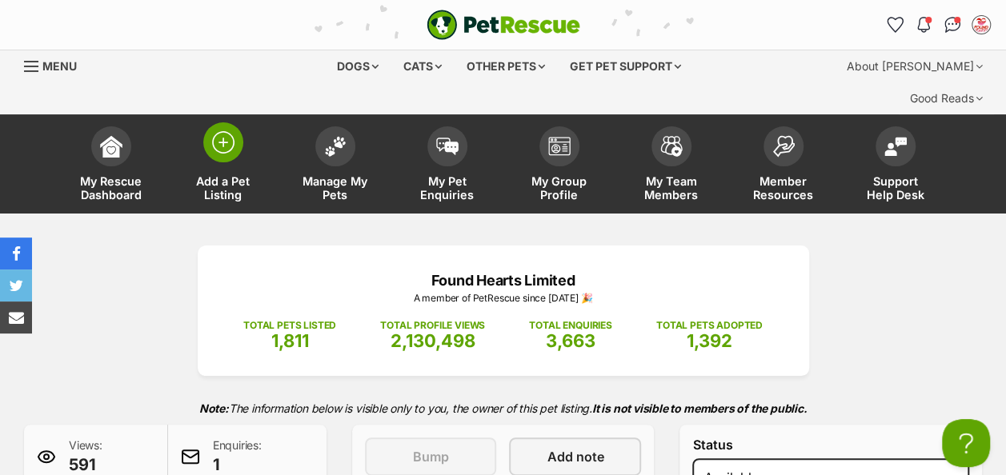
click at [217, 131] on img at bounding box center [223, 142] width 22 height 22
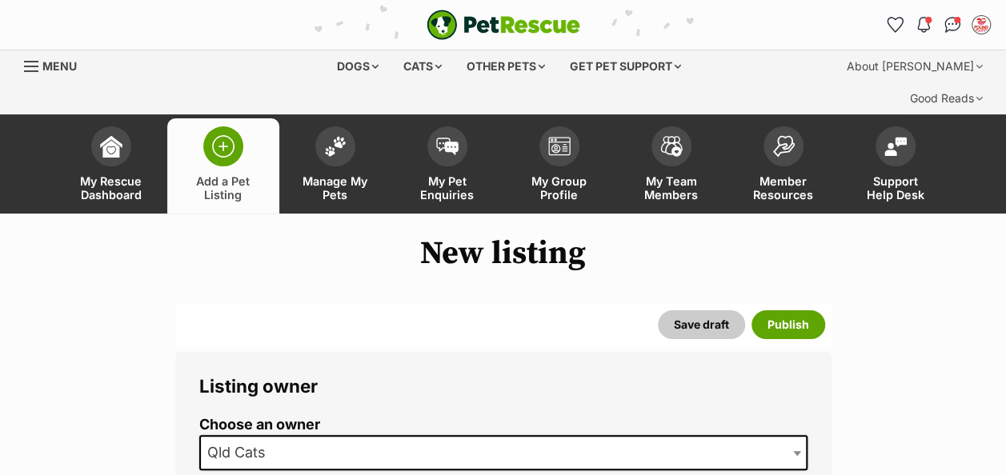
click at [315, 435] on span "Qld Cats" at bounding box center [503, 452] width 608 height 35
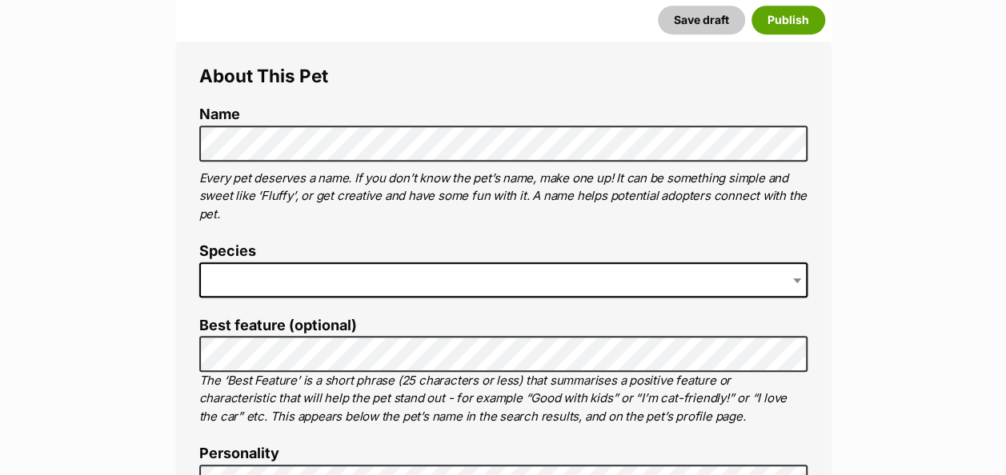
scroll to position [606, 0]
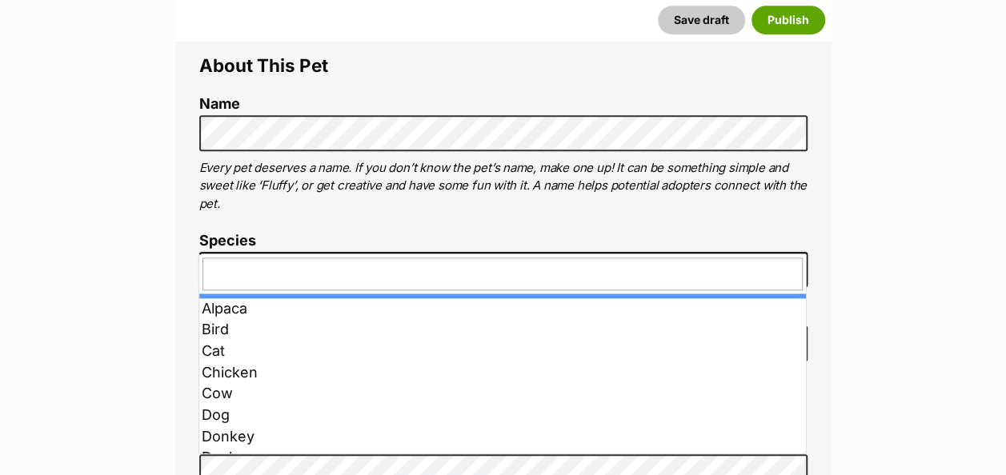
click at [251, 252] on span at bounding box center [503, 269] width 608 height 35
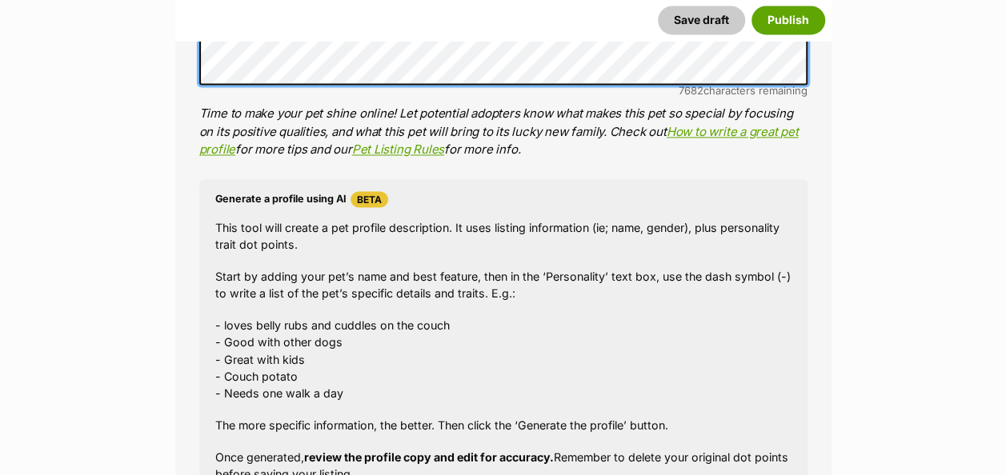
scroll to position [1646, 0]
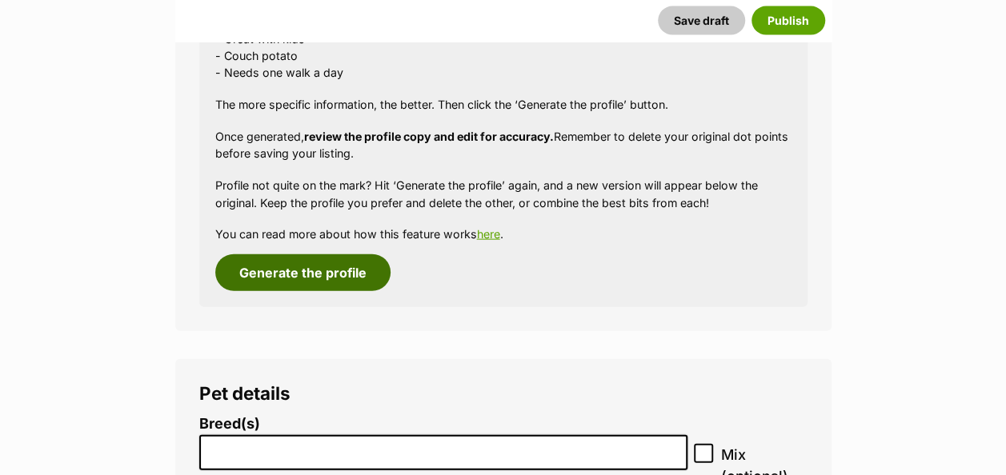
click at [306, 255] on button "Generate the profile" at bounding box center [302, 273] width 175 height 37
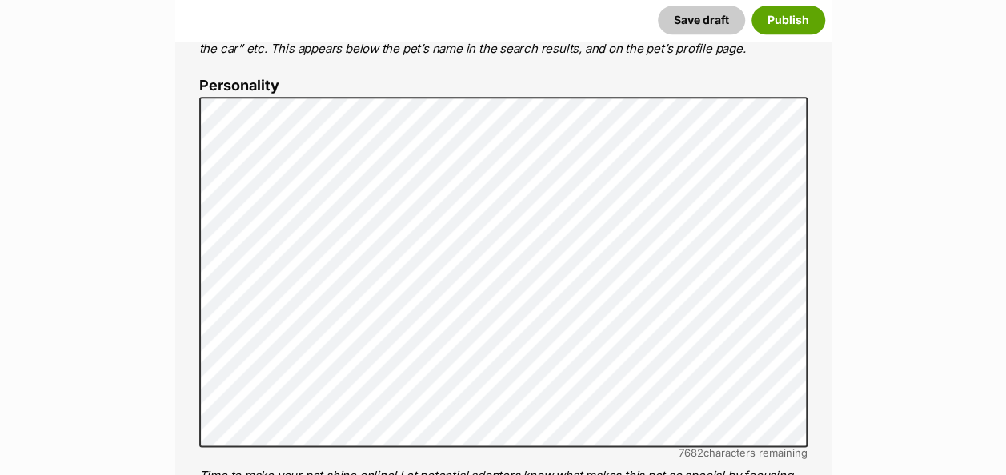
scroll to position [967, 0]
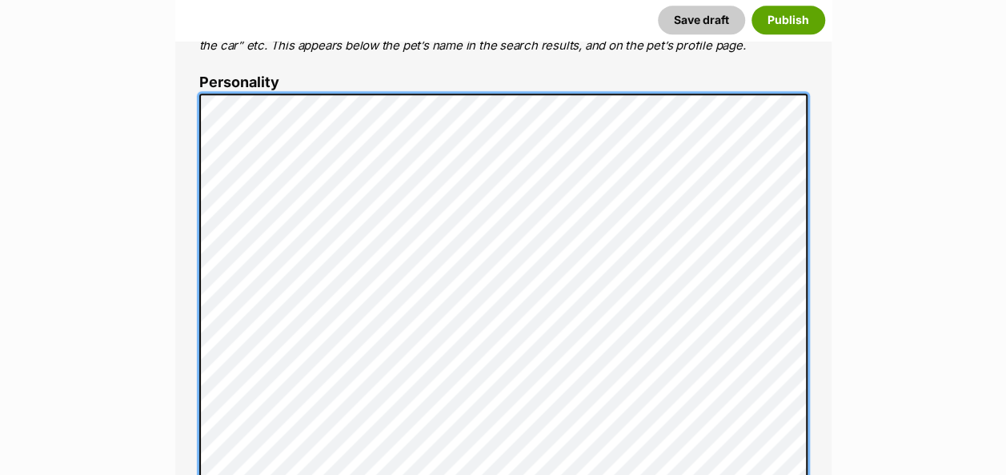
click at [181, 74] on div "About This Pet Name Henlo there, it looks like you might be using the pet name …" at bounding box center [503, 365] width 656 height 1390
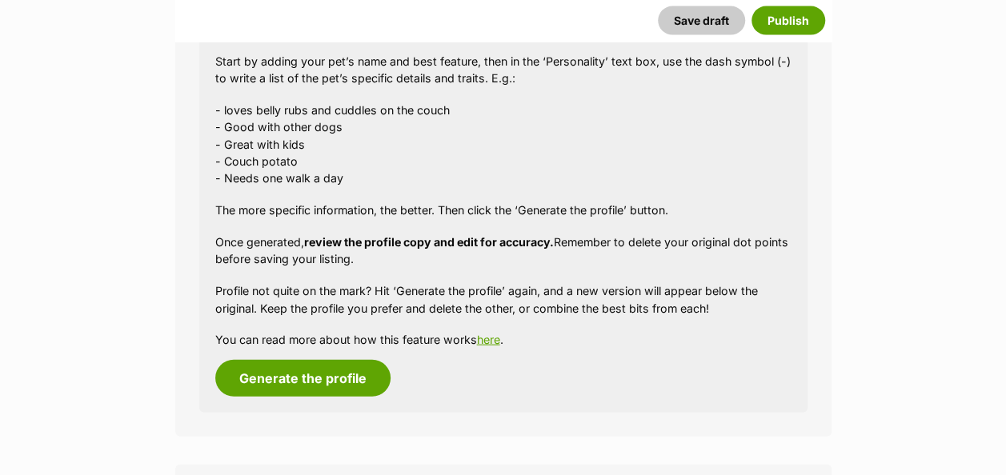
scroll to position [1767, 0]
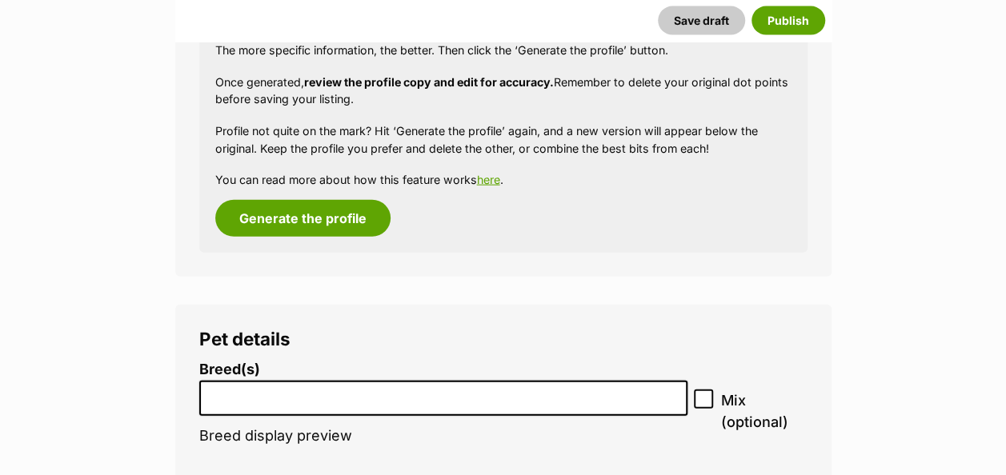
click at [318, 387] on input "search" at bounding box center [444, 395] width 478 height 17
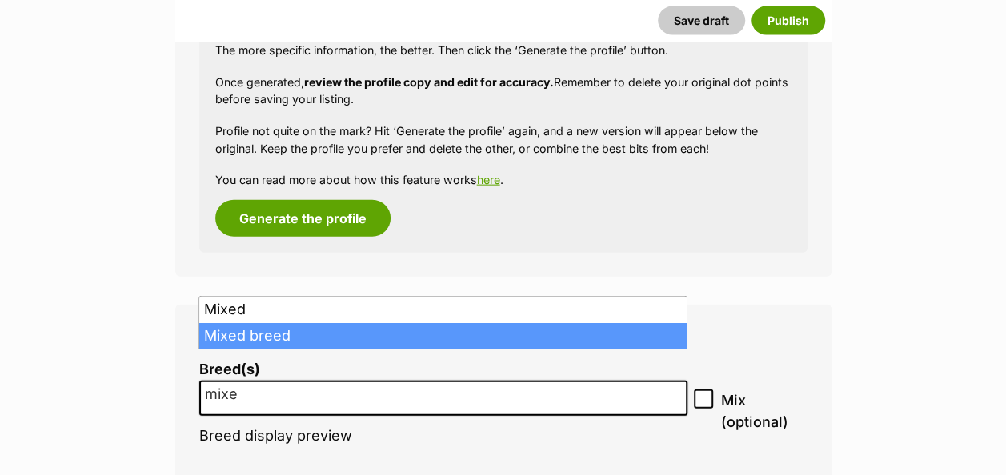
type input "mixe"
select select "252261"
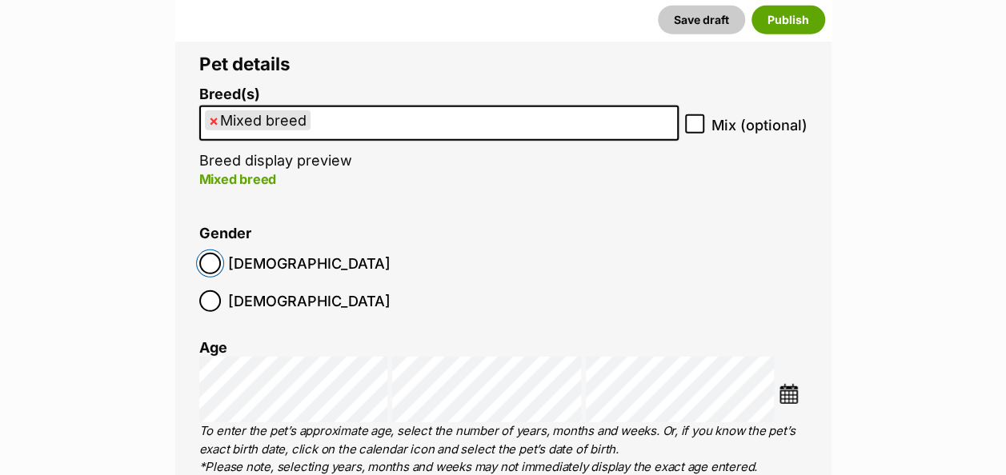
scroll to position [2087, 0]
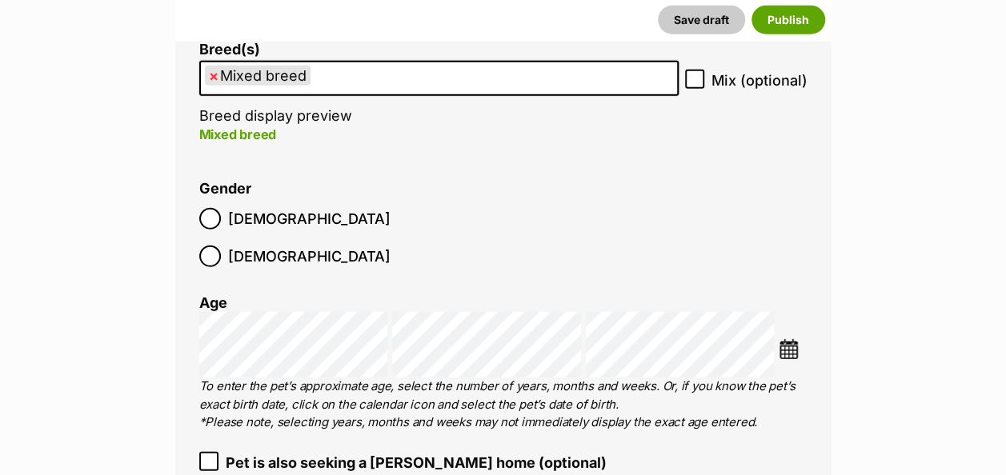
click at [787, 339] on img at bounding box center [789, 349] width 20 height 20
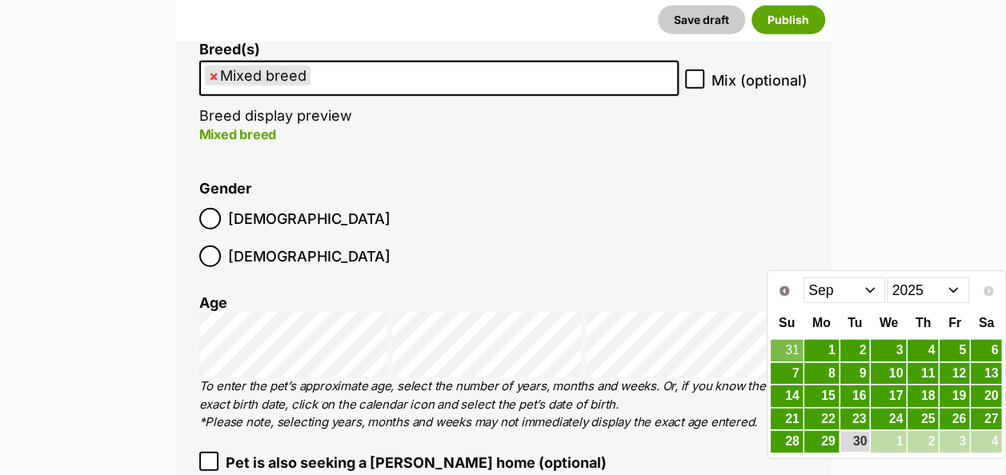
click at [872, 279] on select "Jan Feb Mar Apr May Jun Jul Aug Sep" at bounding box center [845, 291] width 82 height 26
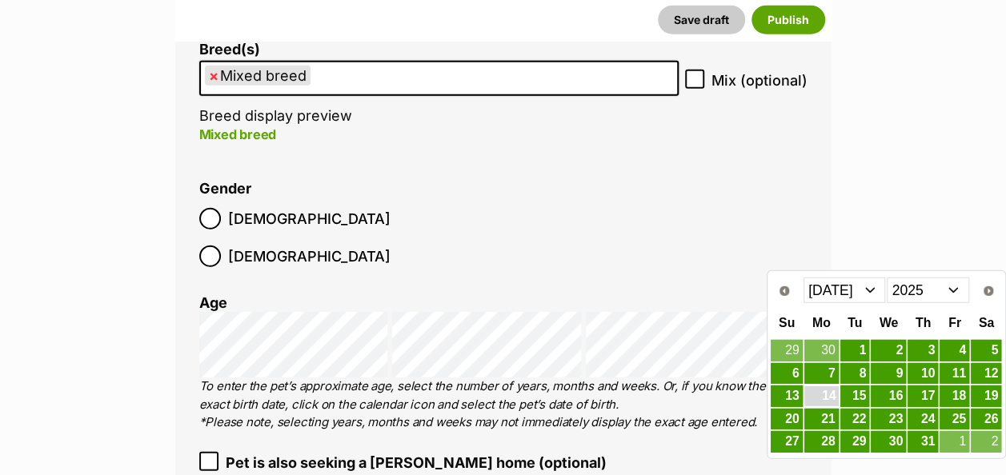
click at [829, 393] on link "14" at bounding box center [821, 397] width 34 height 20
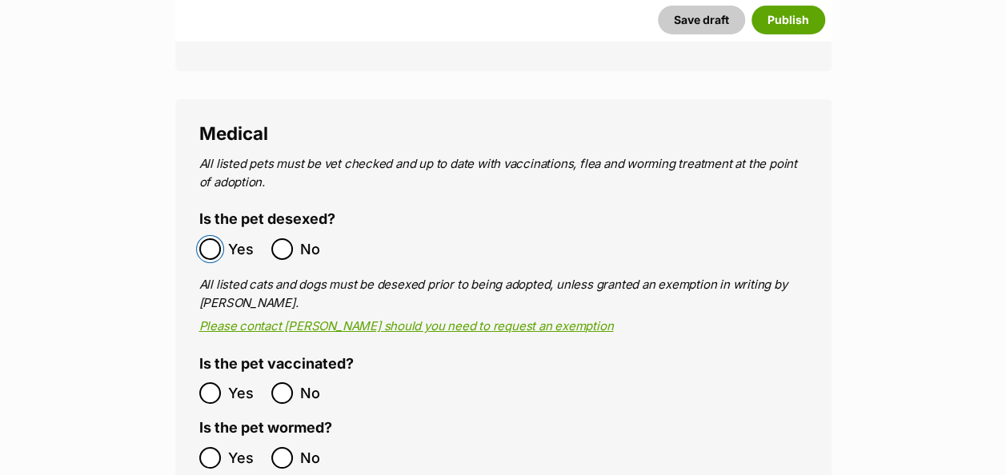
scroll to position [2728, 0]
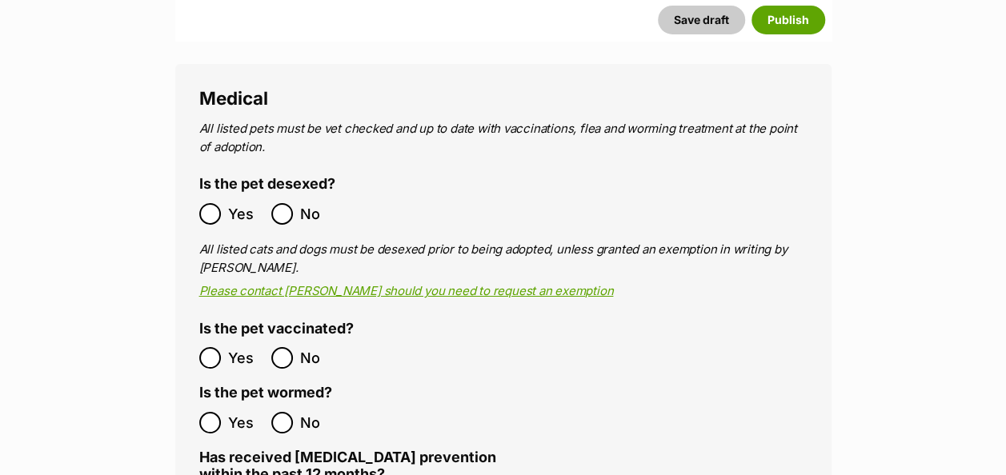
click at [224, 347] on label "Yes" at bounding box center [231, 358] width 64 height 22
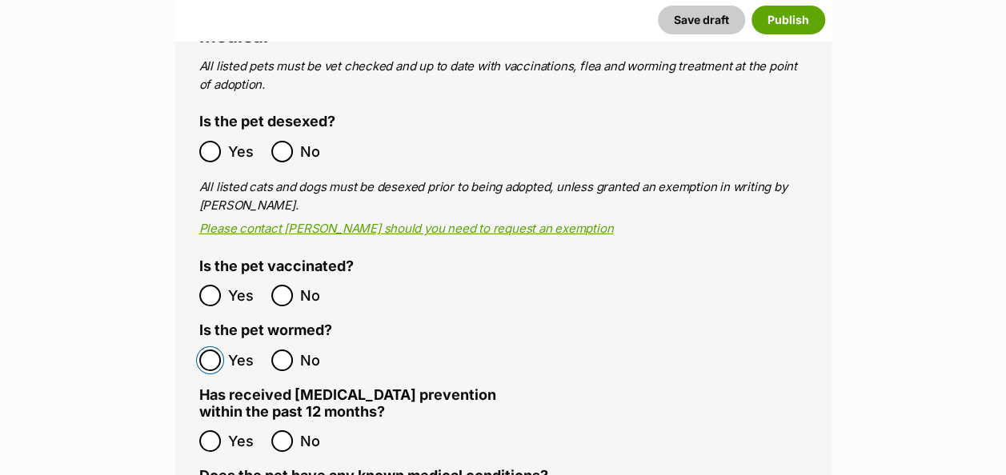
scroll to position [2888, 0]
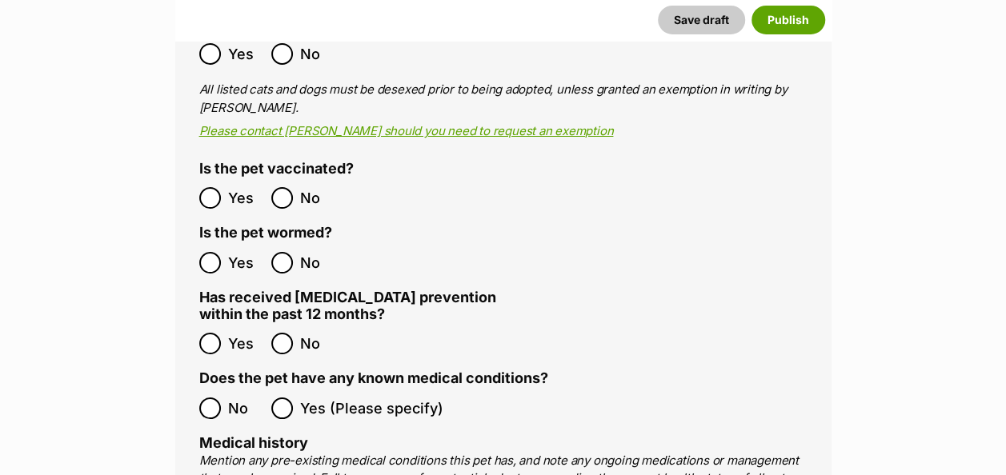
click at [214, 390] on ol "No Yes (Please specify)" at bounding box center [503, 409] width 608 height 38
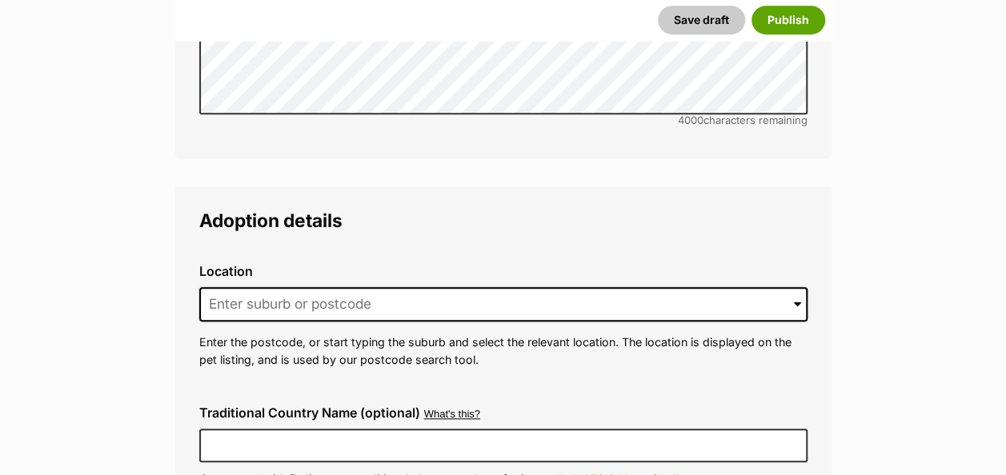
scroll to position [3688, 0]
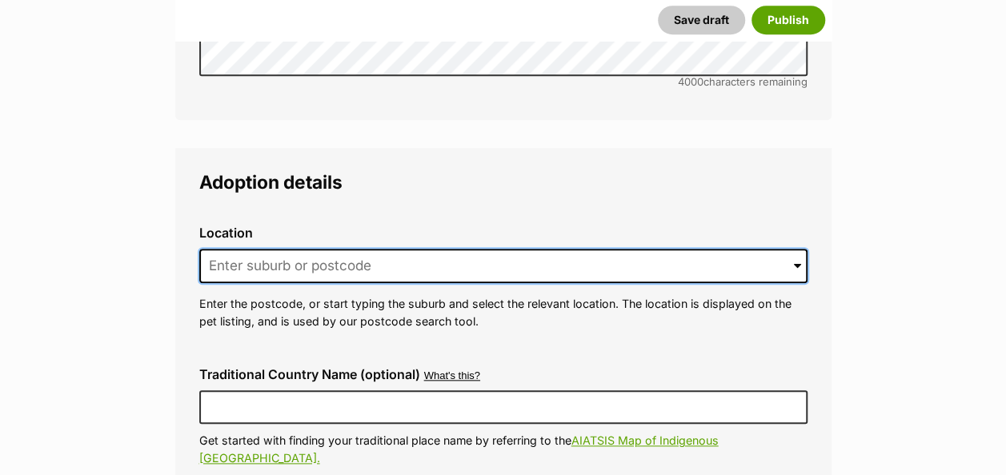
click at [261, 249] on input at bounding box center [503, 266] width 608 height 35
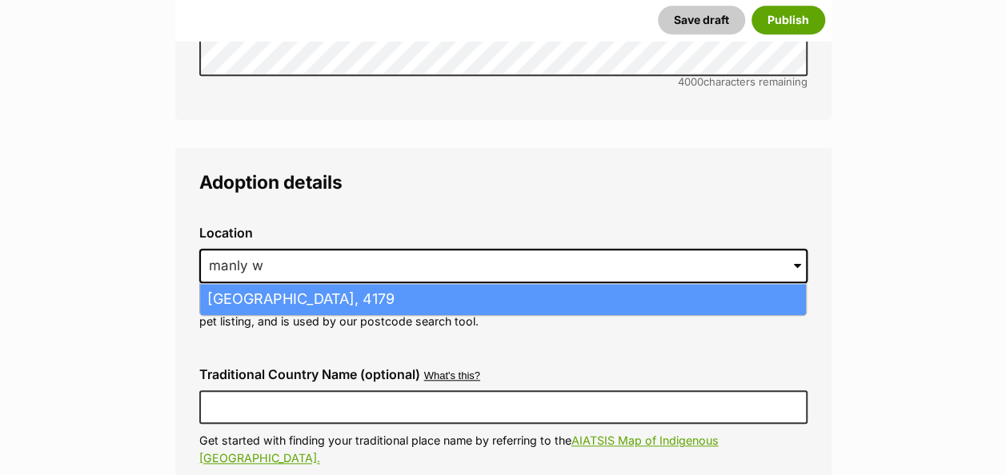
click at [262, 284] on li "Manly West, Queensland, 4179" at bounding box center [503, 299] width 606 height 31
type input "Manly West, Queensland, 4179"
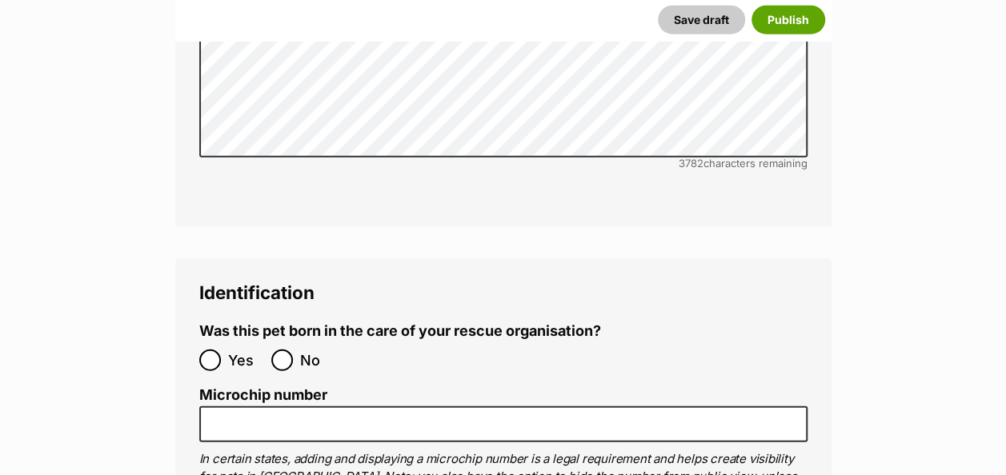
scroll to position [5129, 0]
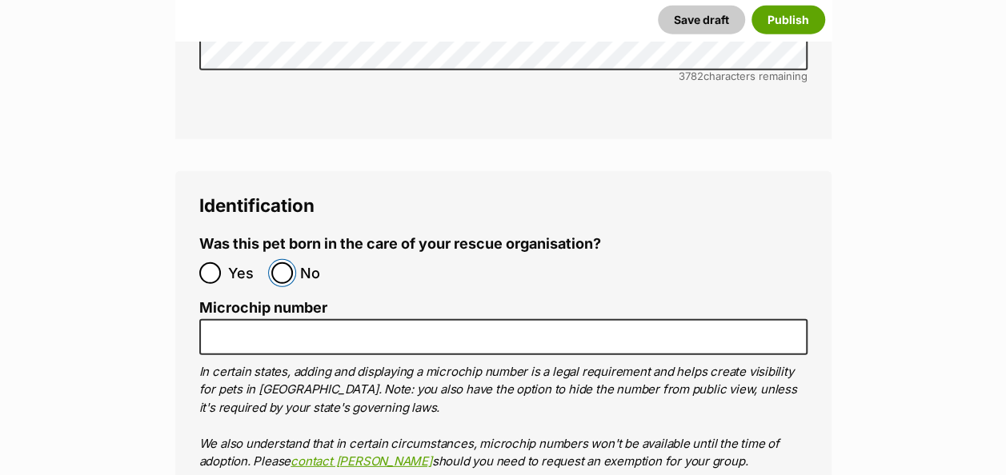
click at [283, 263] on input "No" at bounding box center [282, 274] width 22 height 22
radio input "true"
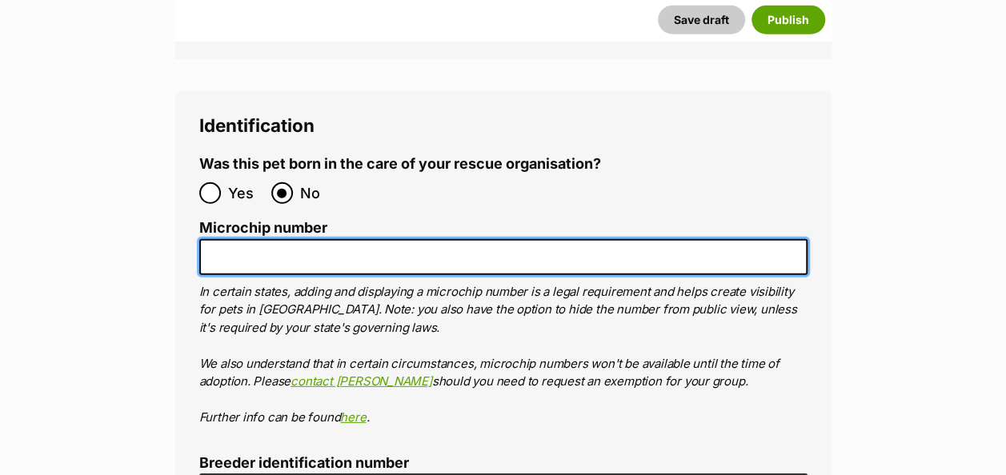
click at [267, 239] on input "Microchip number" at bounding box center [503, 257] width 608 height 36
paste input "941000031346819"
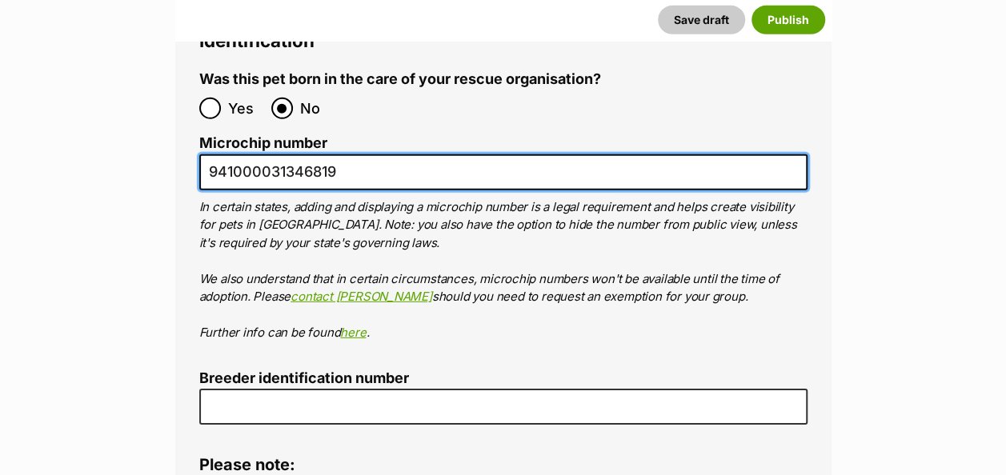
scroll to position [5369, 0]
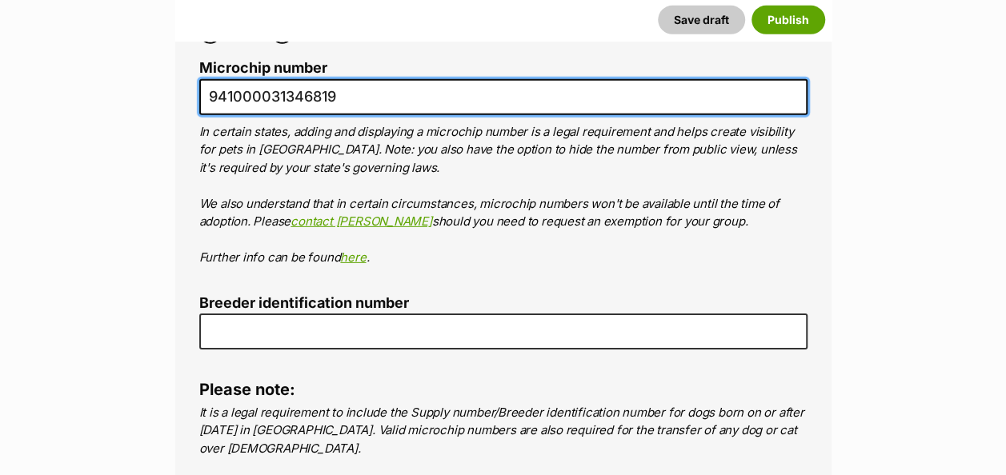
type input "941000031346819"
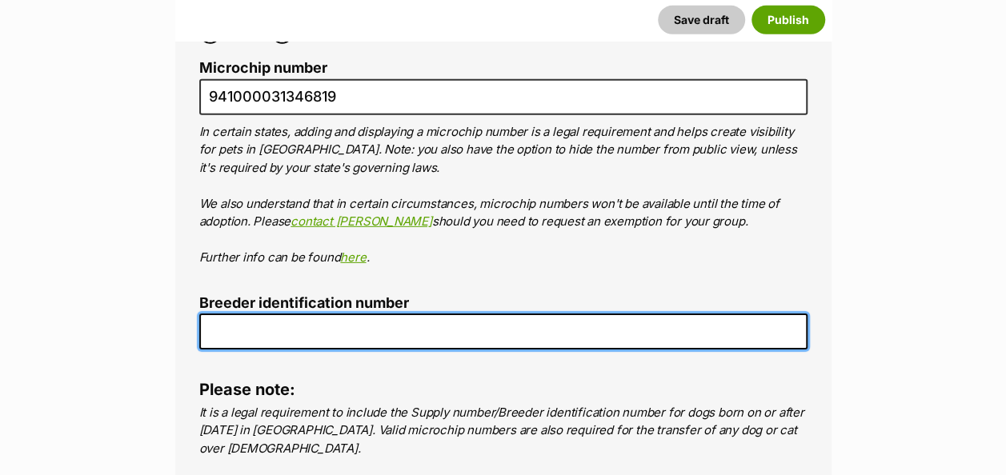
click at [256, 314] on input "Breeder identification number" at bounding box center [503, 332] width 608 height 36
type input "BIN0000907934713"
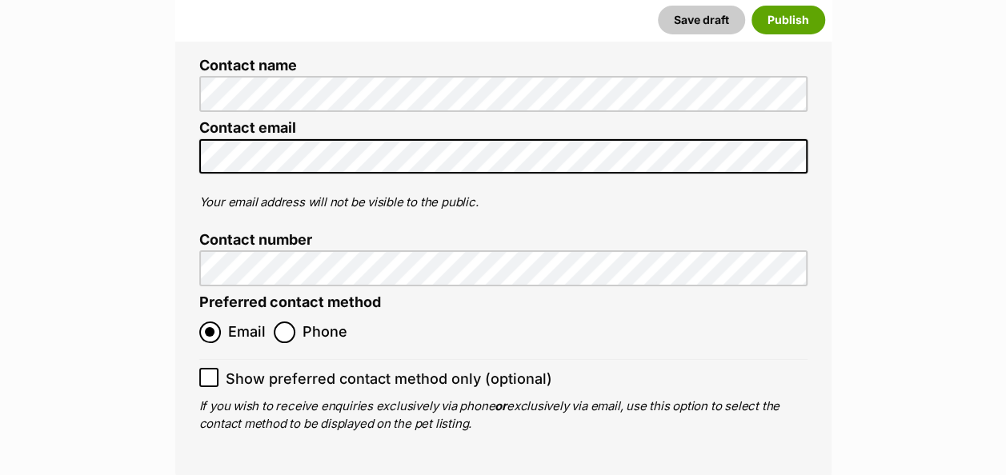
scroll to position [6131, 0]
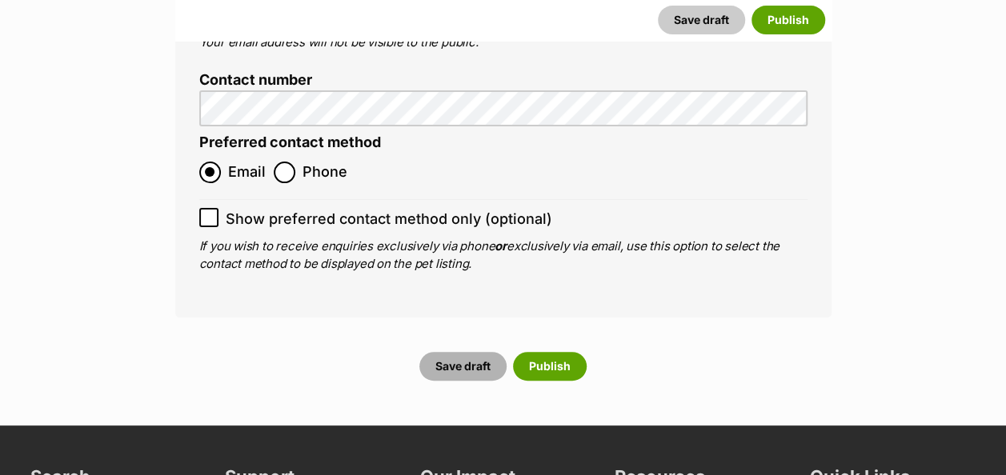
click at [484, 352] on button "Save draft" at bounding box center [462, 366] width 87 height 29
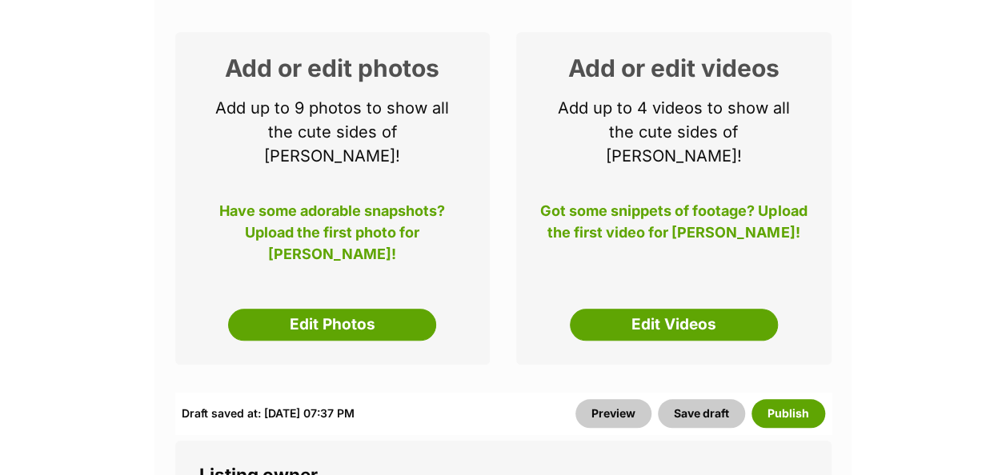
scroll to position [240, 0]
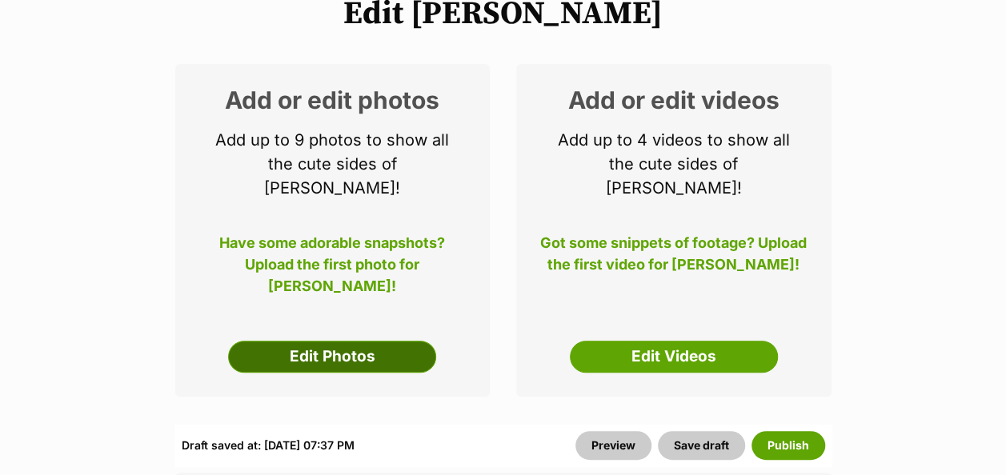
click at [322, 341] on link "Edit Photos" at bounding box center [332, 357] width 208 height 32
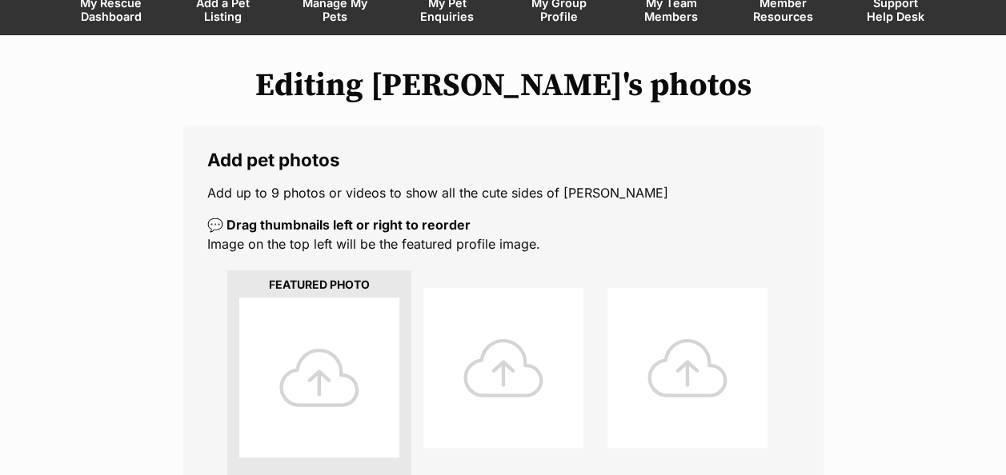
scroll to position [320, 0]
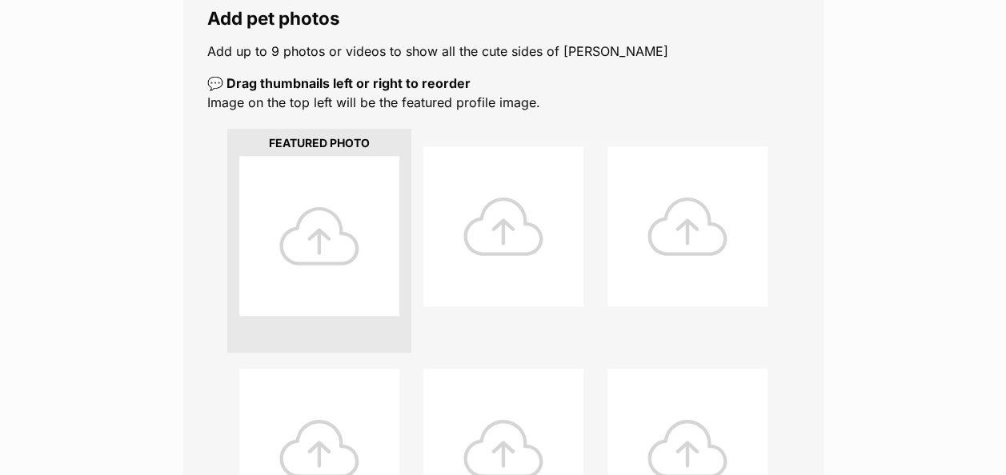
click at [315, 242] on div at bounding box center [319, 236] width 160 height 160
click at [323, 208] on div at bounding box center [319, 236] width 160 height 160
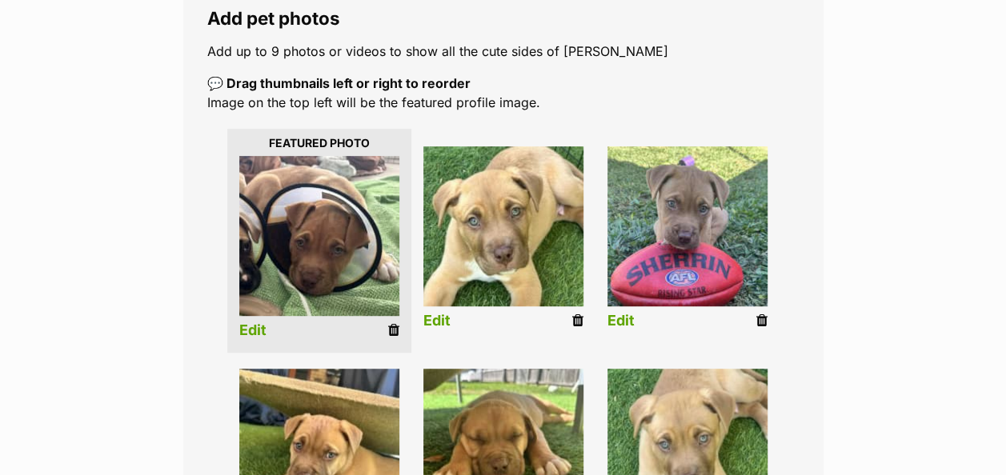
click at [257, 323] on link "Edit" at bounding box center [252, 331] width 27 height 17
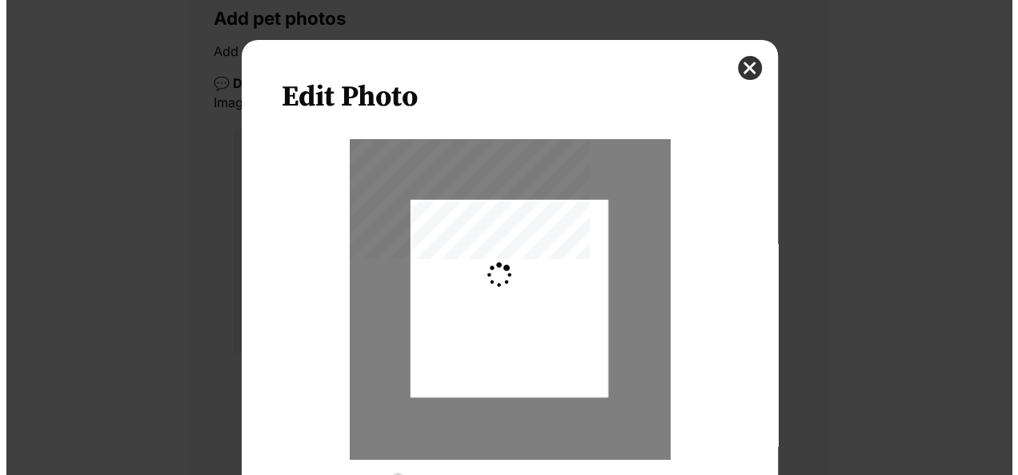
scroll to position [0, 0]
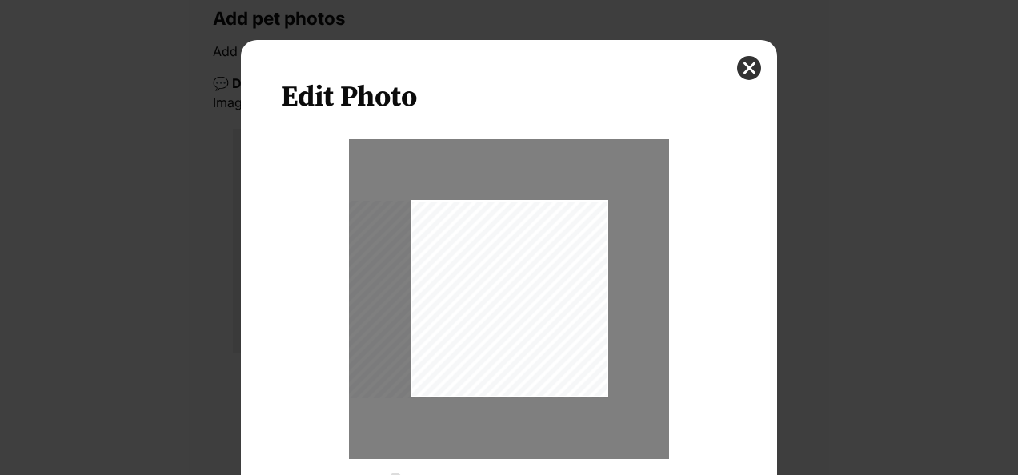
drag, startPoint x: 535, startPoint y: 317, endPoint x: 422, endPoint y: 314, distance: 112.9
click at [422, 314] on div "Dialog Window - Close (Press escape to close)" at bounding box center [452, 299] width 314 height 198
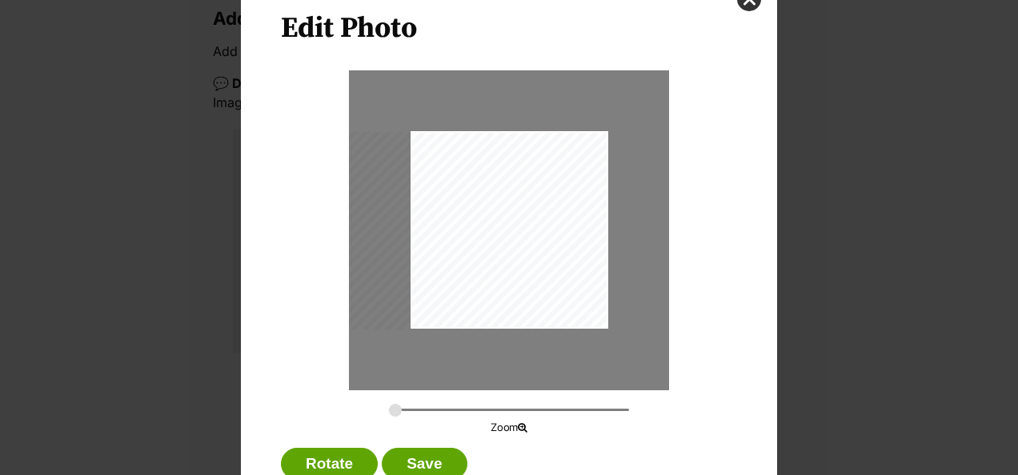
scroll to position [121, 0]
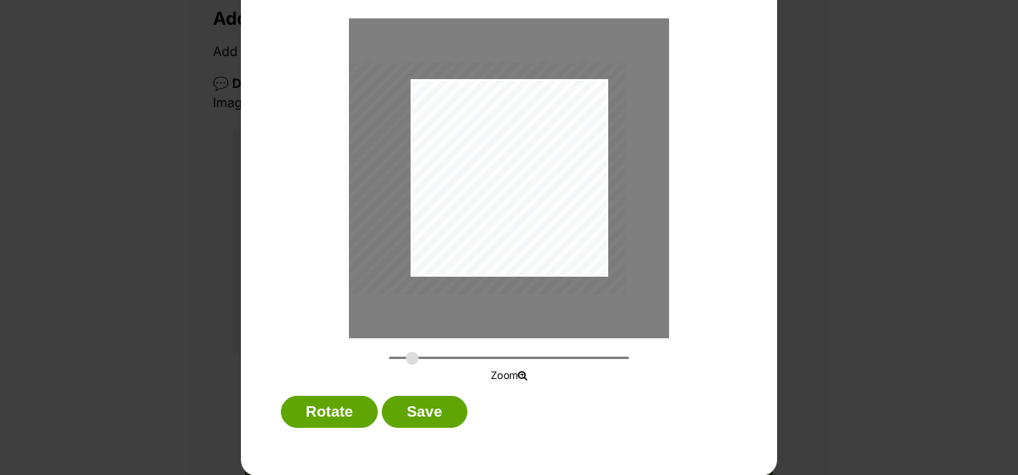
drag, startPoint x: 394, startPoint y: 354, endPoint x: 406, endPoint y: 354, distance: 12.0
type input "0.5143"
click at [406, 354] on input "Dialog Window - Close (Press escape to close)" at bounding box center [509, 358] width 240 height 15
click at [458, 244] on div "Dialog Window - Close (Press escape to close)" at bounding box center [436, 173] width 371 height 234
click at [419, 406] on button "Save" at bounding box center [424, 412] width 85 height 32
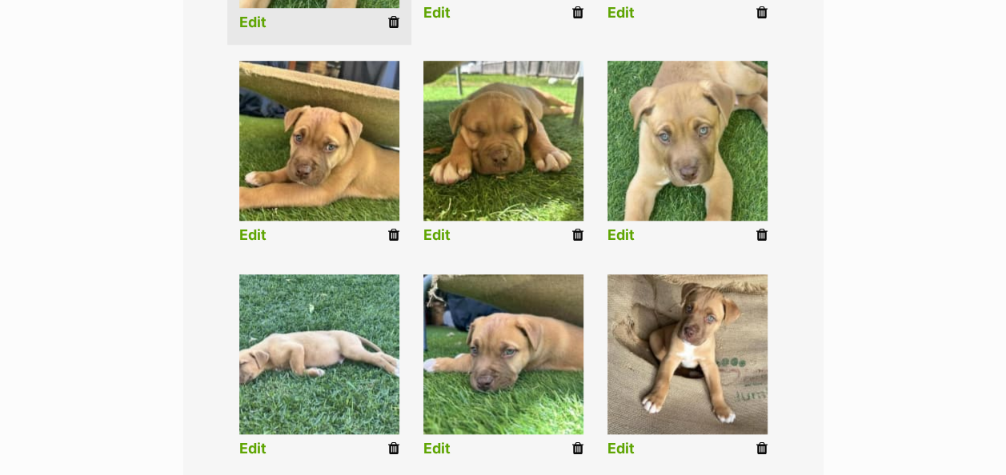
scroll to position [640, 0]
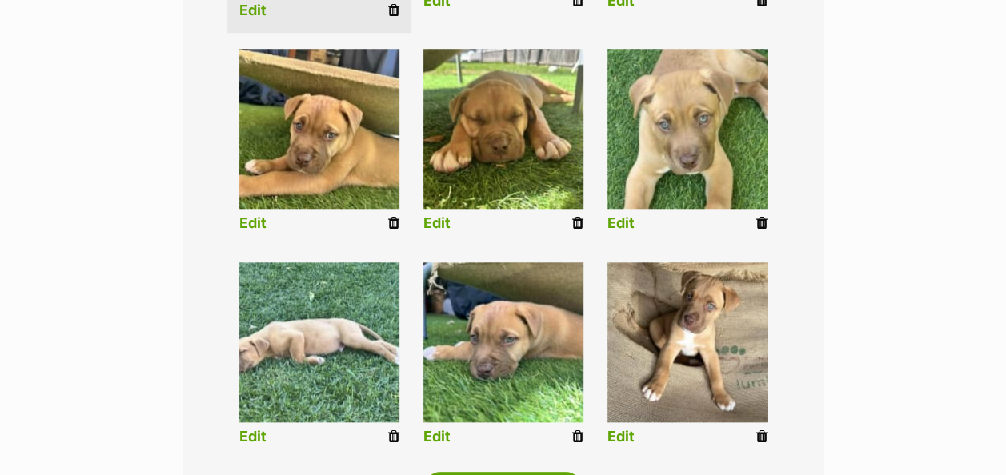
click at [259, 429] on link "Edit" at bounding box center [252, 437] width 27 height 17
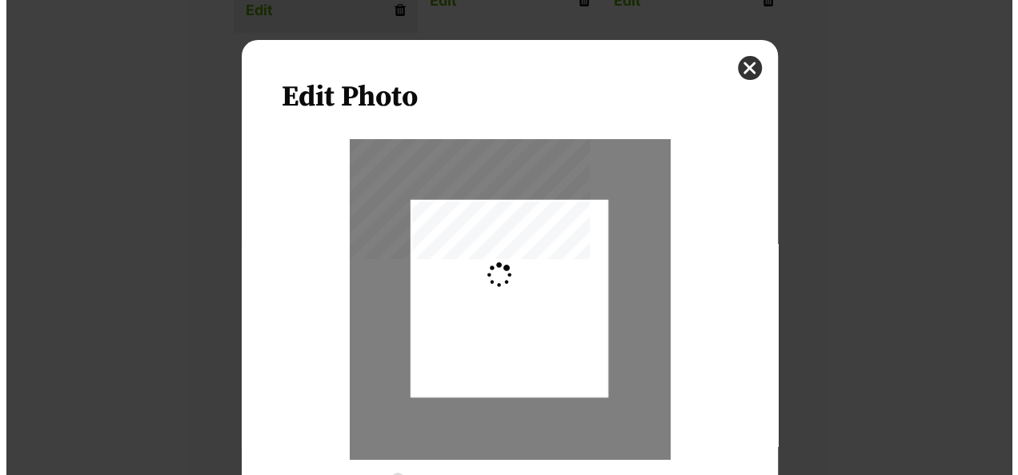
scroll to position [0, 0]
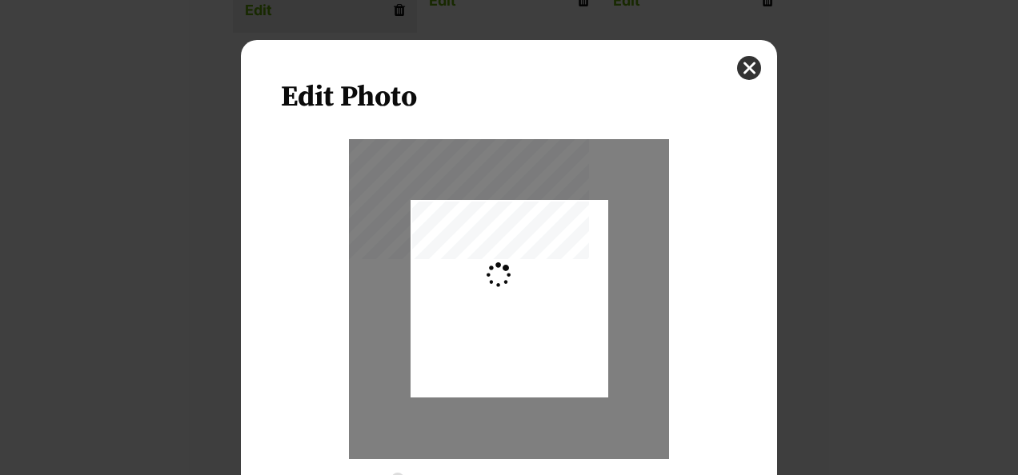
type input "0.3659"
drag, startPoint x: 554, startPoint y: 332, endPoint x: 587, endPoint y: 331, distance: 33.6
click at [587, 331] on div "Dialog Window - Close (Press escape to close)" at bounding box center [541, 299] width 263 height 198
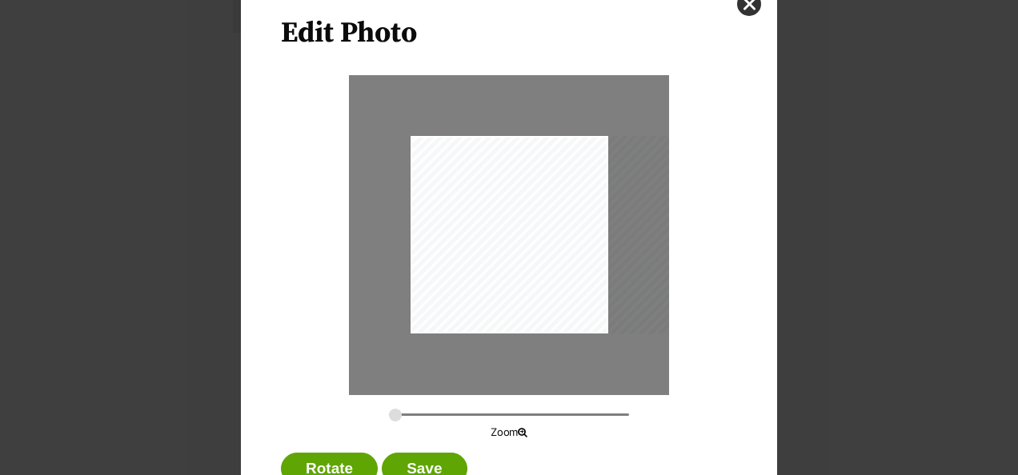
scroll to position [121, 0]
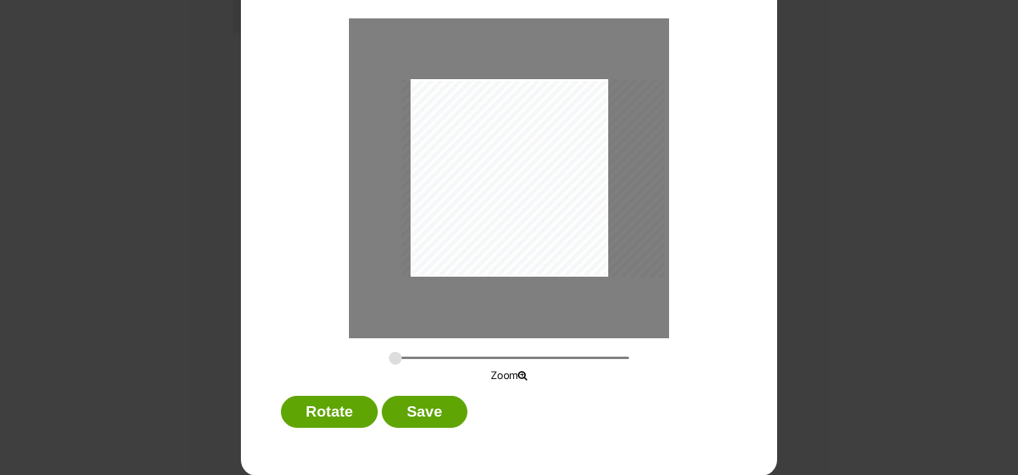
drag, startPoint x: 524, startPoint y: 238, endPoint x: 509, endPoint y: 253, distance: 21.5
click at [514, 239] on div "Dialog Window - Close (Press escape to close)" at bounding box center [532, 178] width 263 height 198
click at [424, 407] on button "Save" at bounding box center [424, 412] width 85 height 32
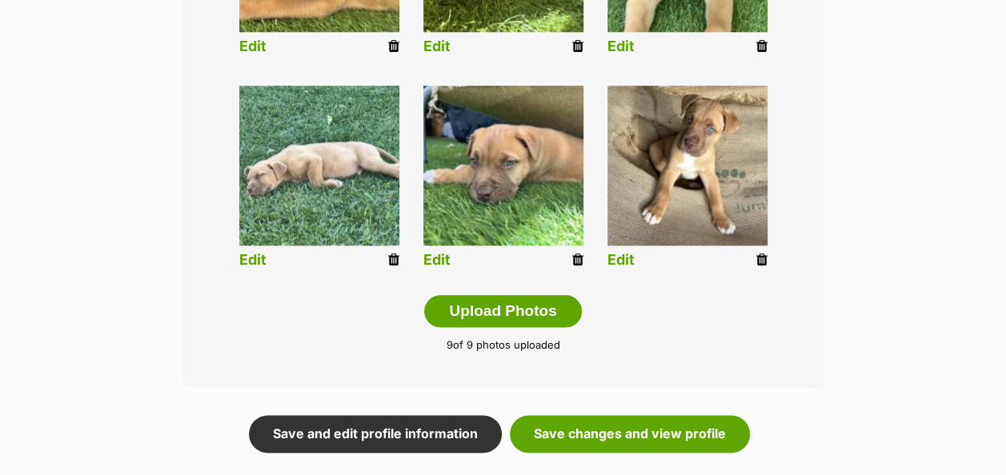
scroll to position [960, 0]
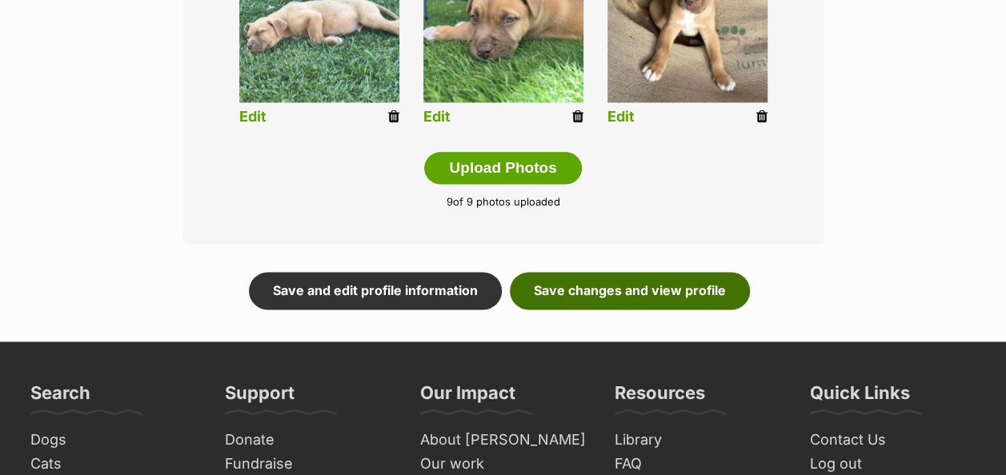
click at [604, 272] on link "Save changes and view profile" at bounding box center [630, 290] width 240 height 37
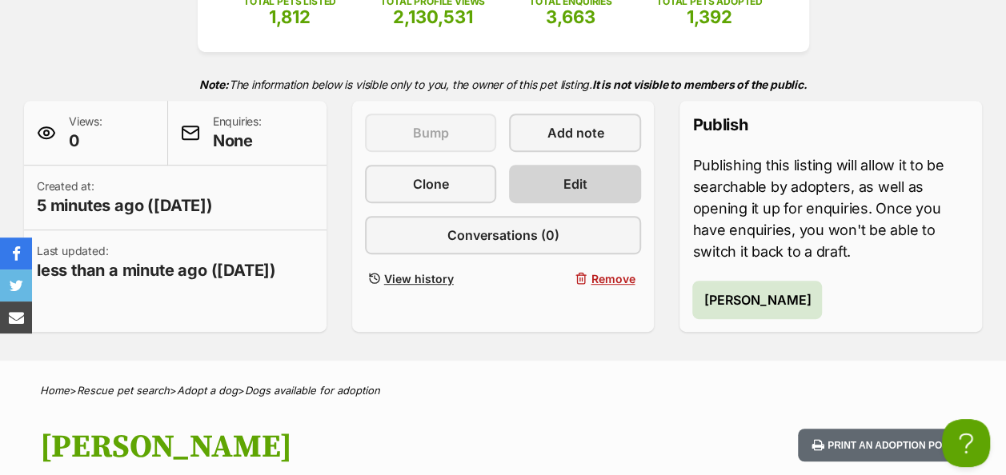
scroll to position [400, 0]
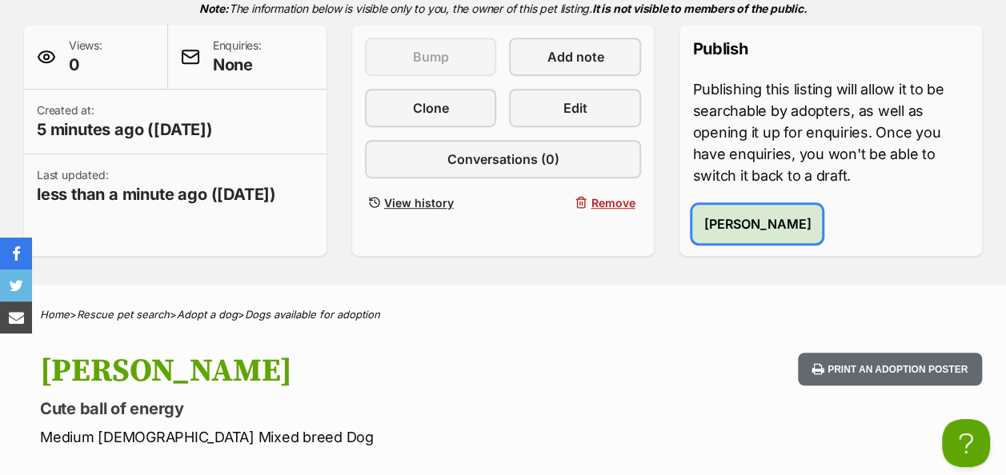
click at [728, 214] on span "Publish Luka" at bounding box center [757, 223] width 107 height 19
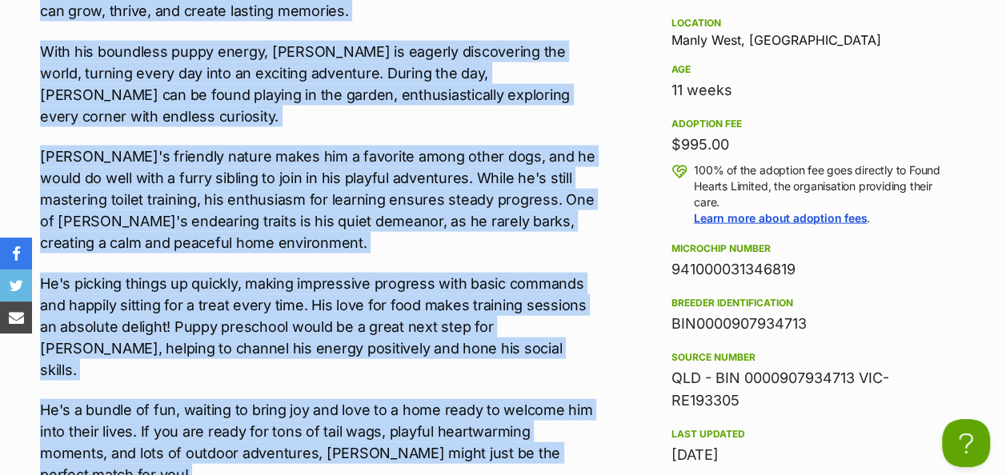
scroll to position [1681, 0]
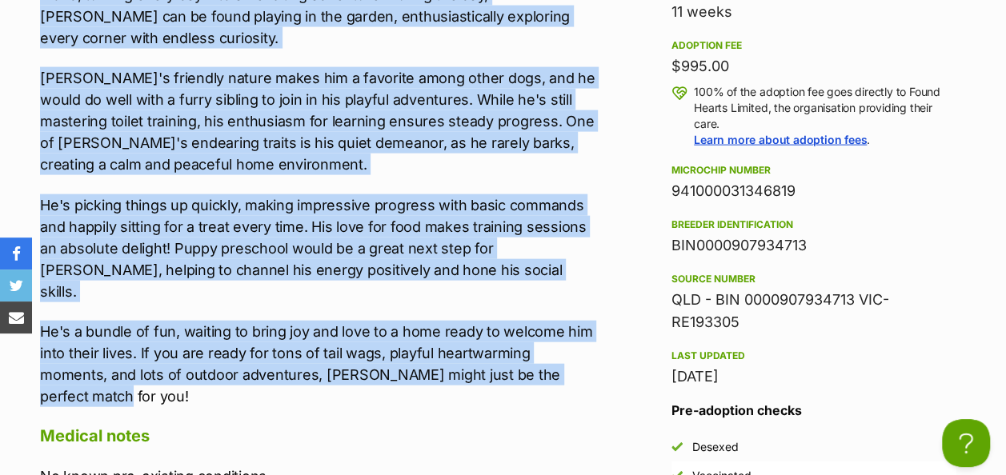
drag, startPoint x: 44, startPoint y: 90, endPoint x: 551, endPoint y: 313, distance: 553.7
click at [551, 313] on div "Meet Luka, an adorable bundle of energy searching for a lively family to call h…" at bounding box center [319, 132] width 559 height 551
copy div "Meet Luka, an adorable bundle of energy searching for a lively family to call h…"
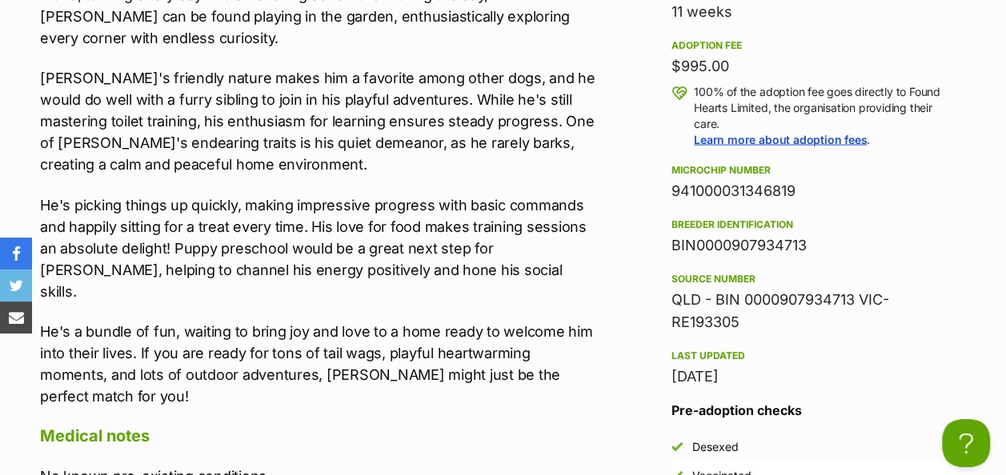
click at [699, 180] on div "941000031346819" at bounding box center [814, 191] width 285 height 22
copy div "941000031346819"
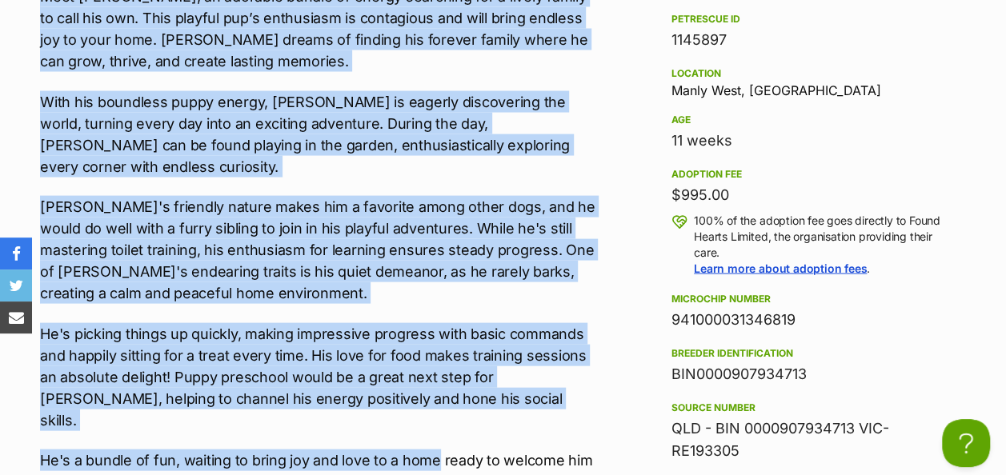
scroll to position [1601, 0]
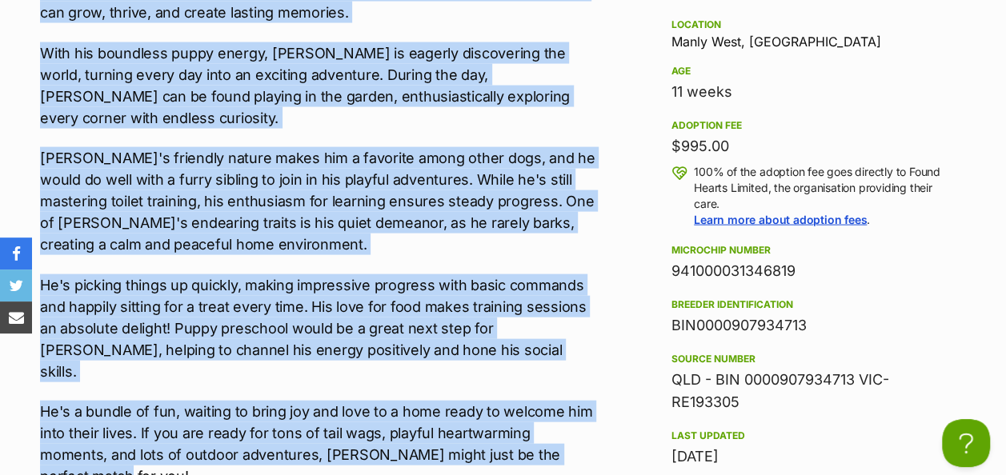
drag, startPoint x: 44, startPoint y: 166, endPoint x: 556, endPoint y: 385, distance: 557.2
click at [556, 385] on div "Meet Luka, an adorable bundle of energy searching for a lively family to call h…" at bounding box center [319, 212] width 559 height 551
copy div "Meet Luka, an adorable bundle of energy searching for a lively family to call h…"
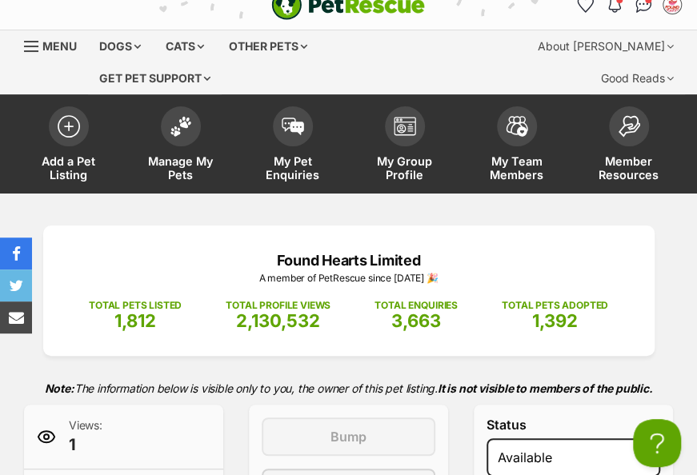
scroll to position [0, 0]
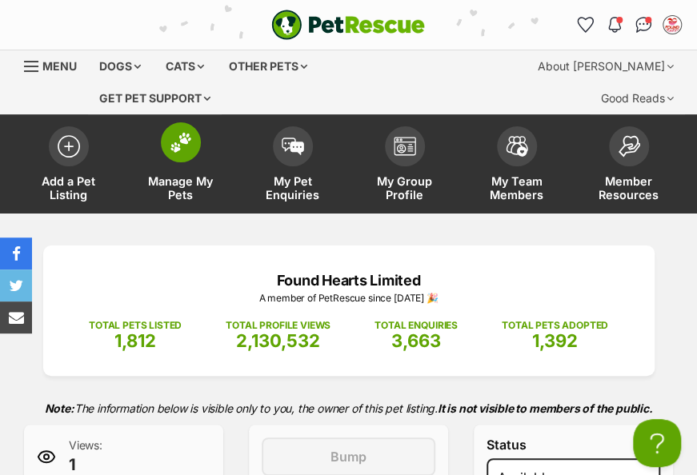
click at [189, 134] on img at bounding box center [181, 142] width 22 height 21
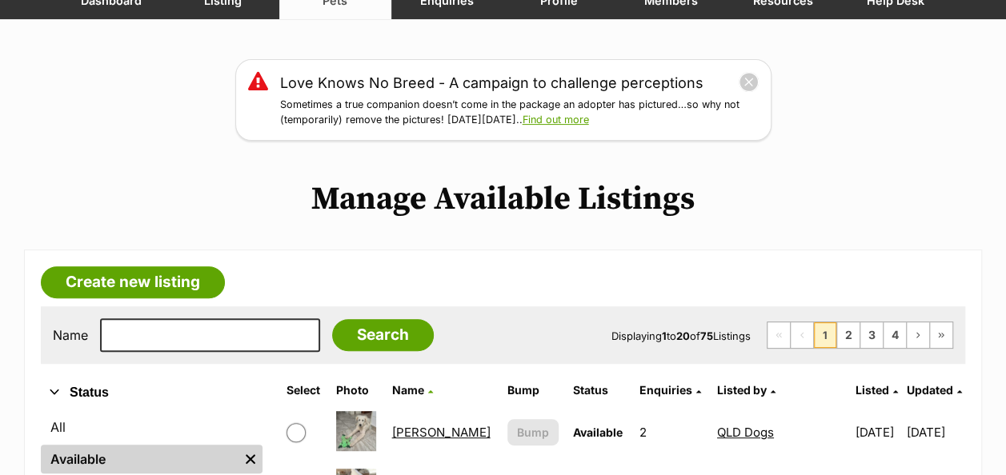
scroll to position [80, 0]
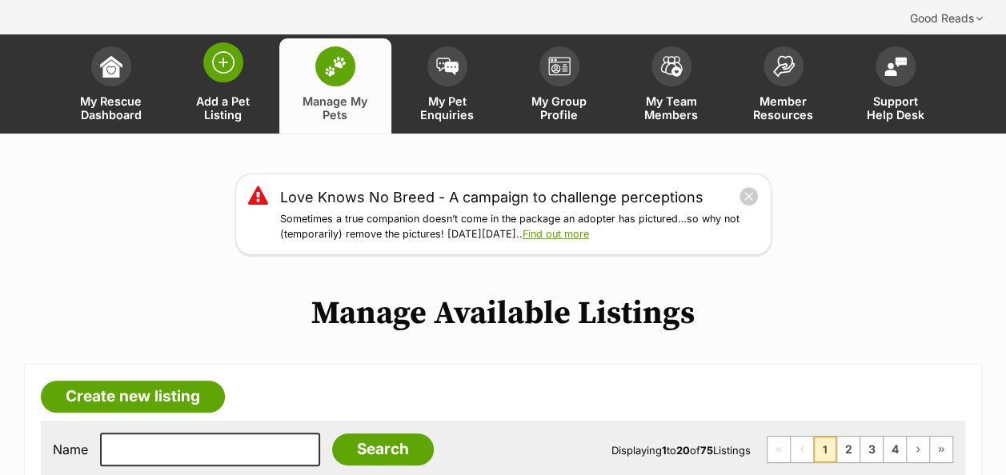
click at [223, 44] on span at bounding box center [223, 62] width 40 height 40
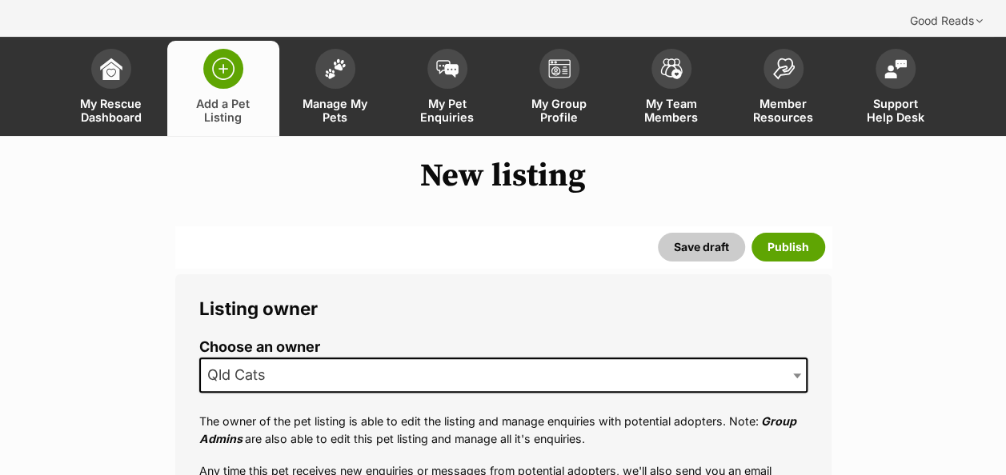
scroll to position [80, 0]
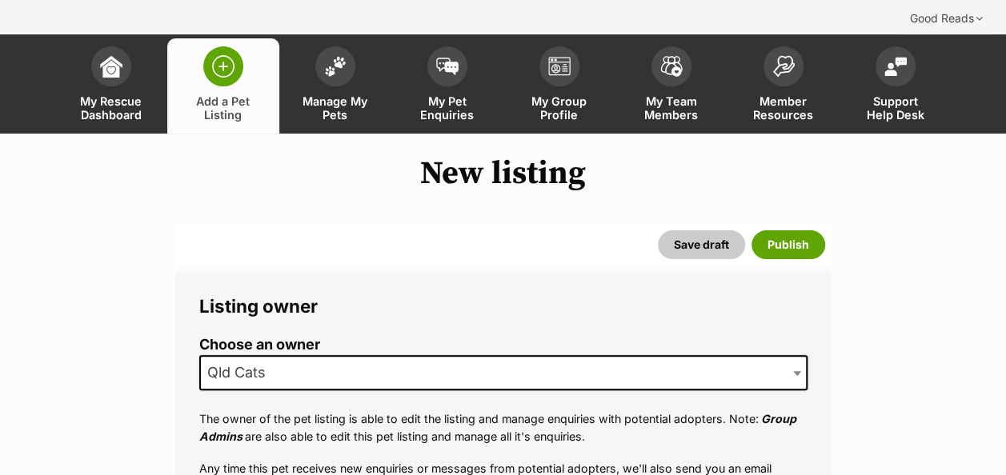
click at [296, 355] on span "Qld Cats" at bounding box center [503, 372] width 608 height 35
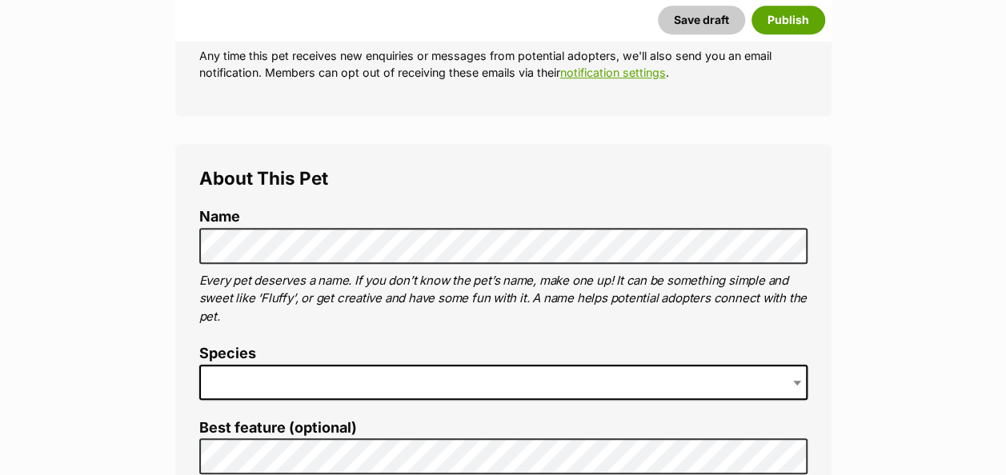
scroll to position [606, 0]
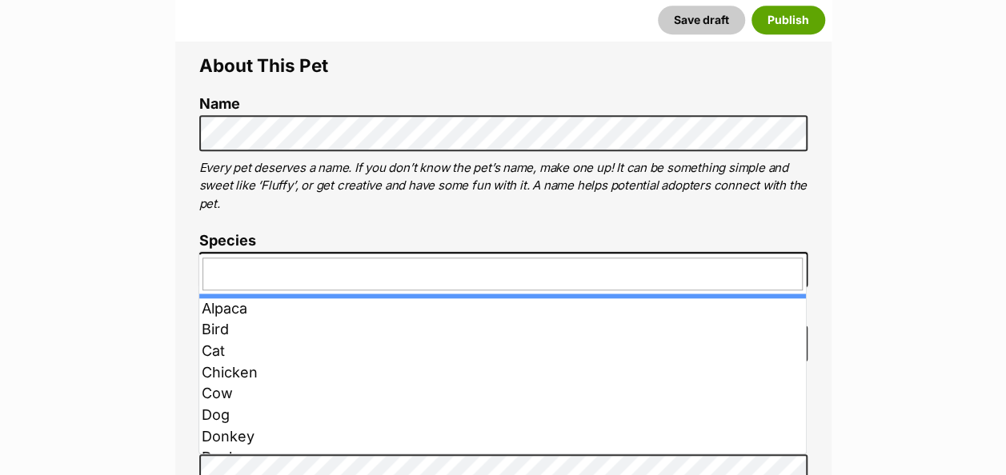
click at [265, 252] on span at bounding box center [503, 269] width 608 height 35
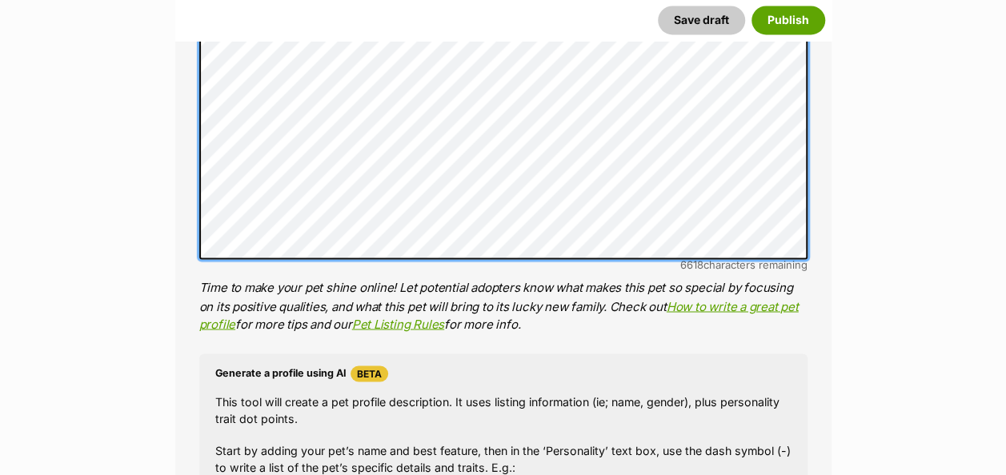
scroll to position [1281, 0]
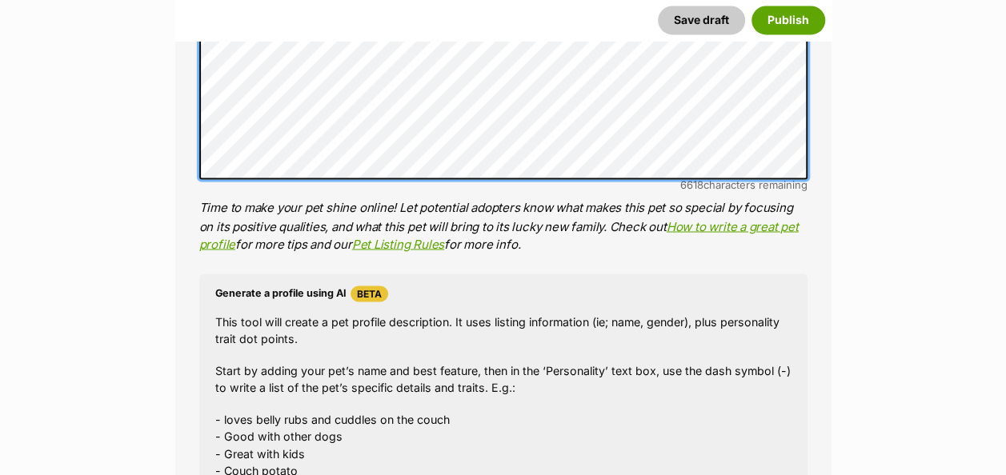
click at [397, 153] on li "Personality 6618 characters remaining Time to make your pet shine online! Let p…" at bounding box center [503, 6] width 608 height 493
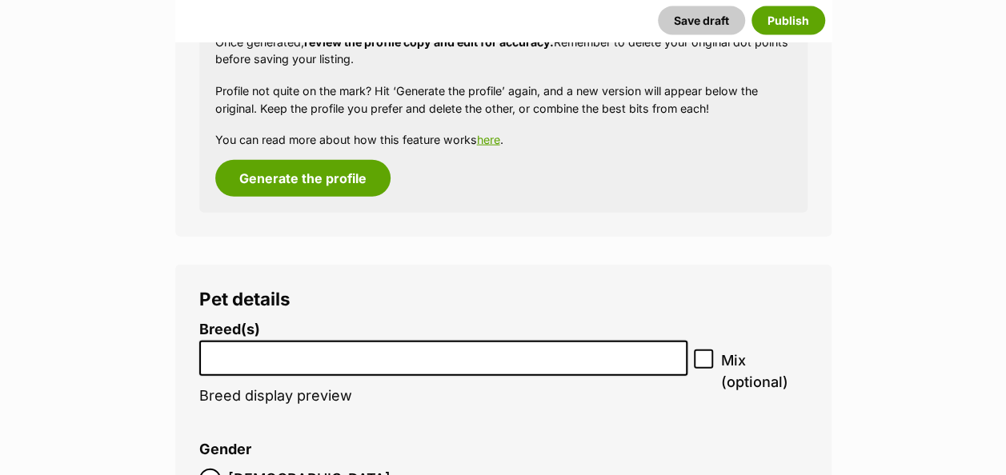
scroll to position [1922, 0]
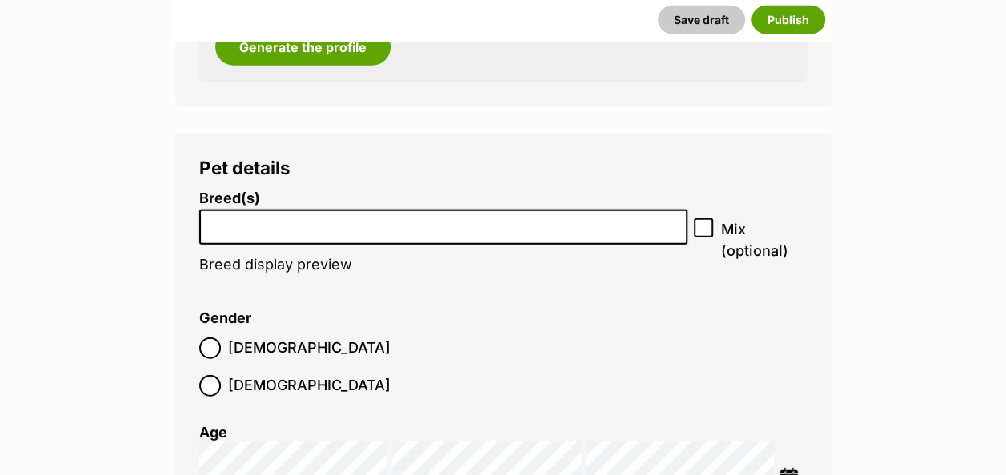
click at [285, 215] on input "search" at bounding box center [444, 223] width 478 height 17
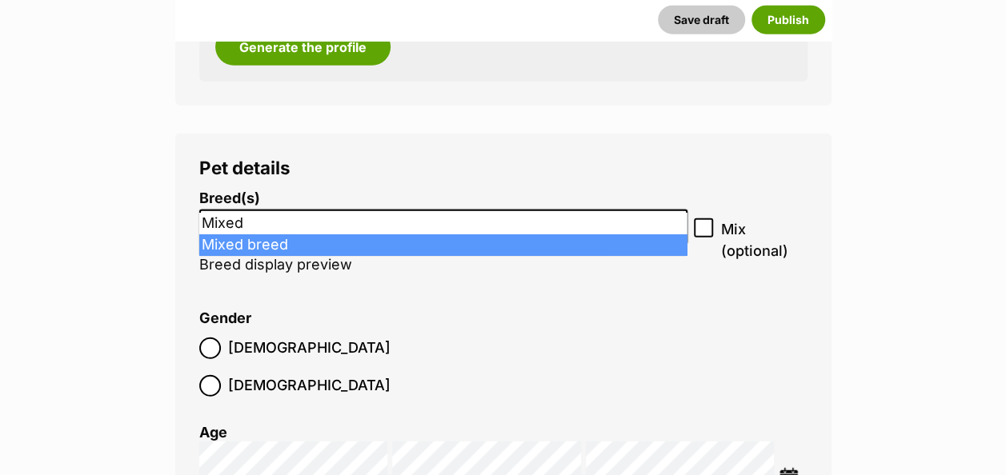
type input "mix"
select select "252261"
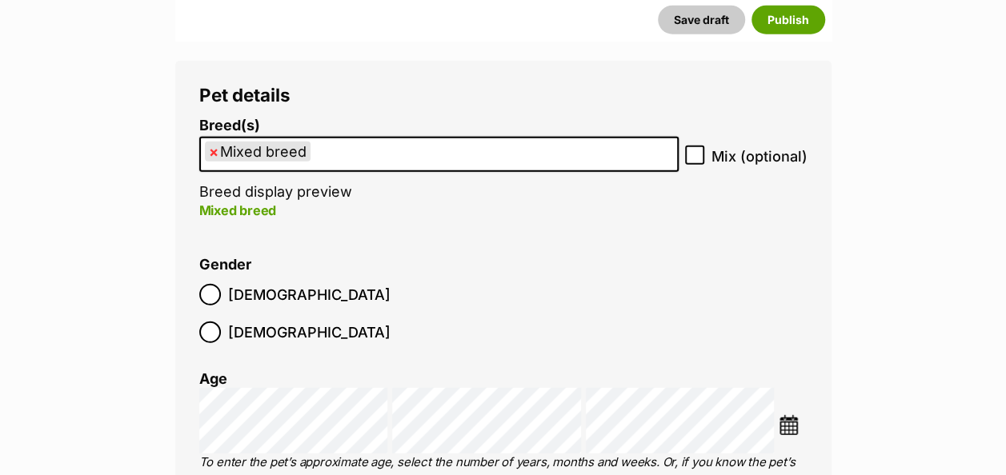
scroll to position [2082, 0]
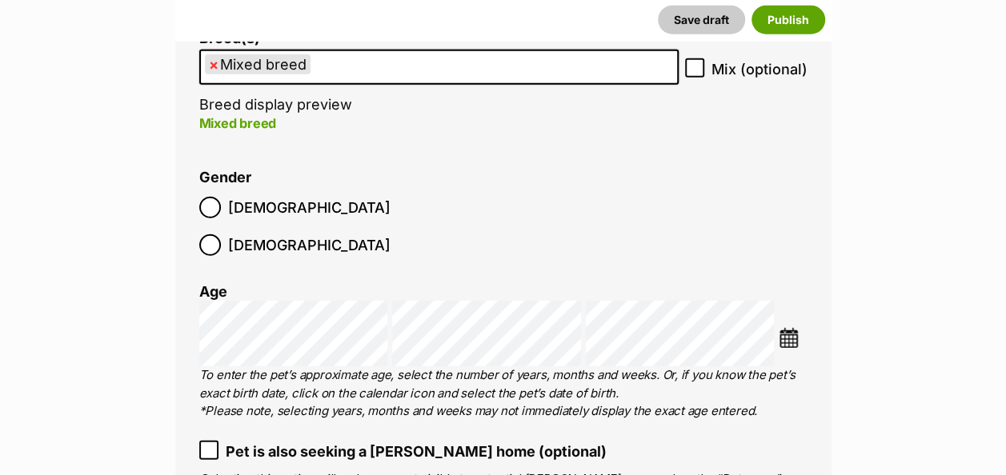
click at [786, 328] on img at bounding box center [789, 338] width 20 height 20
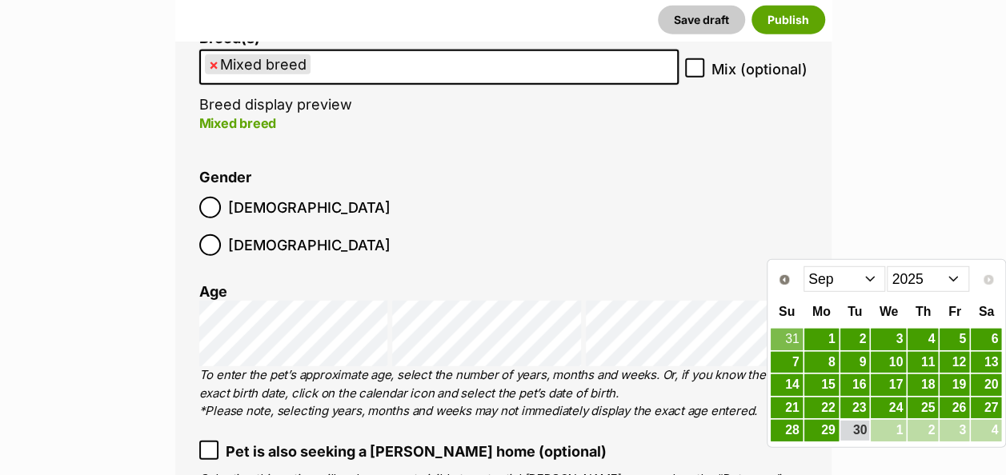
click at [876, 279] on select "Jan Feb Mar Apr May Jun Jul Aug Sep" at bounding box center [845, 280] width 82 height 26
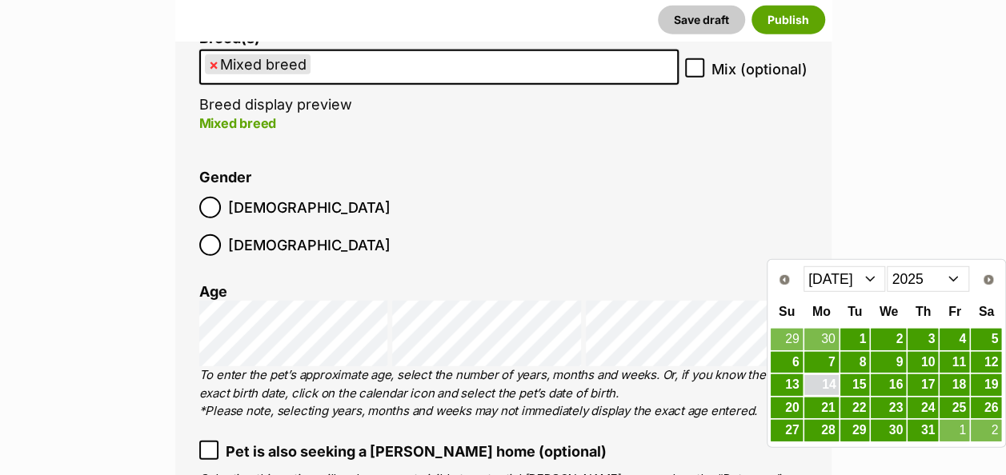
drag, startPoint x: 829, startPoint y: 378, endPoint x: 824, endPoint y: 335, distance: 43.5
click at [829, 378] on link "14" at bounding box center [821, 385] width 34 height 20
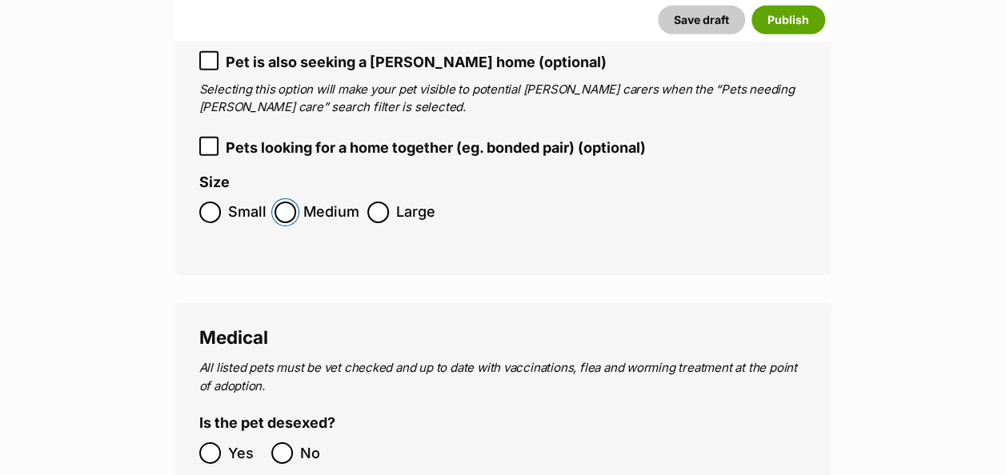
scroll to position [2562, 0]
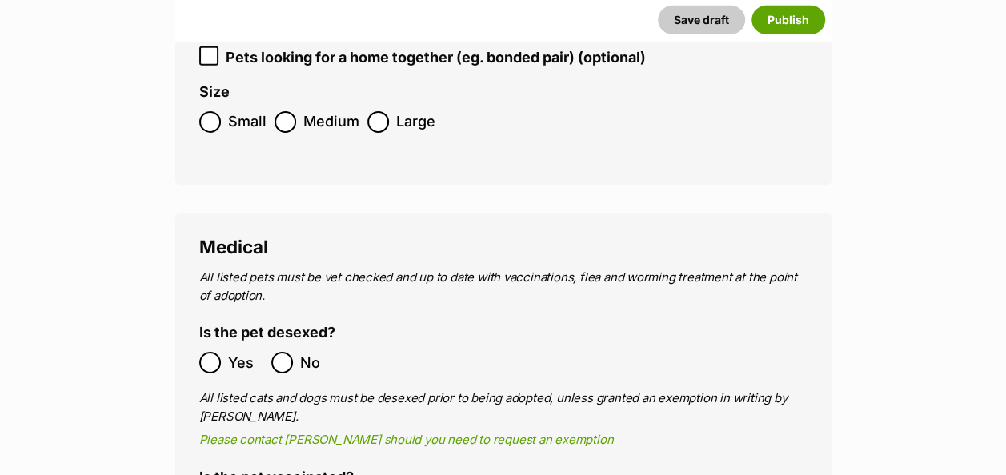
click at [223, 352] on label "Yes" at bounding box center [231, 363] width 64 height 22
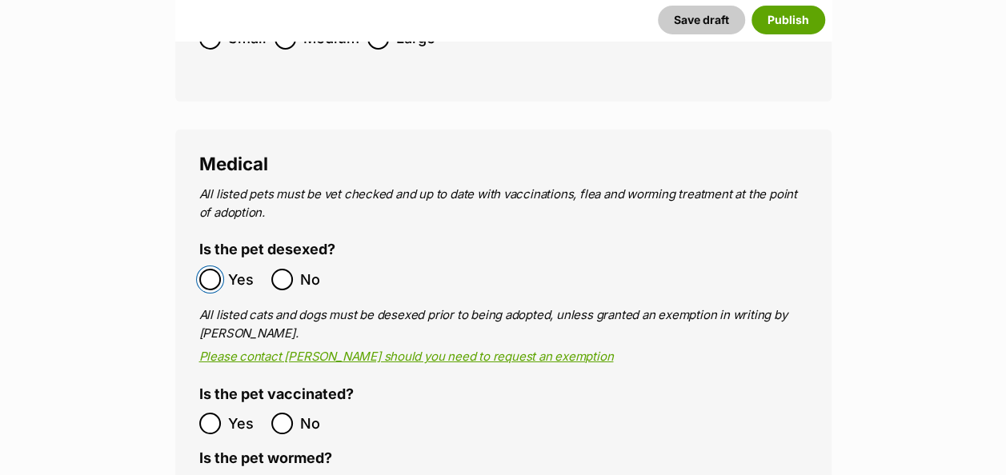
scroll to position [2802, 0]
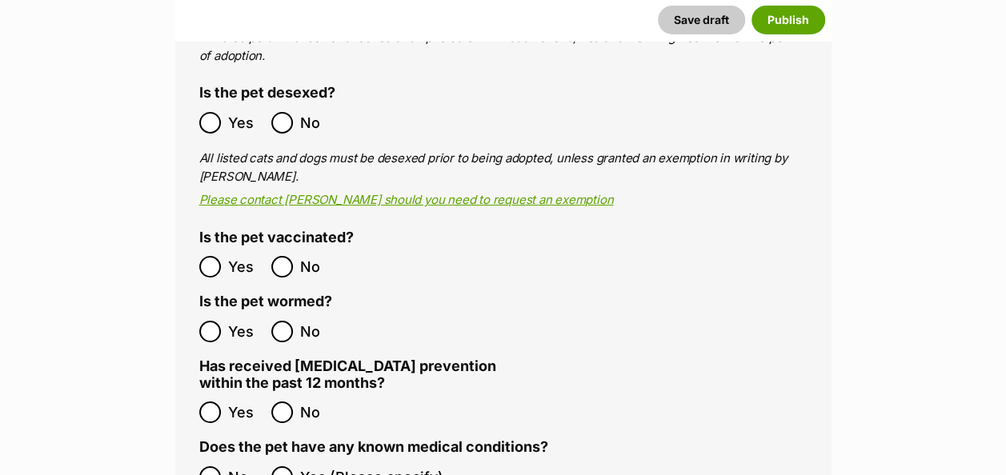
drag, startPoint x: 218, startPoint y: 181, endPoint x: 203, endPoint y: 229, distance: 50.1
click at [218, 248] on ol "Yes No" at bounding box center [351, 267] width 304 height 38
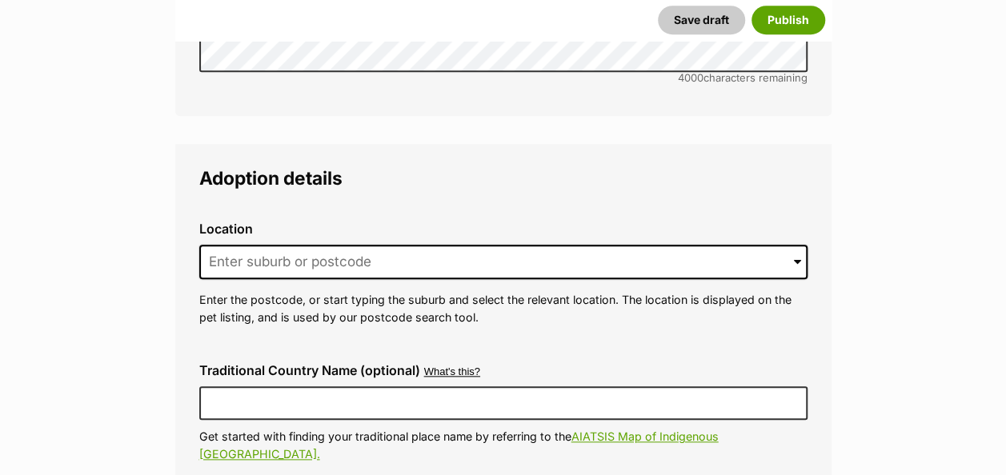
scroll to position [3682, 0]
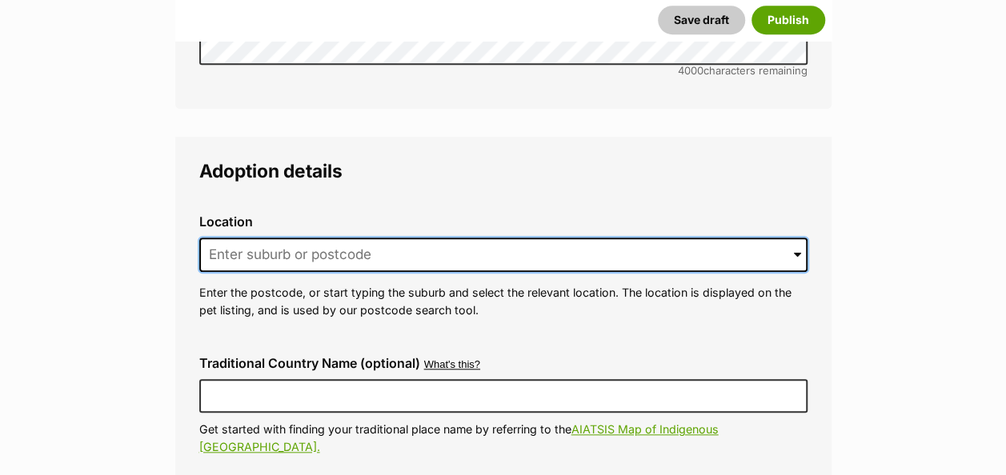
click at [239, 238] on input at bounding box center [503, 255] width 608 height 35
type input "995"
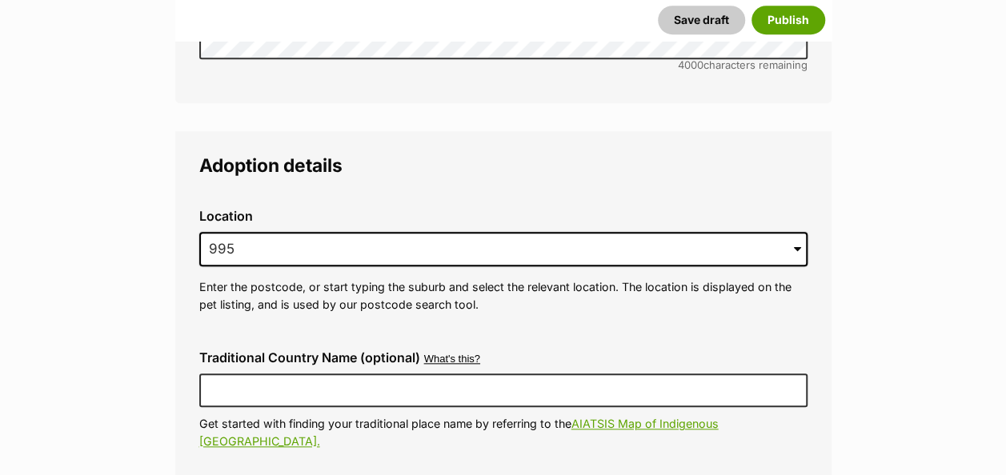
scroll to position [3602, 0]
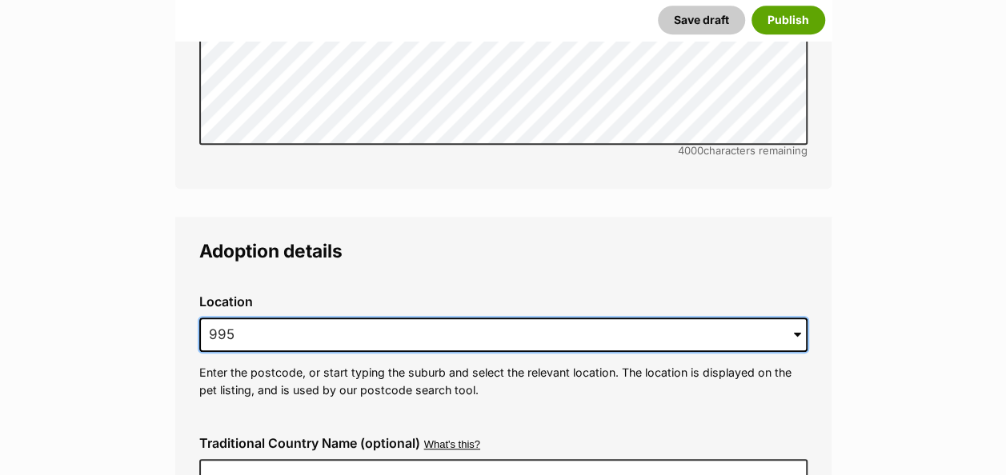
drag, startPoint x: 293, startPoint y: 269, endPoint x: 46, endPoint y: 287, distance: 247.2
type input "\"
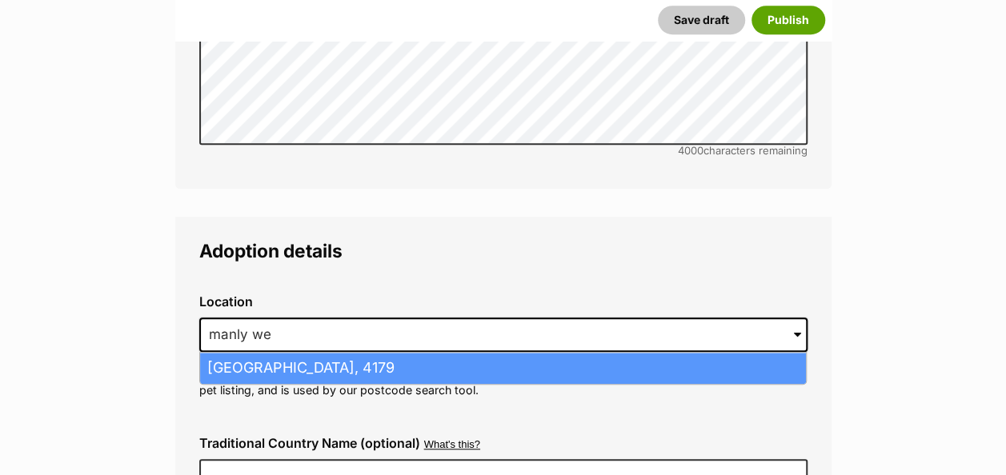
click at [295, 353] on li "Manly West, Queensland, 4179" at bounding box center [503, 368] width 606 height 31
type input "Manly West, Queensland, 4179"
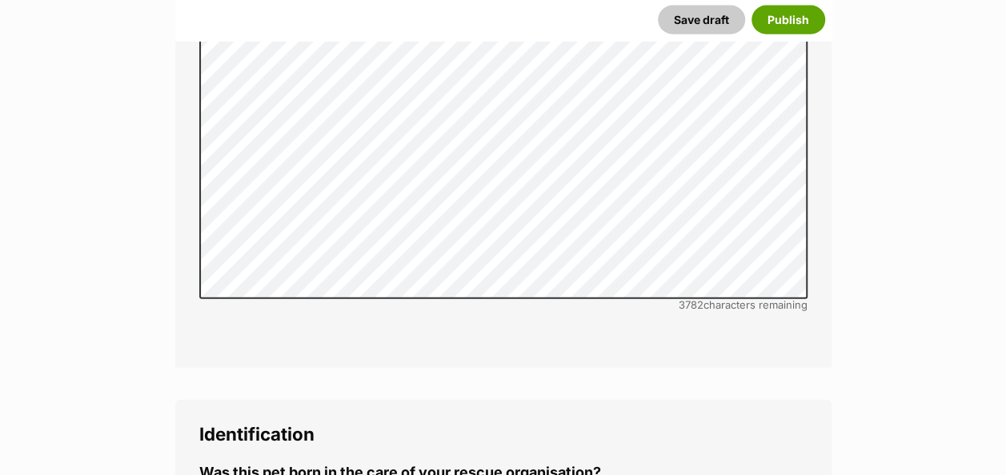
scroll to position [5203, 0]
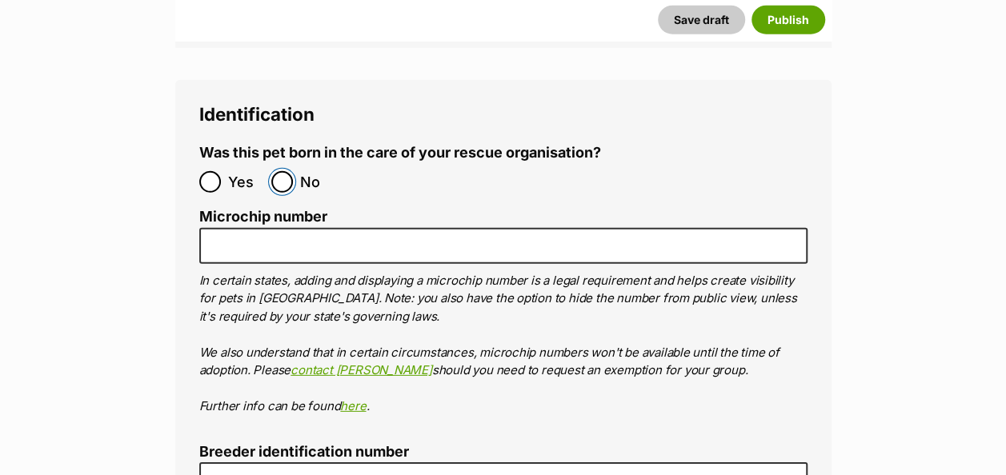
click at [285, 171] on input "No" at bounding box center [282, 182] width 22 height 22
radio input "true"
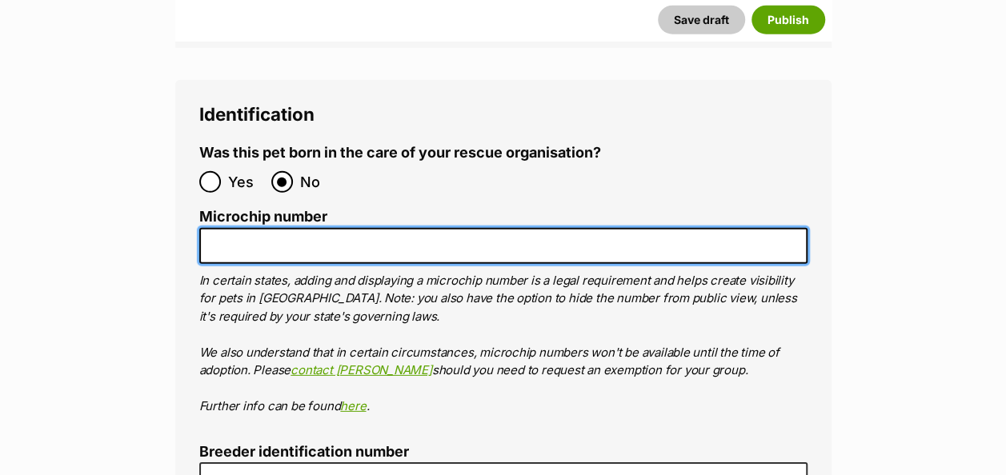
click at [271, 228] on input "Microchip number" at bounding box center [503, 246] width 608 height 36
click at [259, 228] on input "Microchip number" at bounding box center [503, 246] width 608 height 36
paste input "941000031346822"
type input "941000031346822"
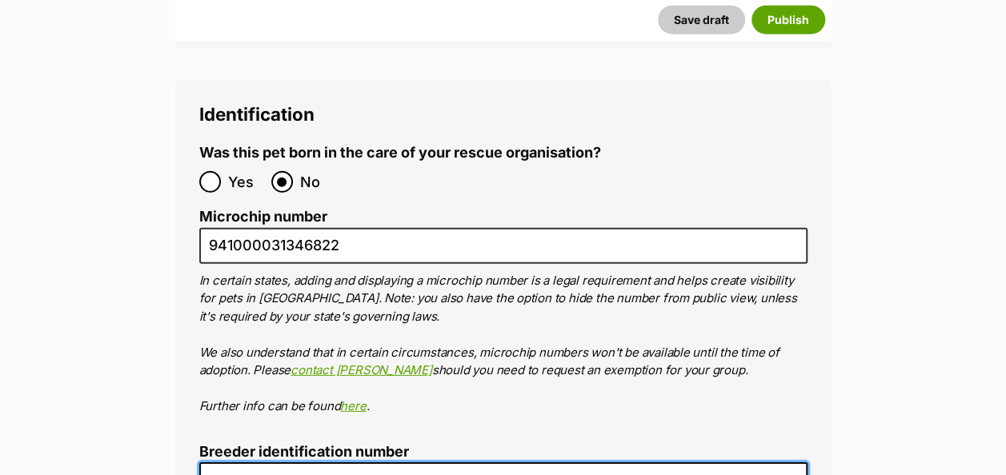
click at [250, 463] on input "Breeder identification number" at bounding box center [503, 481] width 608 height 36
type input "BIN0000907934713"
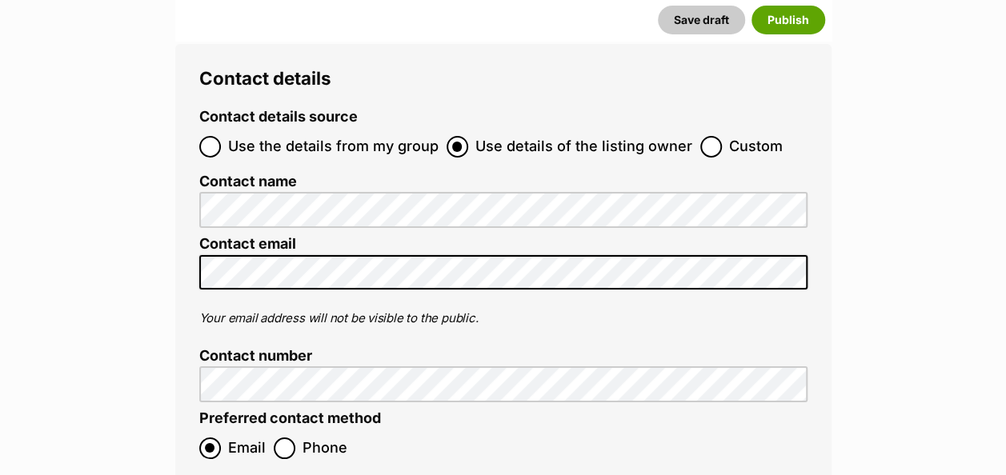
scroll to position [6238, 0]
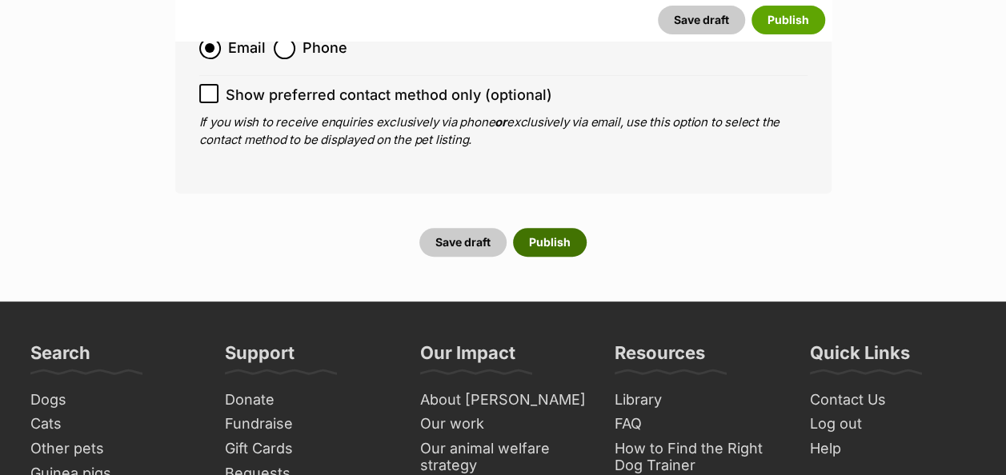
click at [568, 228] on button "Publish" at bounding box center [550, 242] width 74 height 29
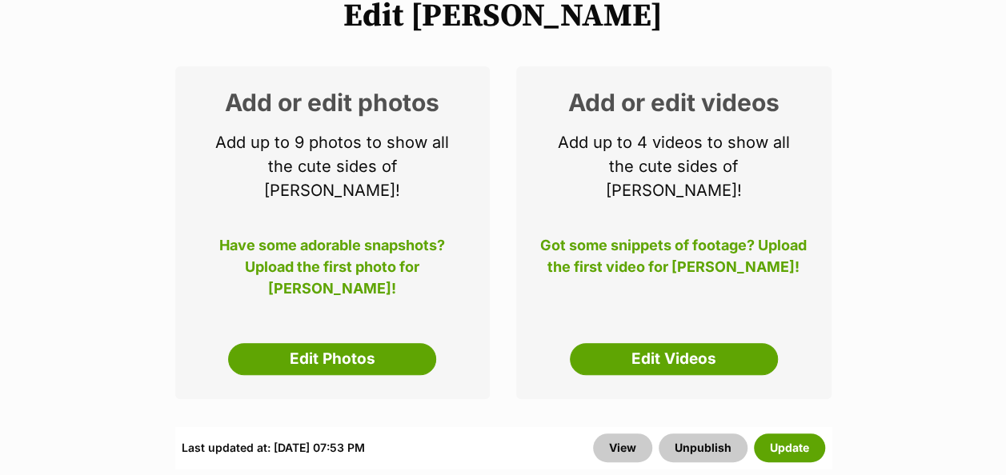
scroll to position [320, 0]
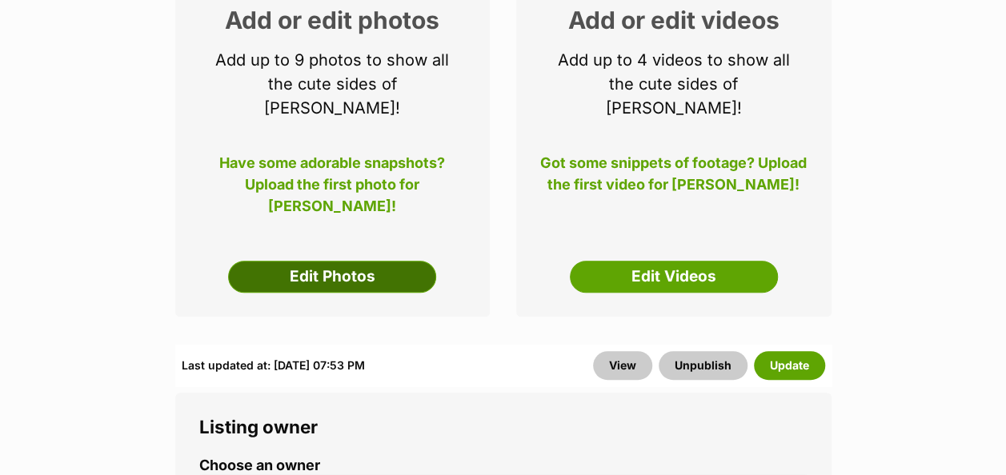
click at [340, 261] on link "Edit Photos" at bounding box center [332, 277] width 208 height 32
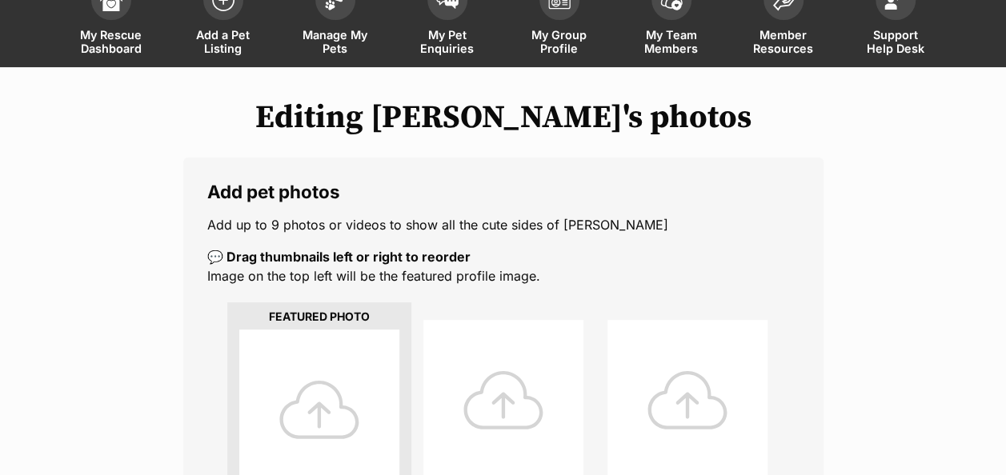
scroll to position [240, 0]
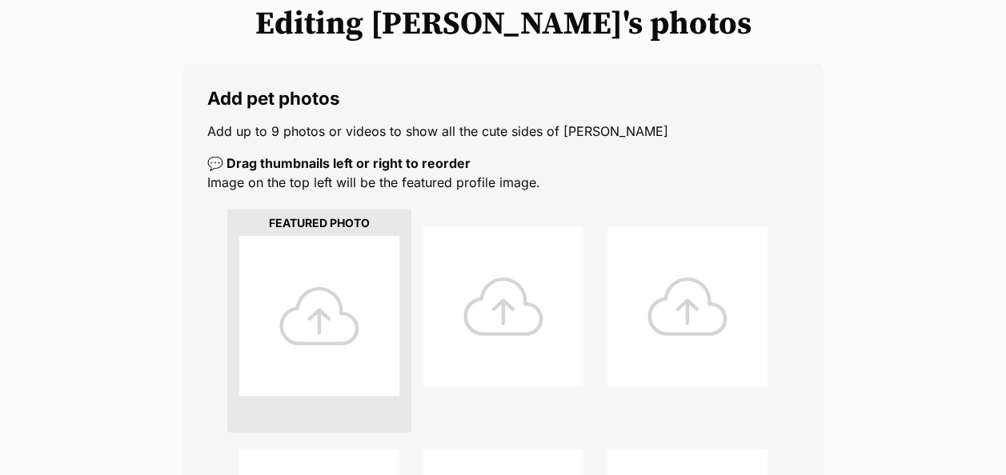
click at [306, 271] on div at bounding box center [319, 316] width 160 height 160
click at [318, 267] on div at bounding box center [319, 316] width 160 height 160
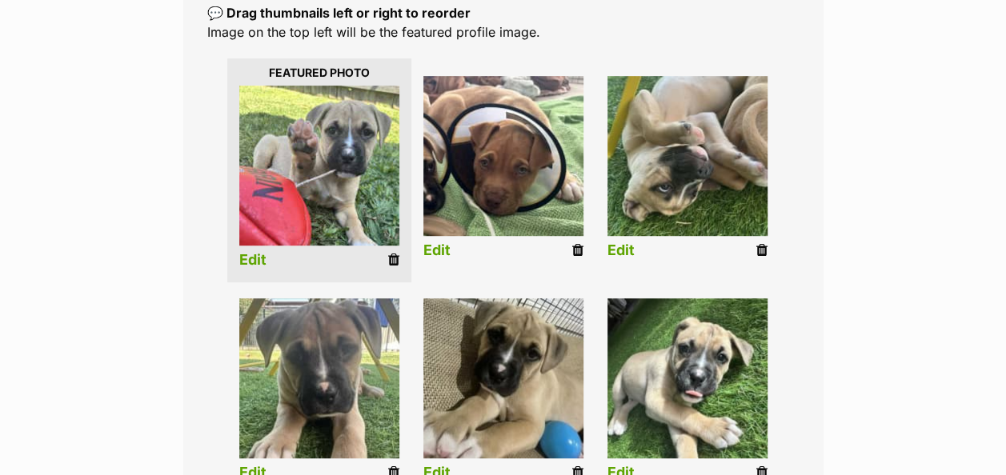
scroll to position [400, 0]
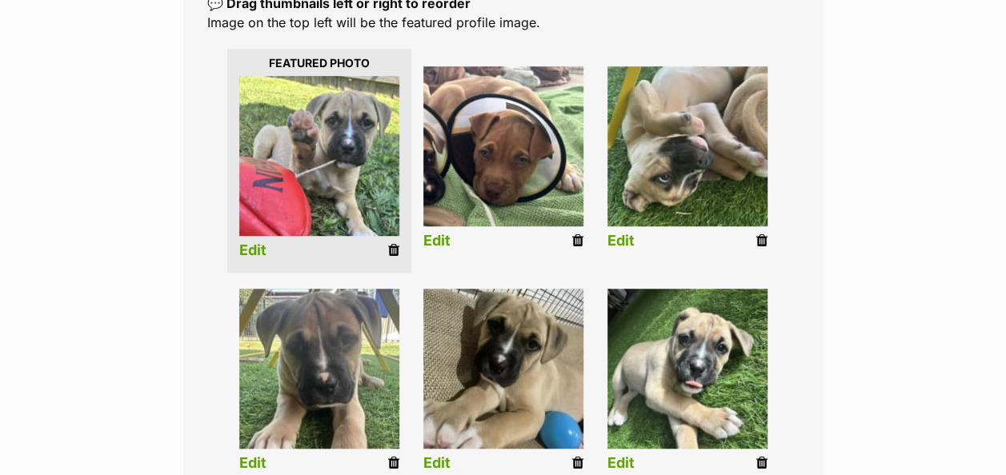
click at [439, 233] on link "Edit" at bounding box center [436, 241] width 27 height 17
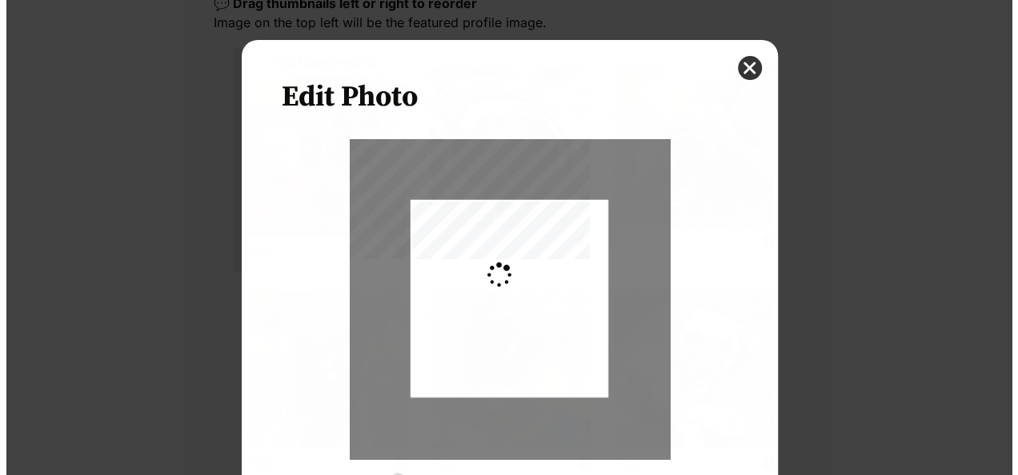
scroll to position [0, 0]
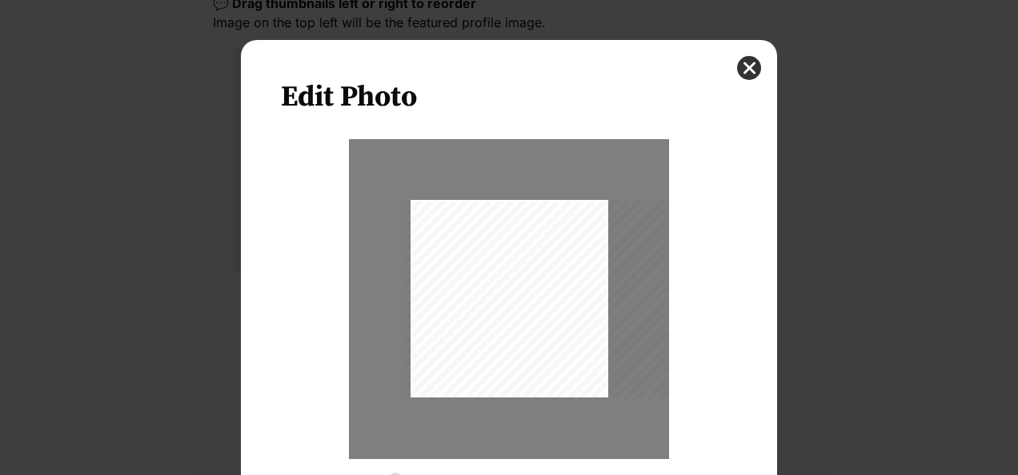
drag, startPoint x: 523, startPoint y: 287, endPoint x: 623, endPoint y: 280, distance: 100.3
click at [623, 280] on div "Dialog Window - Close (Press escape to close)" at bounding box center [564, 299] width 314 height 198
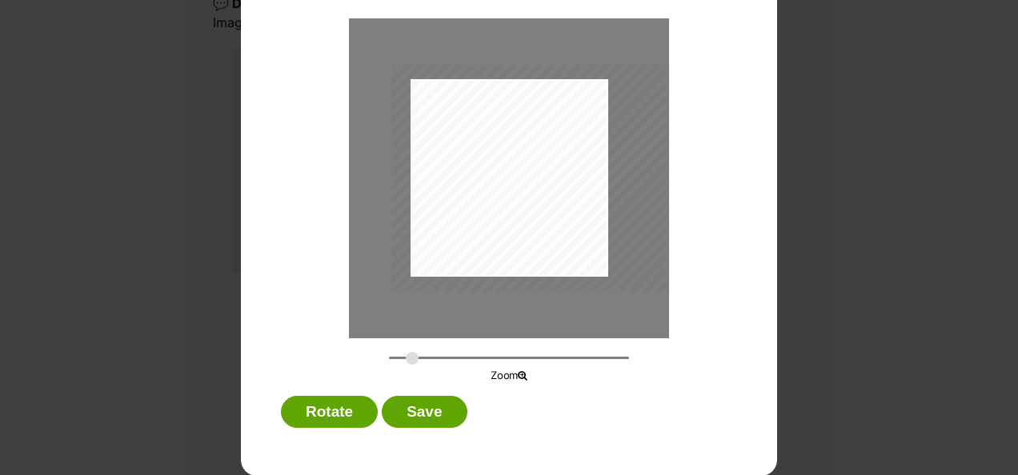
drag, startPoint x: 393, startPoint y: 355, endPoint x: 435, endPoint y: 323, distance: 52.7
type input "0.5168"
click at [407, 357] on input "Dialog Window - Close (Press escape to close)" at bounding box center [509, 358] width 240 height 15
drag, startPoint x: 498, startPoint y: 233, endPoint x: 523, endPoint y: 222, distance: 27.2
click at [523, 222] on div "Dialog Window - Close (Press escape to close)" at bounding box center [596, 167] width 372 height 235
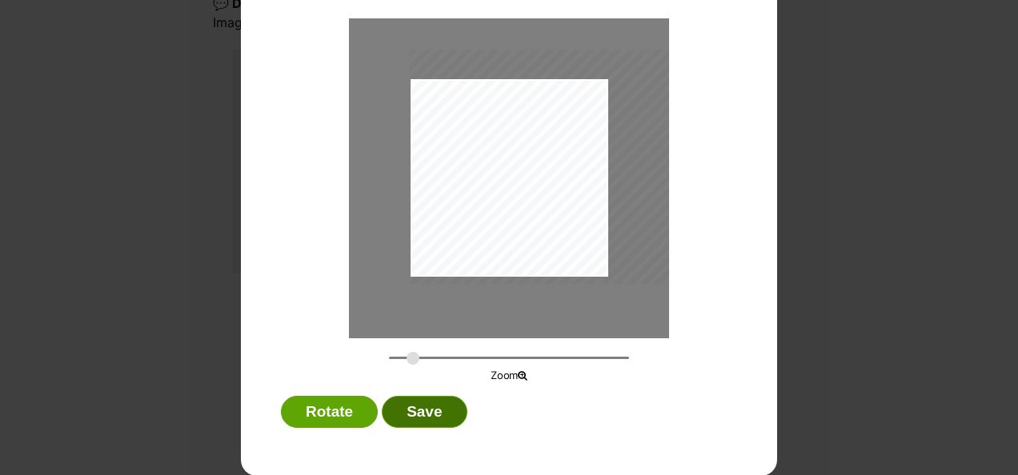
click at [420, 417] on button "Save" at bounding box center [424, 412] width 85 height 32
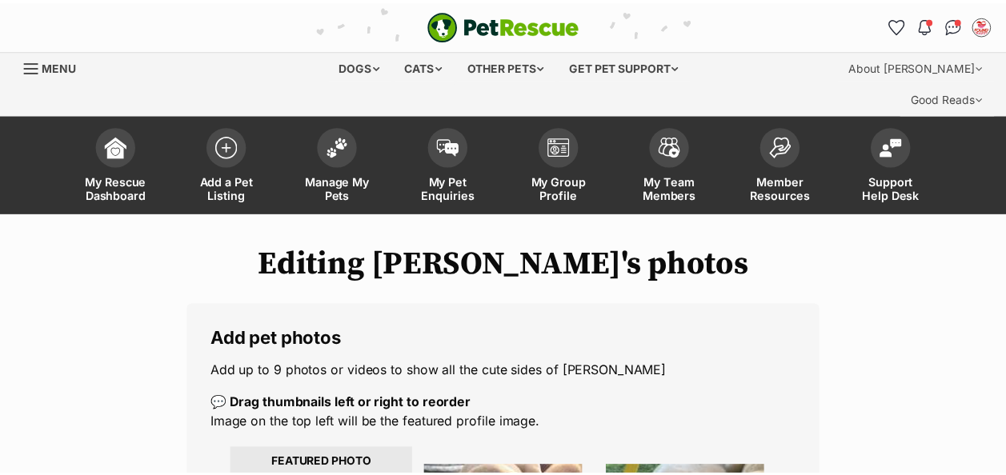
scroll to position [400, 0]
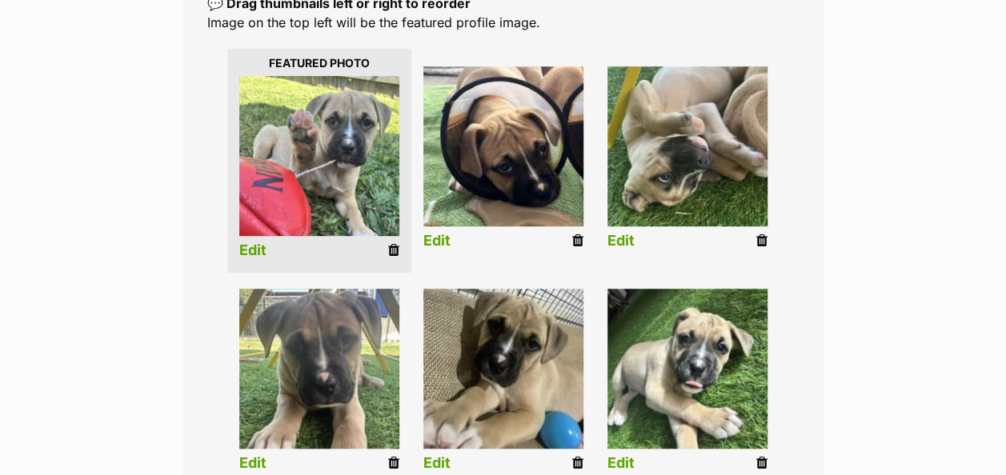
click at [623, 233] on link "Edit" at bounding box center [620, 241] width 27 height 17
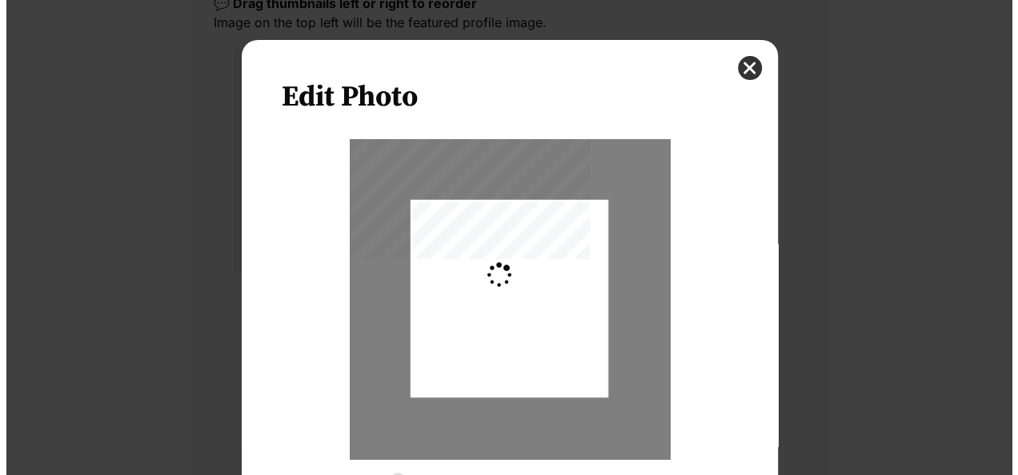
scroll to position [0, 0]
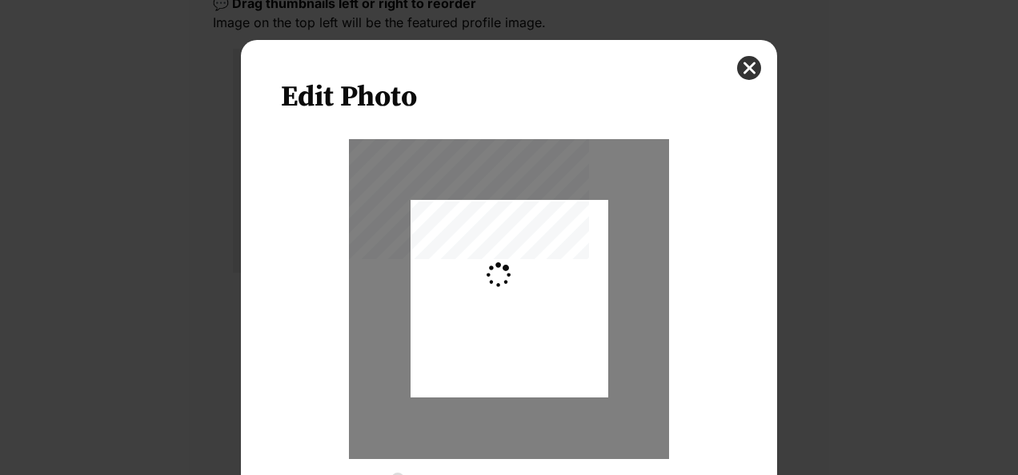
type input "0.2744"
drag, startPoint x: 562, startPoint y: 293, endPoint x: 563, endPoint y: 285, distance: 8.0
click at [563, 285] on div "Dialog Window - Close (Press escape to close)" at bounding box center [510, 291] width 198 height 233
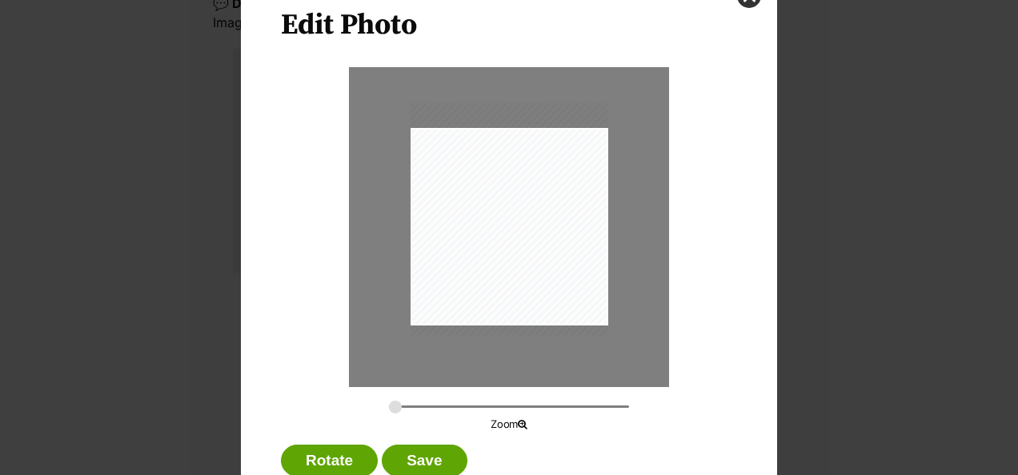
scroll to position [121, 0]
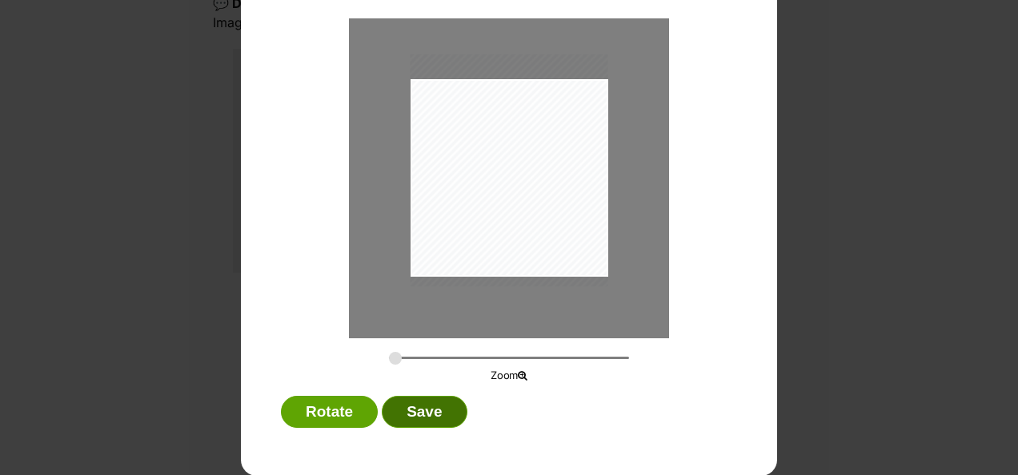
click at [416, 406] on button "Save" at bounding box center [424, 412] width 85 height 32
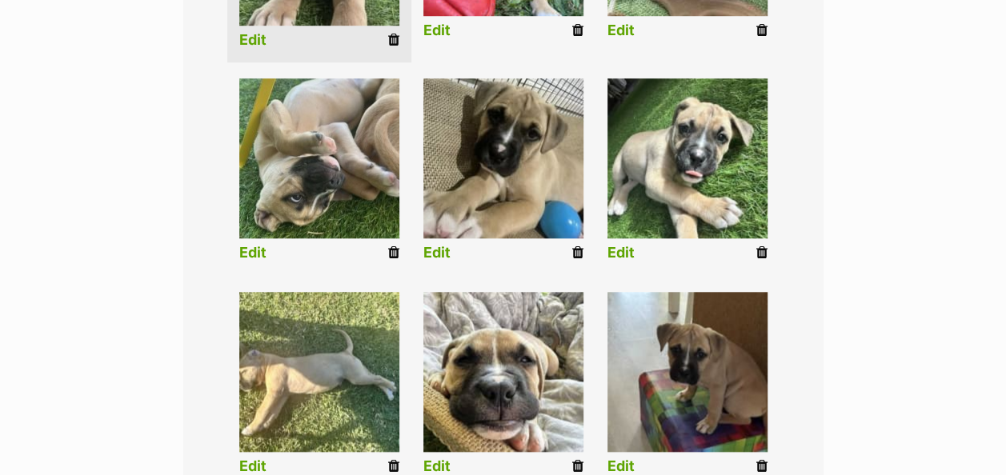
scroll to position [730, 0]
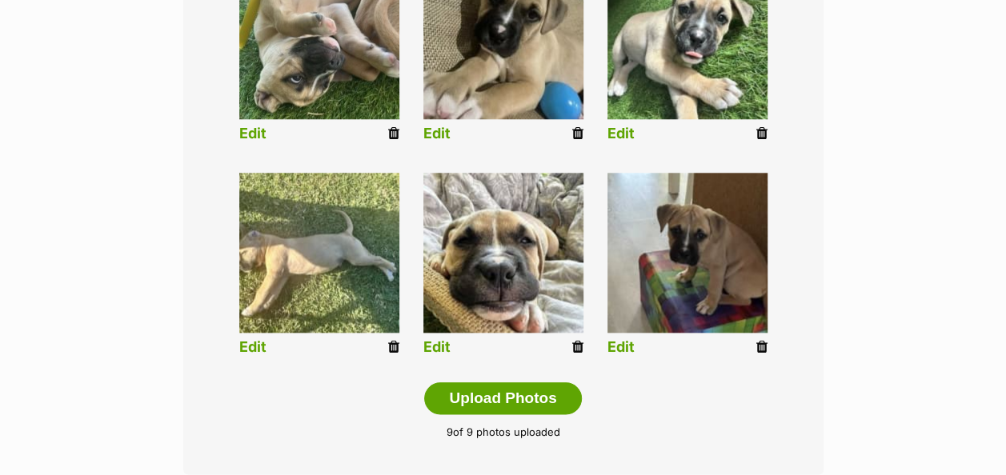
click at [255, 339] on link "Edit" at bounding box center [252, 347] width 27 height 17
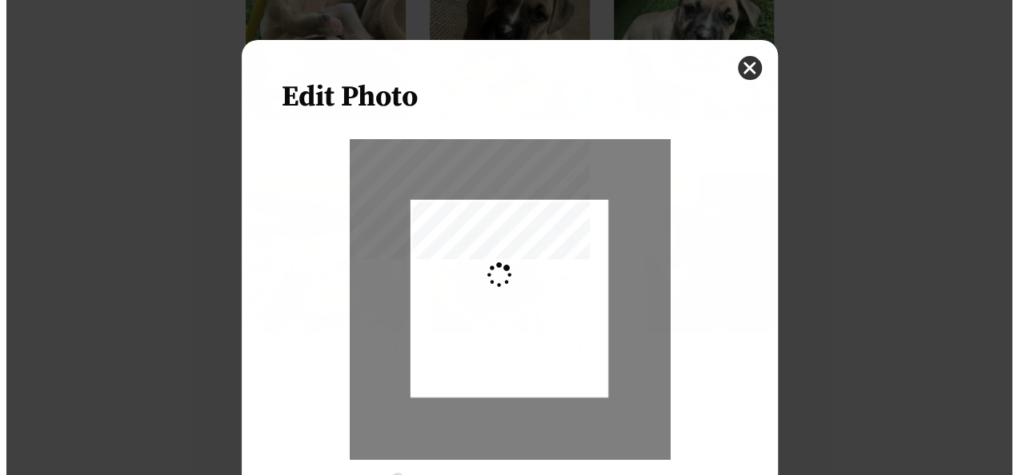
scroll to position [0, 0]
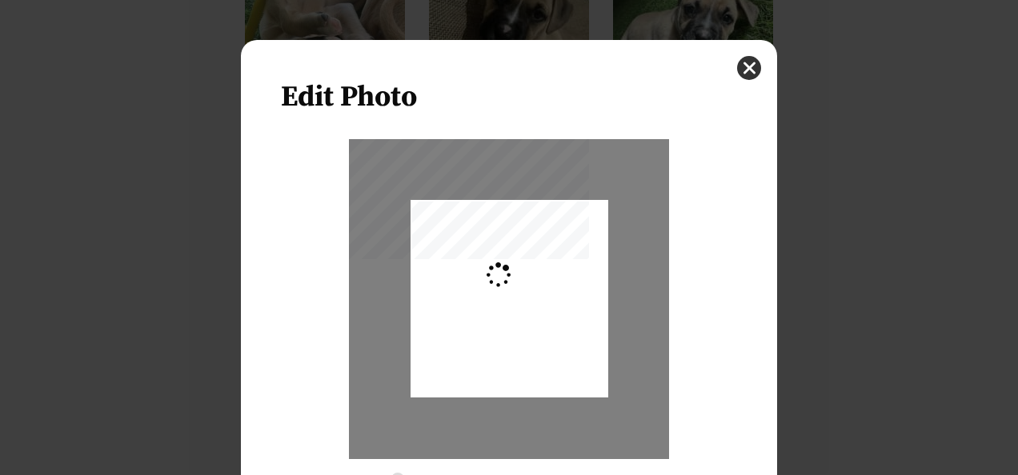
type input "0.3659"
drag, startPoint x: 536, startPoint y: 313, endPoint x: 555, endPoint y: 311, distance: 19.4
click at [555, 311] on div "Dialog Window - Close (Press escape to close)" at bounding box center [527, 299] width 263 height 198
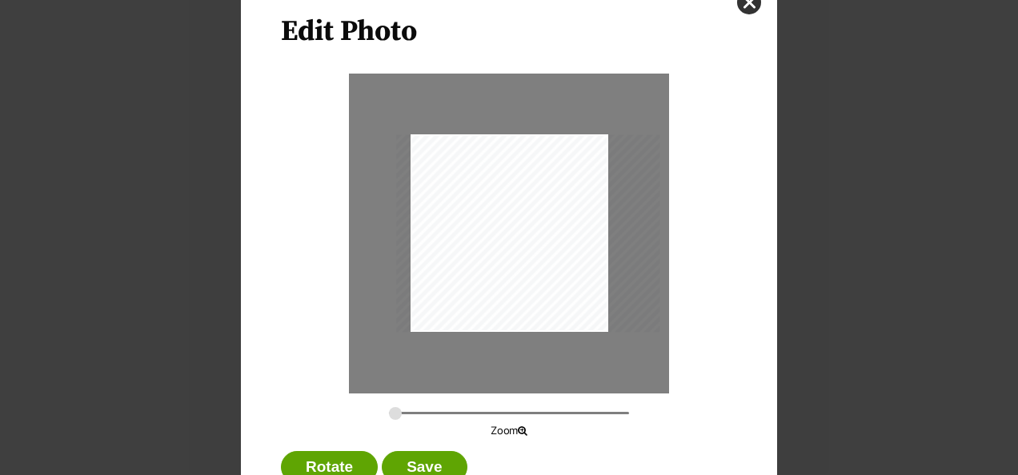
scroll to position [121, 0]
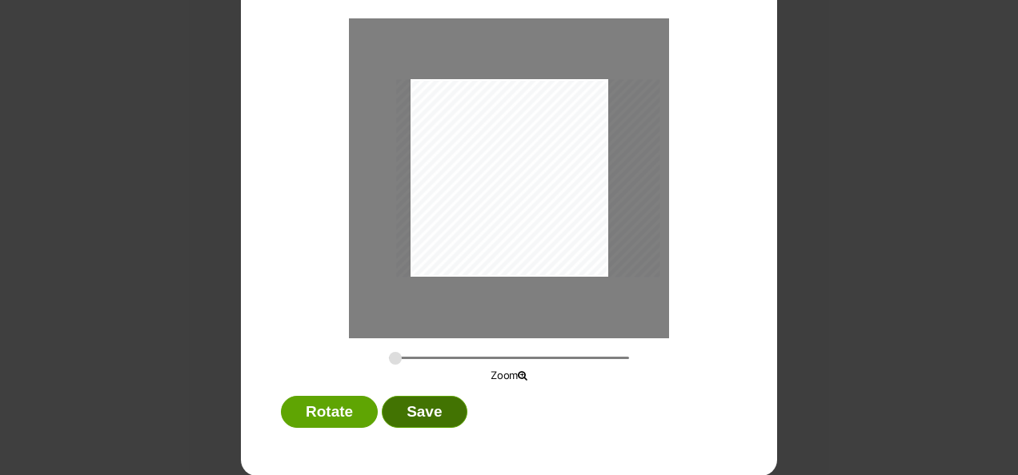
click at [426, 411] on button "Save" at bounding box center [424, 412] width 85 height 32
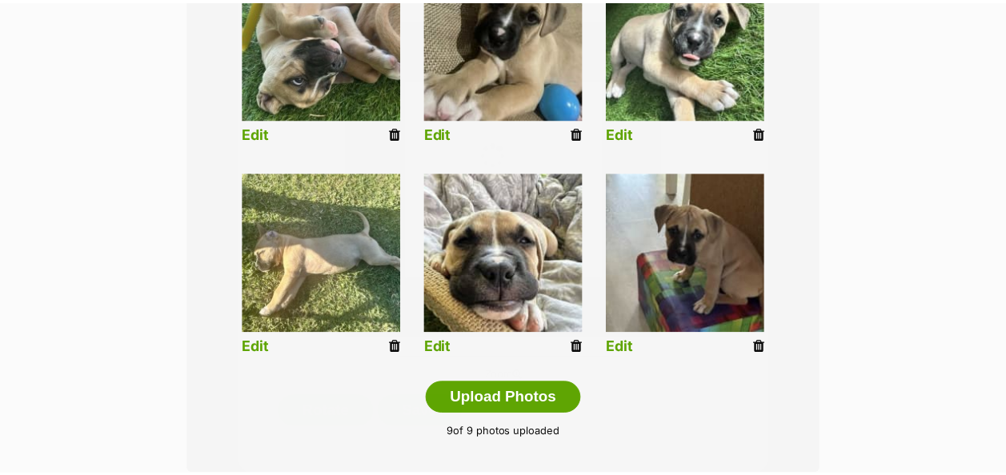
scroll to position [730, 0]
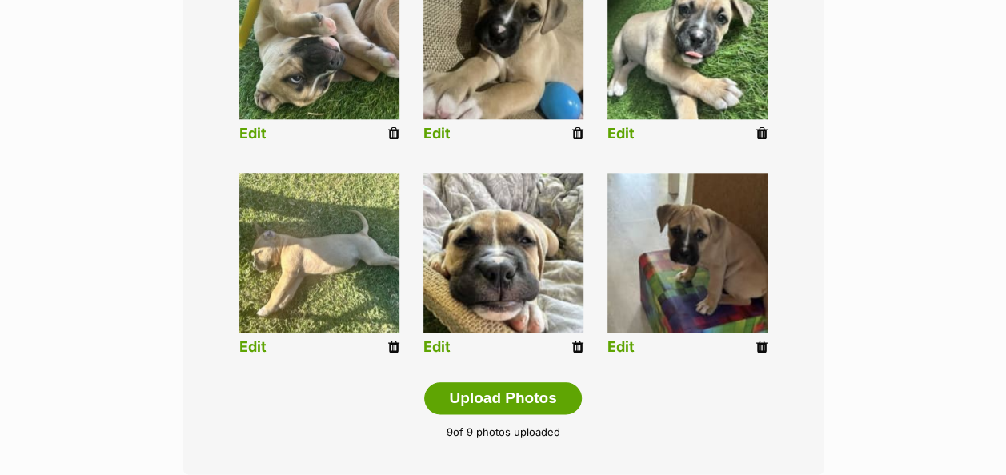
click at [625, 339] on link "Edit" at bounding box center [620, 347] width 27 height 17
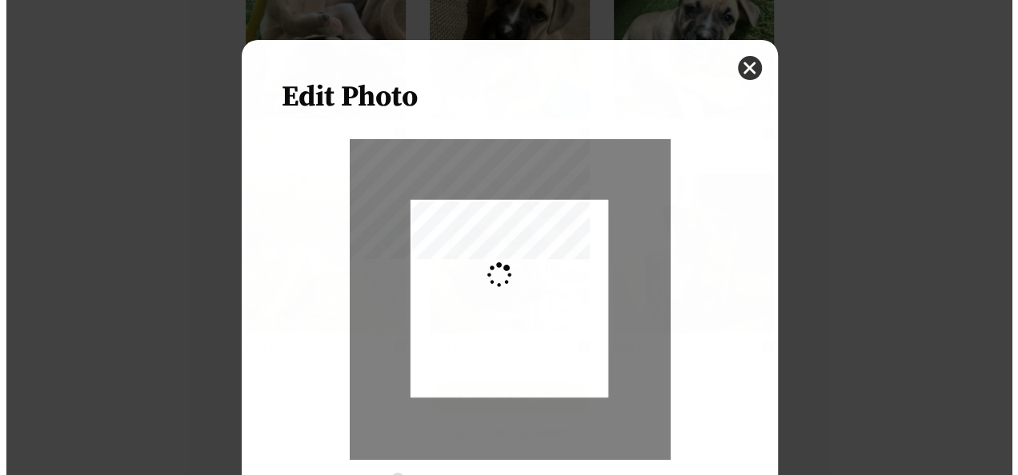
scroll to position [0, 0]
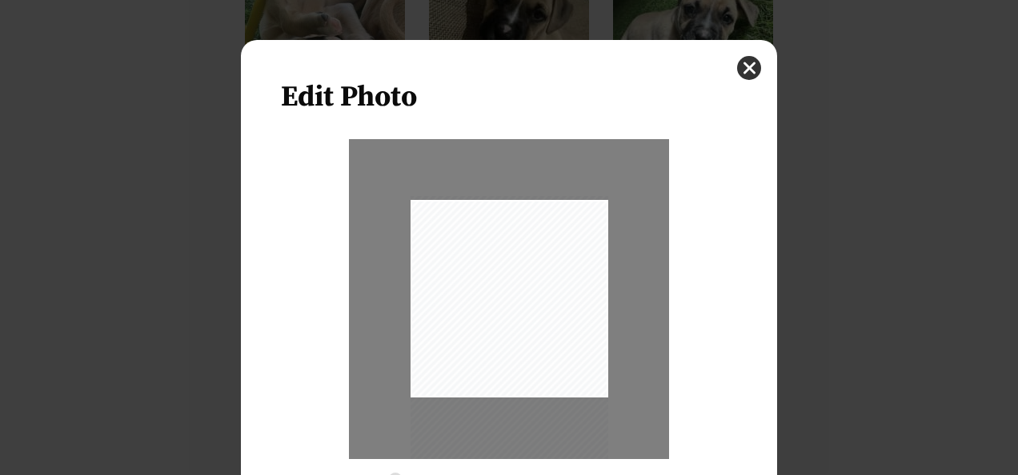
drag, startPoint x: 571, startPoint y: 315, endPoint x: 531, endPoint y: 343, distance: 49.3
click at [531, 343] on div "Dialog Window - Close (Press escape to close)" at bounding box center [510, 327] width 198 height 263
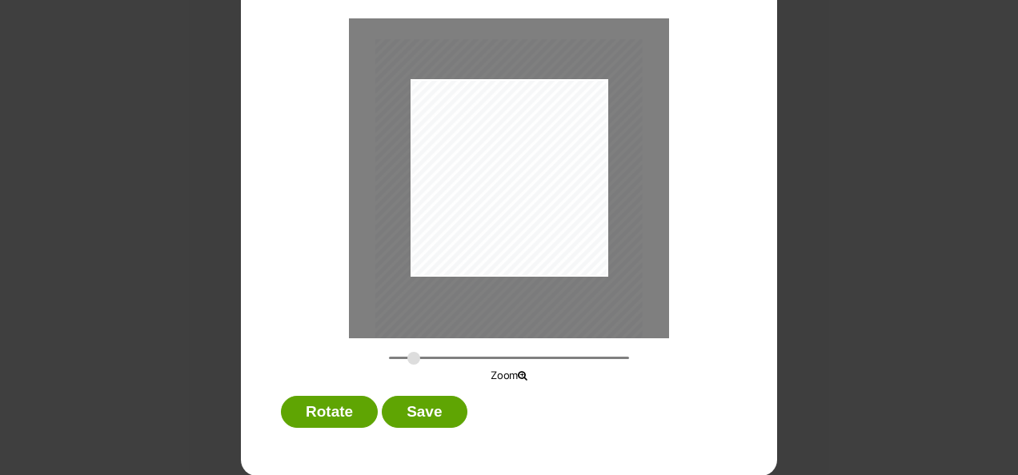
drag, startPoint x: 393, startPoint y: 355, endPoint x: 407, endPoint y: 355, distance: 14.4
type input "0.3737"
click at [407, 355] on input "Dialog Window - Close (Press escape to close)" at bounding box center [509, 358] width 240 height 15
click at [419, 407] on button "Save" at bounding box center [424, 412] width 85 height 32
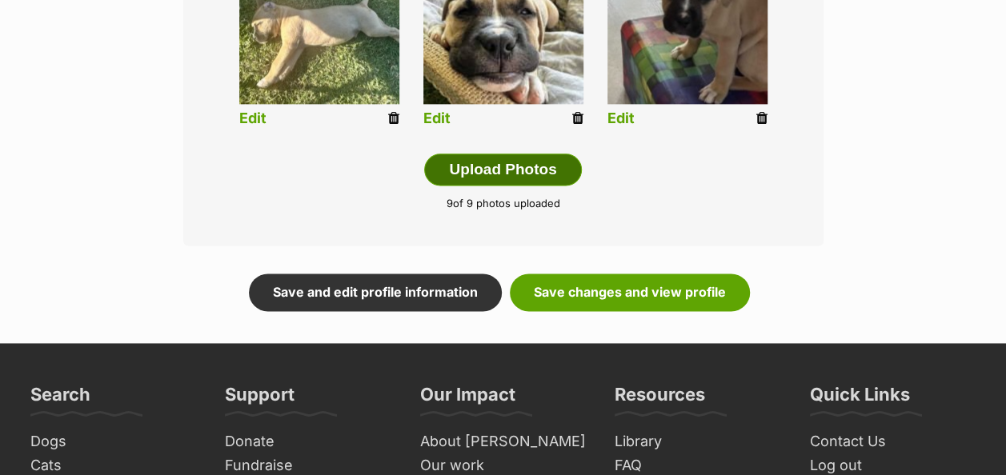
scroll to position [1050, 0]
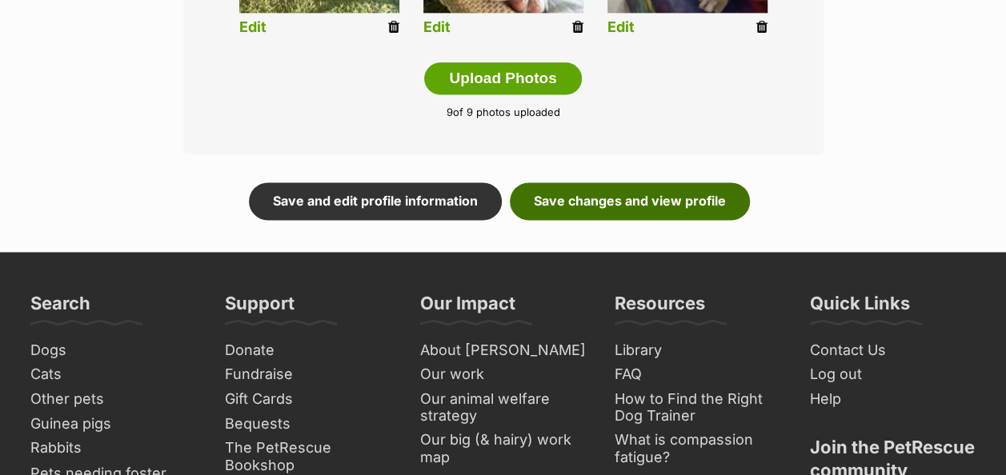
click at [591, 182] on link "Save changes and view profile" at bounding box center [630, 200] width 240 height 37
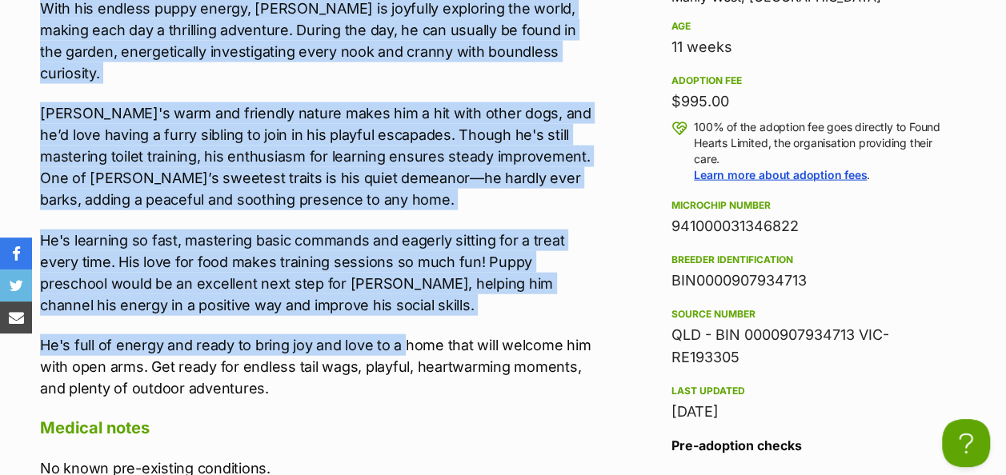
scroll to position [1681, 0]
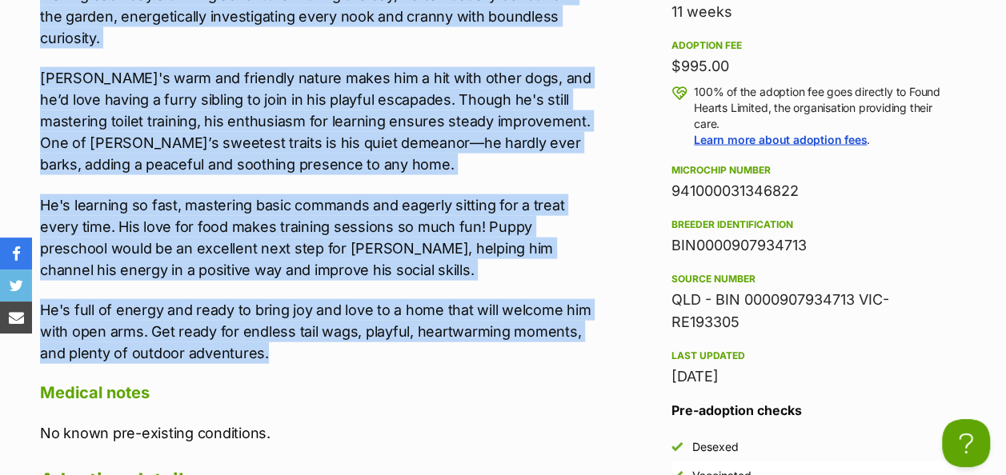
drag, startPoint x: 40, startPoint y: 166, endPoint x: 400, endPoint y: 309, distance: 387.6
click at [400, 309] on div "Meet [PERSON_NAME], a lovable ball of energy looking for a fun and active famil…" at bounding box center [319, 110] width 559 height 507
drag, startPoint x: 400, startPoint y: 309, endPoint x: 322, endPoint y: 121, distance: 203.8
copy div "Lore Ipsum, d sitamet cons ad elitse doeiusm tem i utl etd magnaa enimad mi ven…"
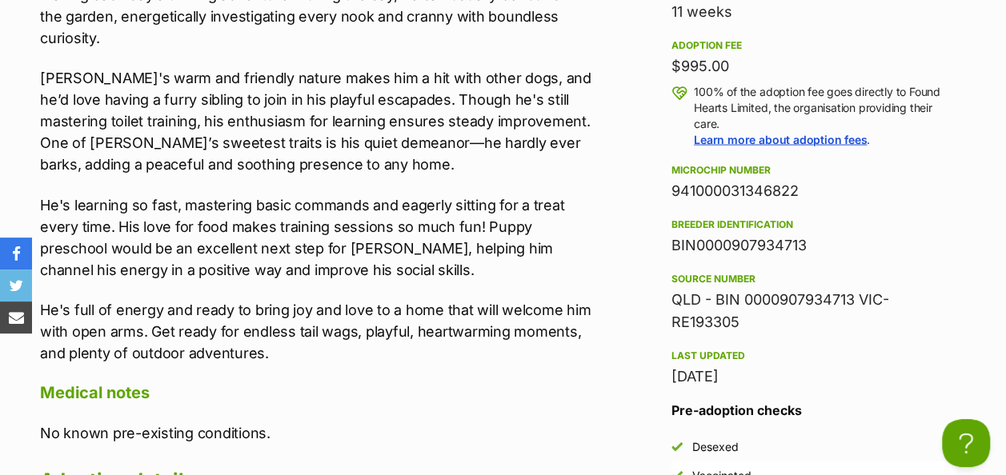
click at [685, 180] on div "941000031346822" at bounding box center [814, 191] width 285 height 22
copy div "941000031346822"
